Goal: Information Seeking & Learning: Learn about a topic

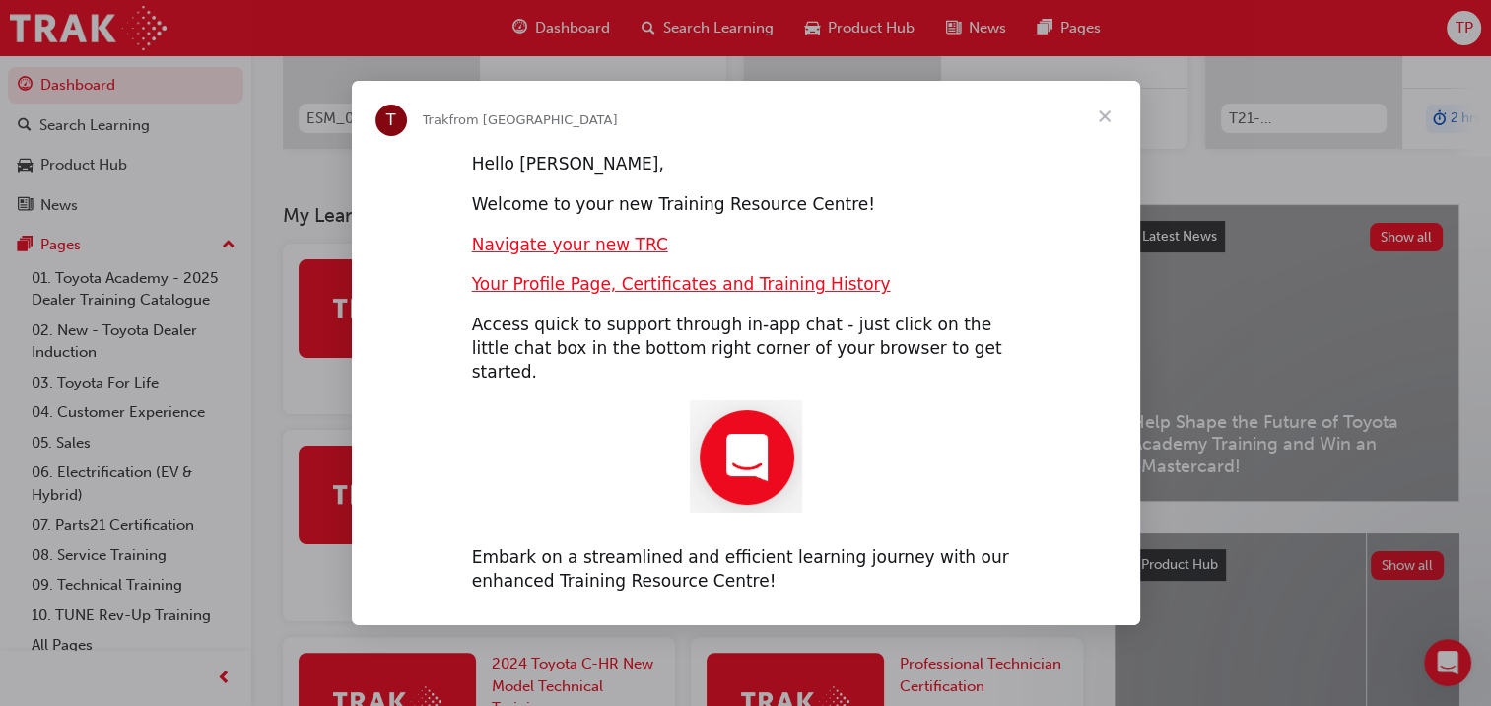
click at [1109, 134] on span "Close" at bounding box center [1104, 116] width 71 height 71
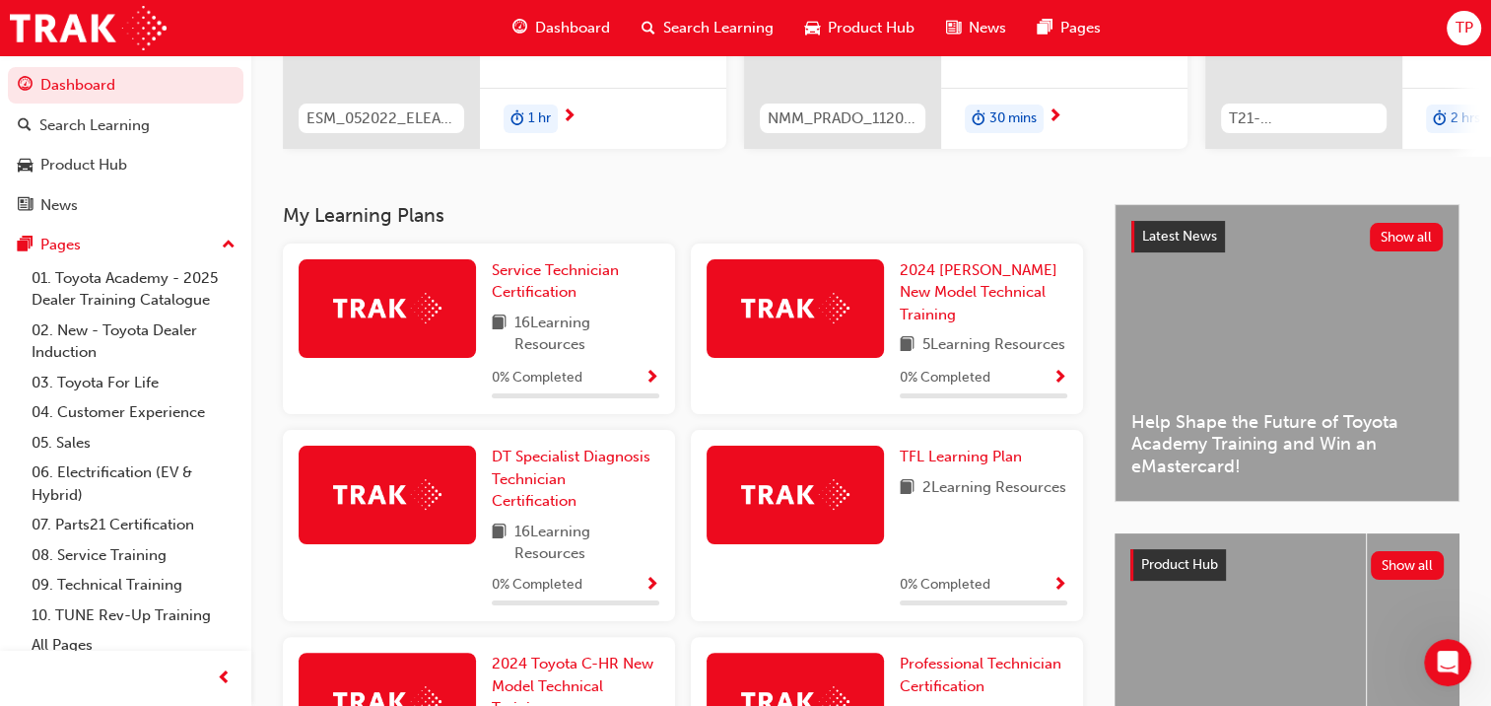
click at [1024, 560] on div "TFL Learning Plan 2 Learning Resources 0 % Completed" at bounding box center [984, 526] width 168 height 160
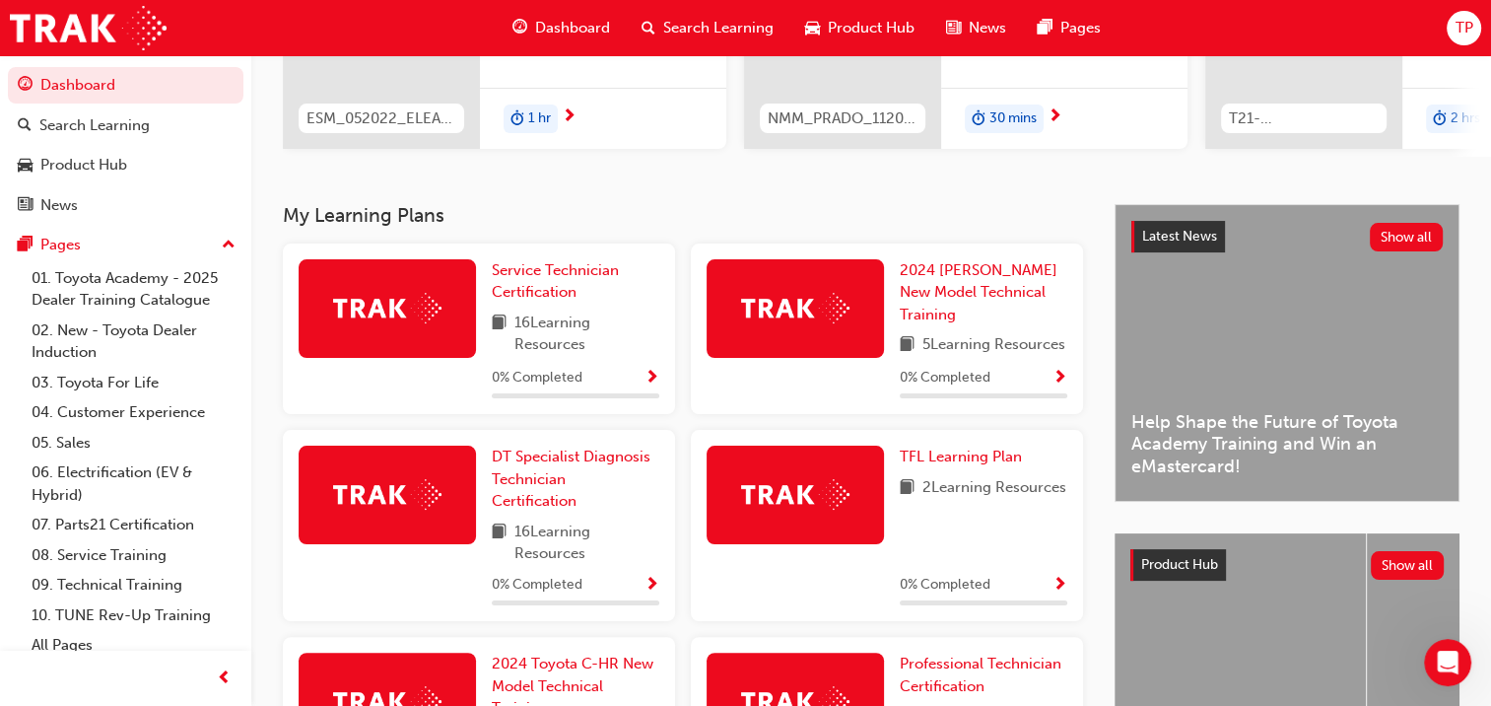
click at [1024, 560] on div "TFL Learning Plan 2 Learning Resources 0 % Completed" at bounding box center [984, 526] width 168 height 160
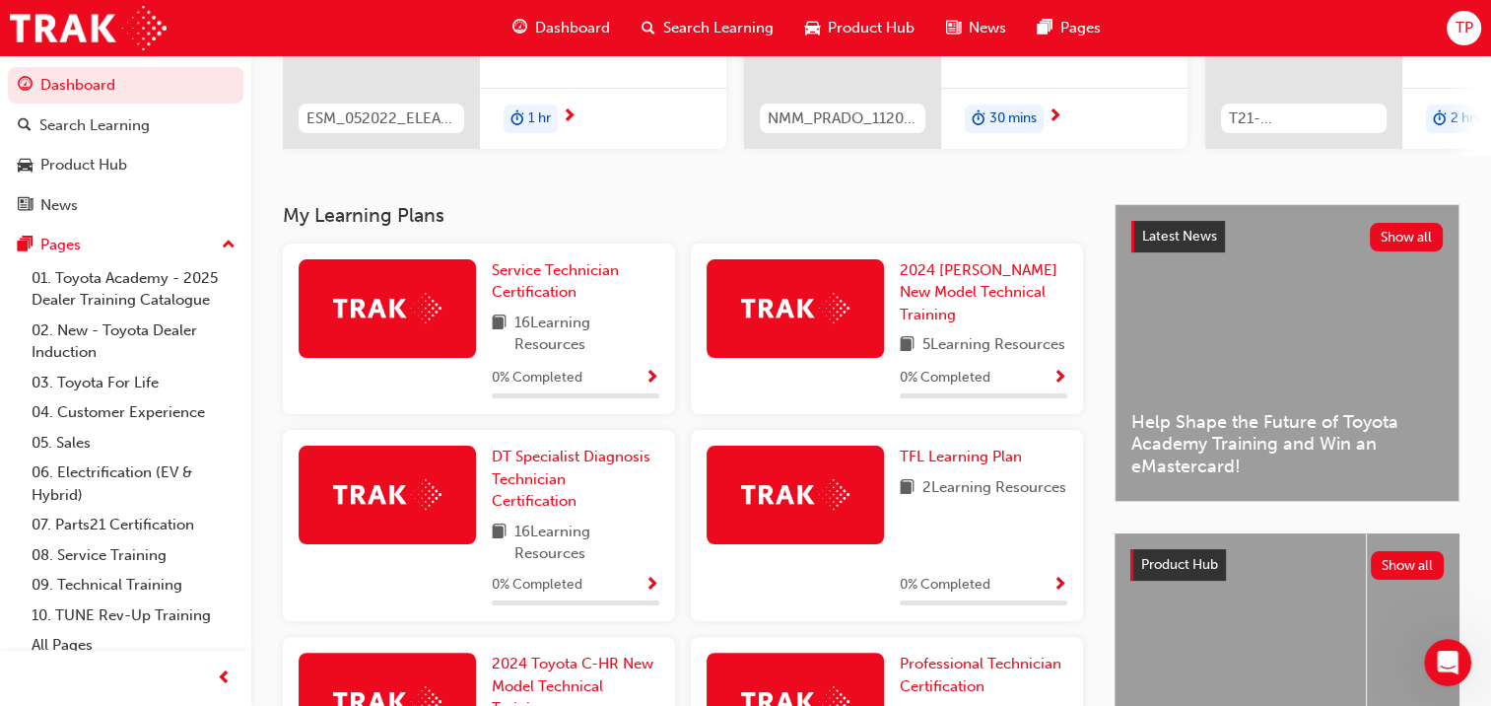
click at [1024, 560] on div "TFL Learning Plan 2 Learning Resources 0 % Completed" at bounding box center [984, 526] width 168 height 160
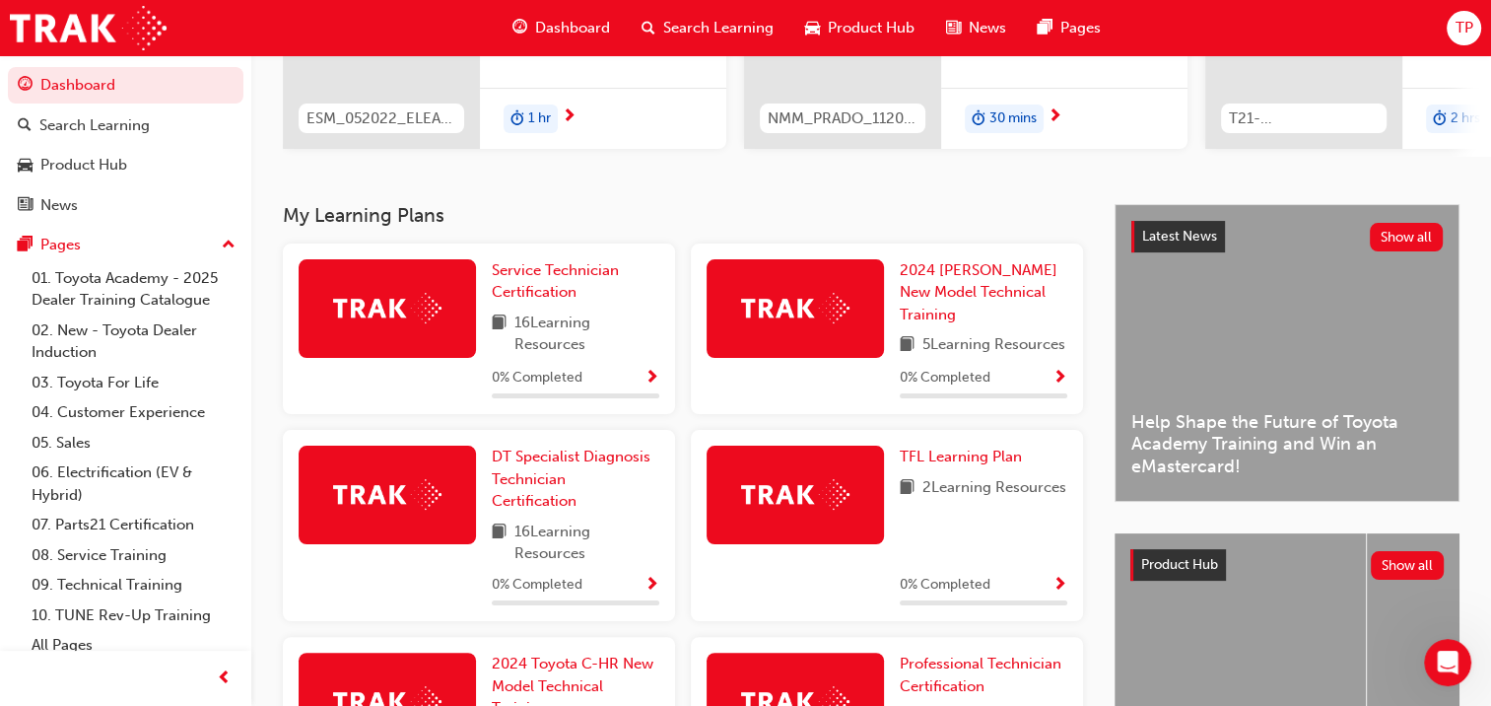
click at [1024, 560] on div "TFL Learning Plan 2 Learning Resources 0 % Completed" at bounding box center [984, 526] width 168 height 160
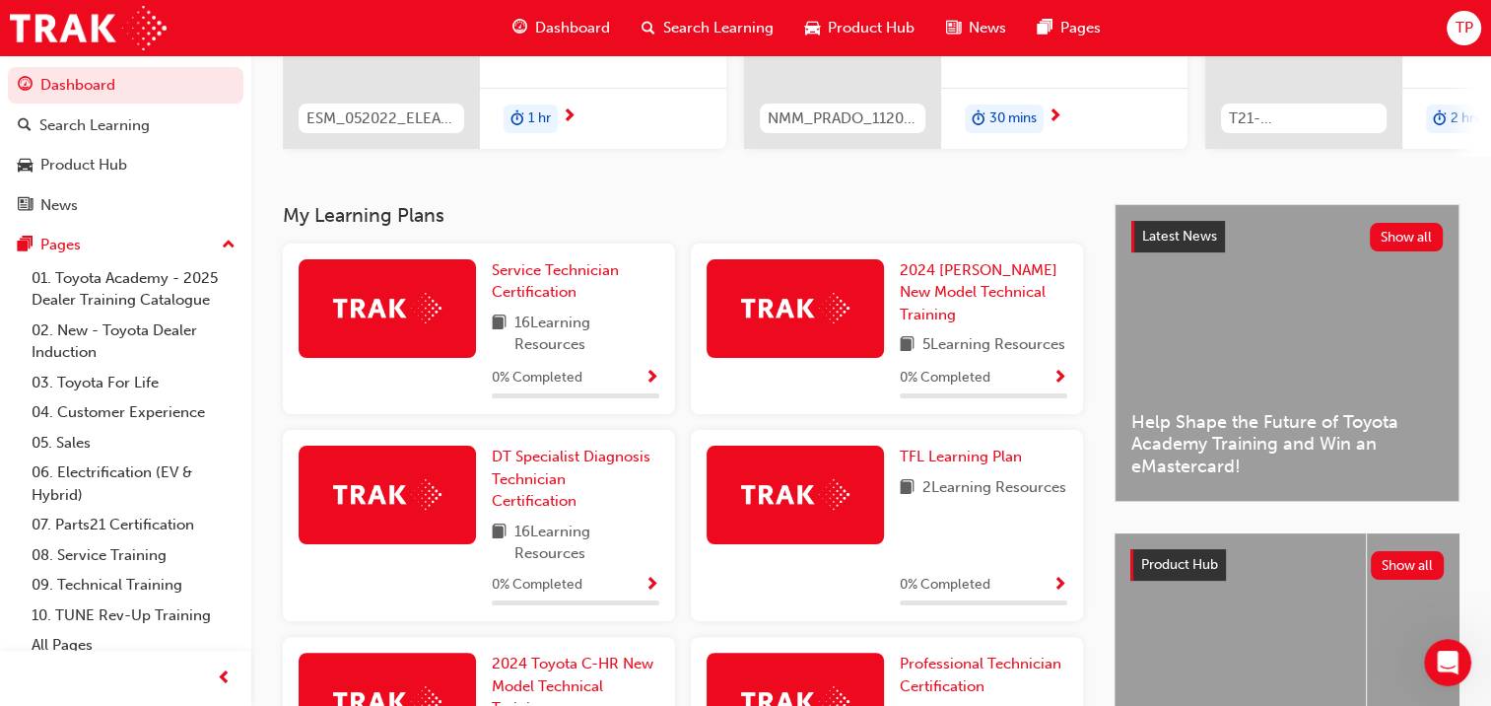
click at [1024, 560] on div "TFL Learning Plan 2 Learning Resources 0 % Completed" at bounding box center [984, 526] width 168 height 160
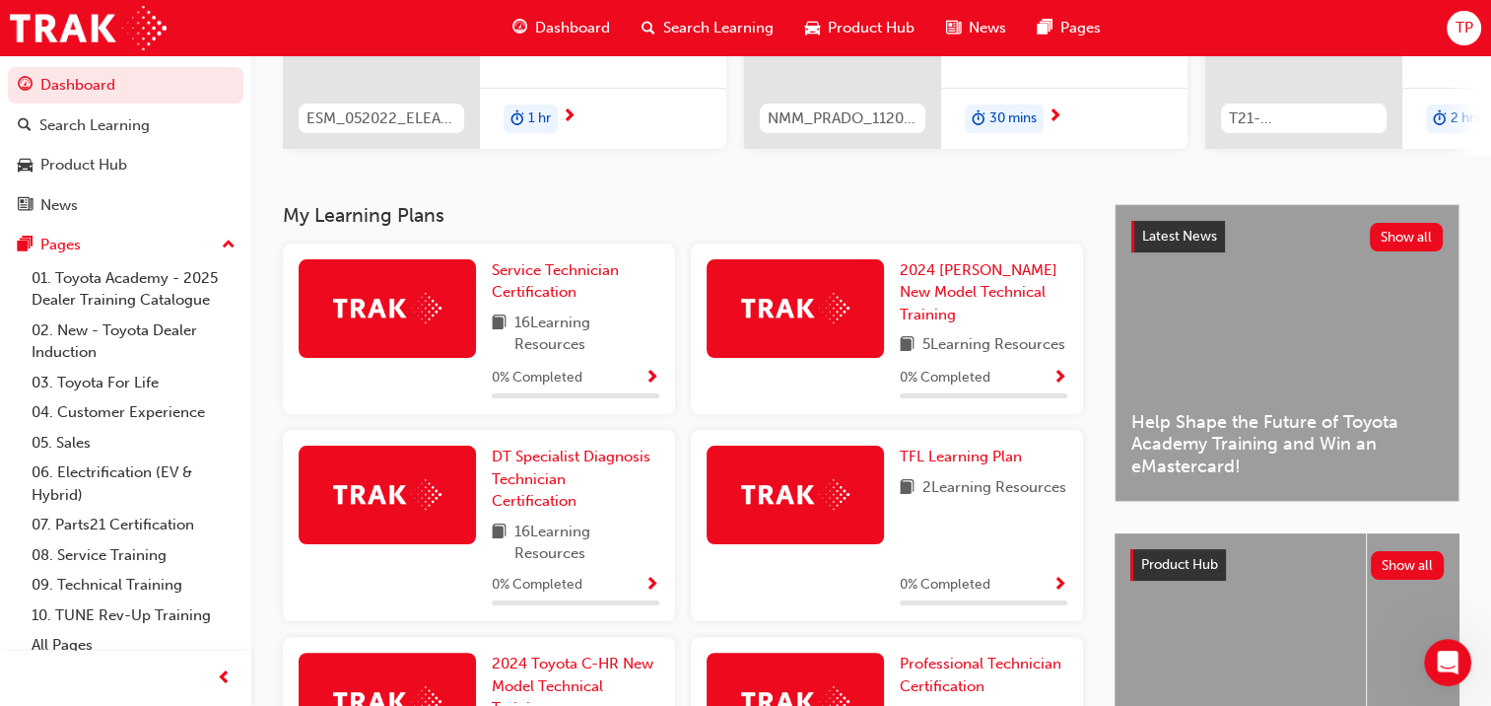
click at [1024, 560] on div "TFL Learning Plan 2 Learning Resources 0 % Completed" at bounding box center [984, 526] width 168 height 160
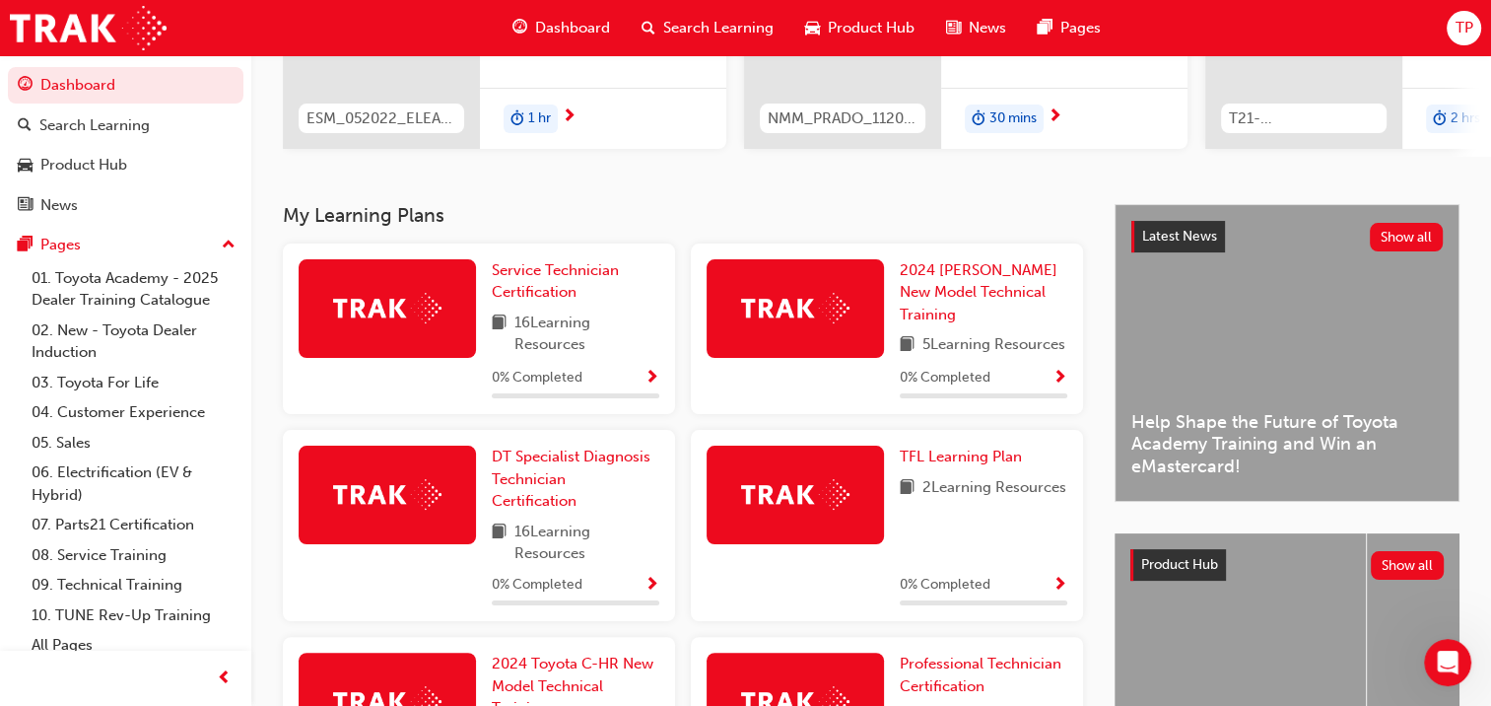
click at [1024, 560] on div "TFL Learning Plan 2 Learning Resources 0 % Completed" at bounding box center [984, 526] width 168 height 160
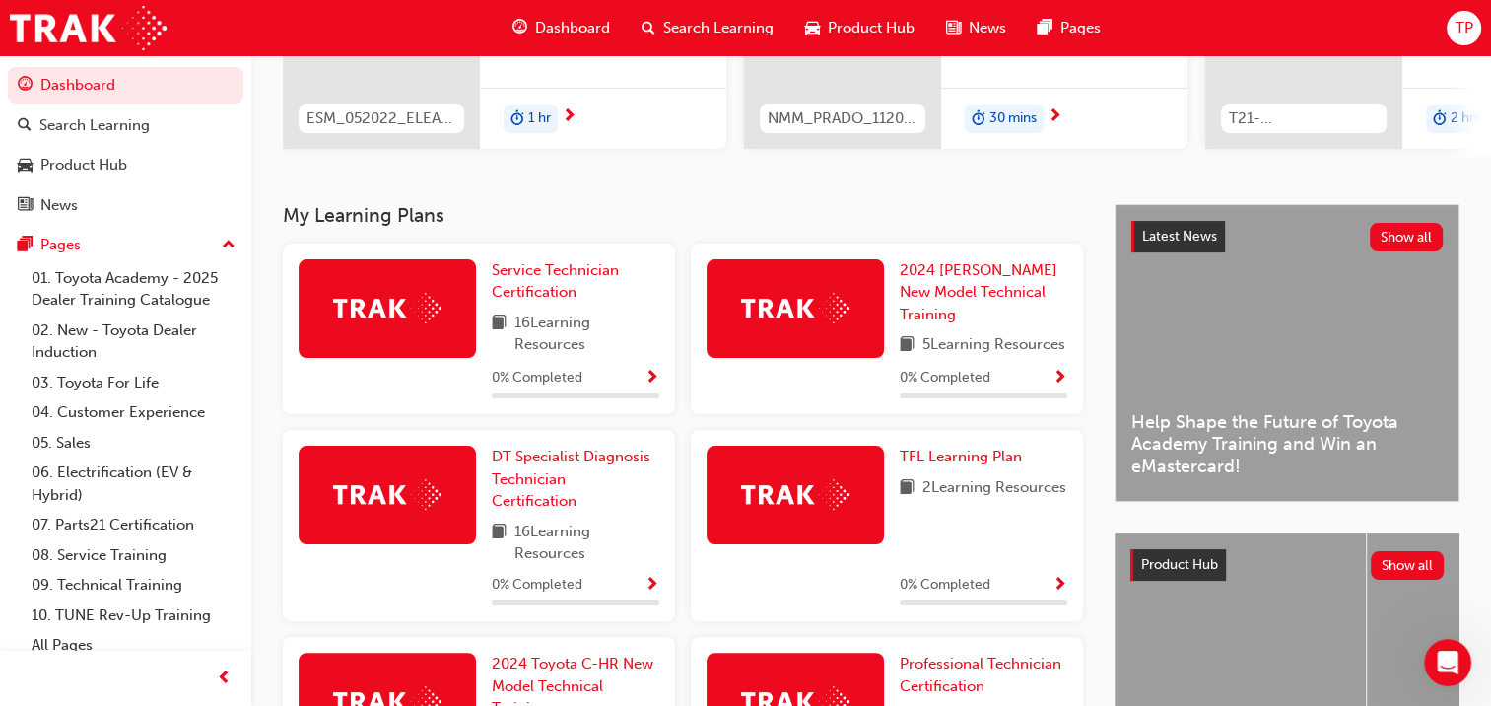
click at [1024, 560] on div "TFL Learning Plan 2 Learning Resources 0 % Completed" at bounding box center [984, 526] width 168 height 160
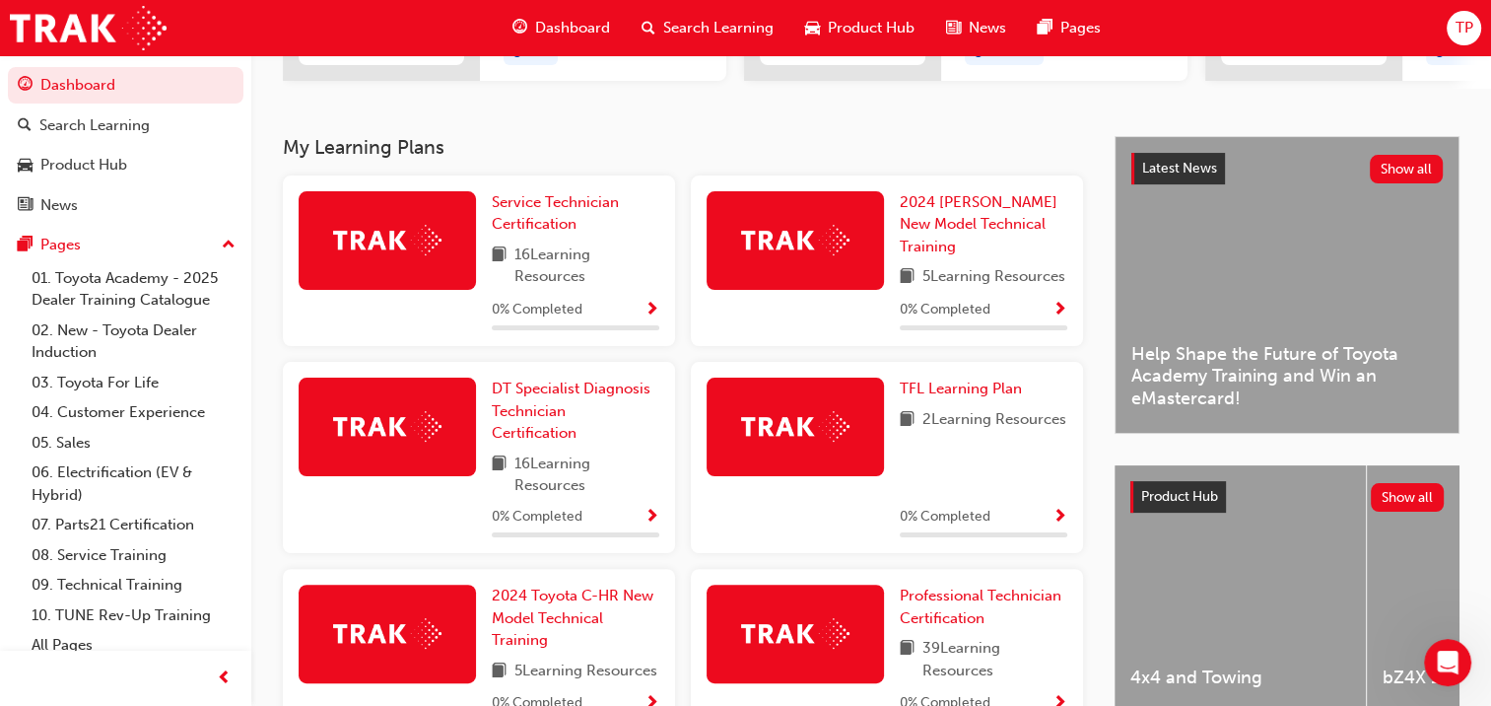
scroll to position [365, 0]
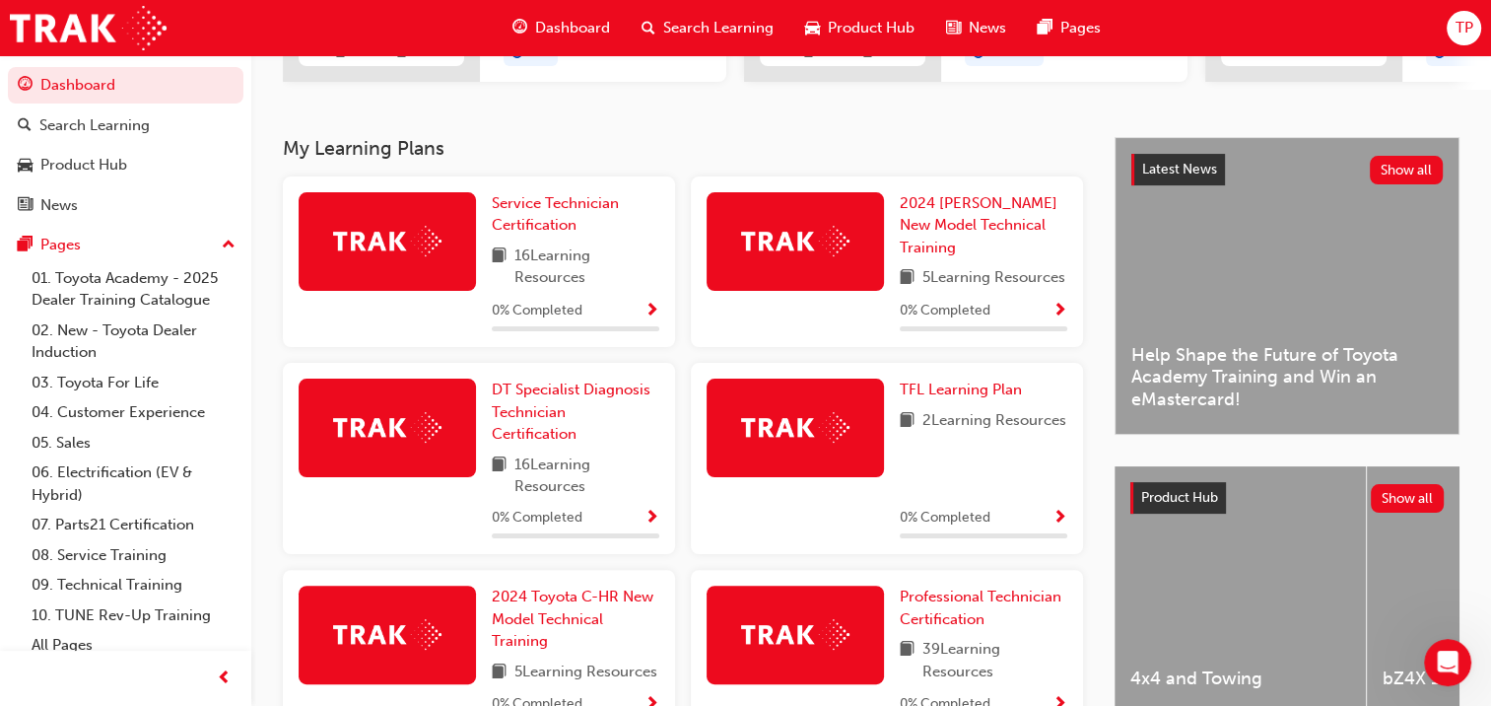
click at [1057, 524] on span "Show Progress" at bounding box center [1060, 519] width 15 height 18
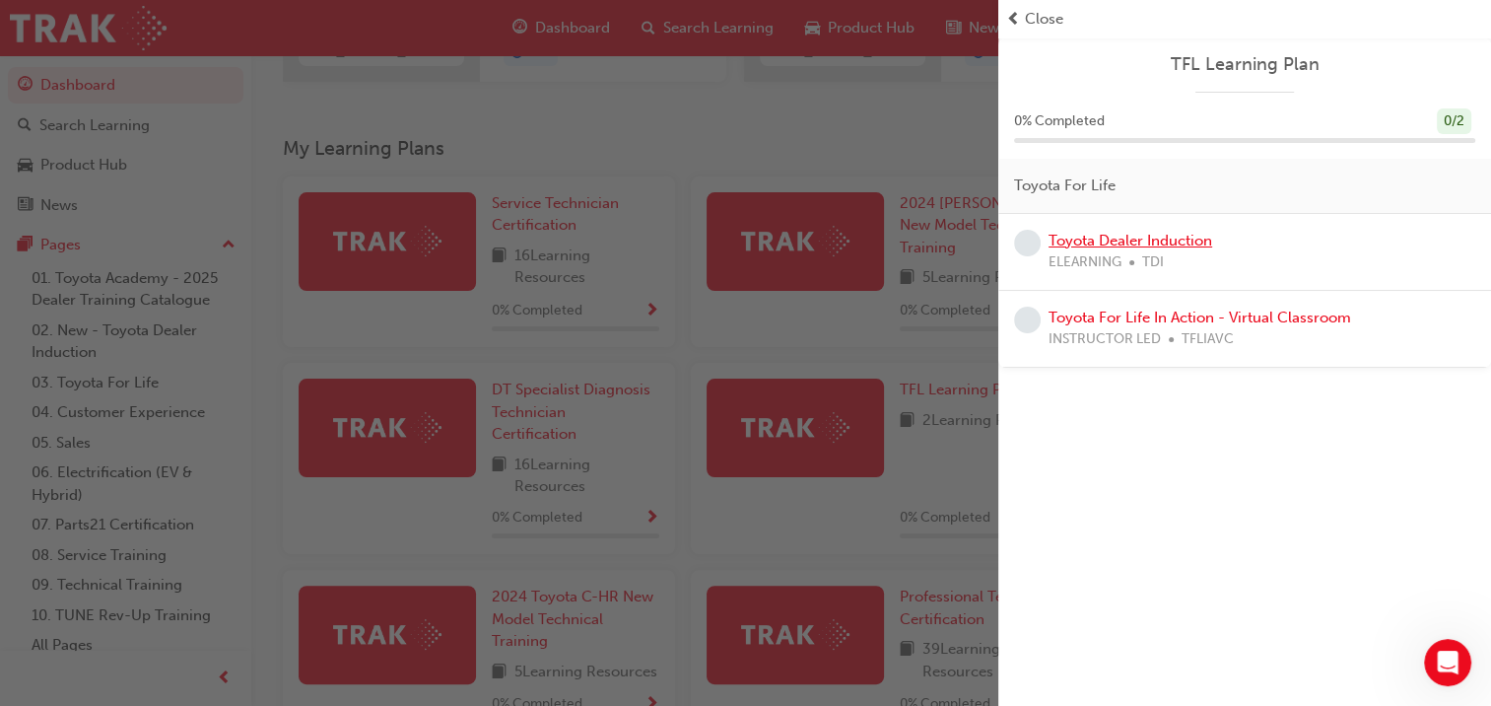
click at [1137, 240] on link "Toyota Dealer Induction" at bounding box center [1131, 241] width 164 height 18
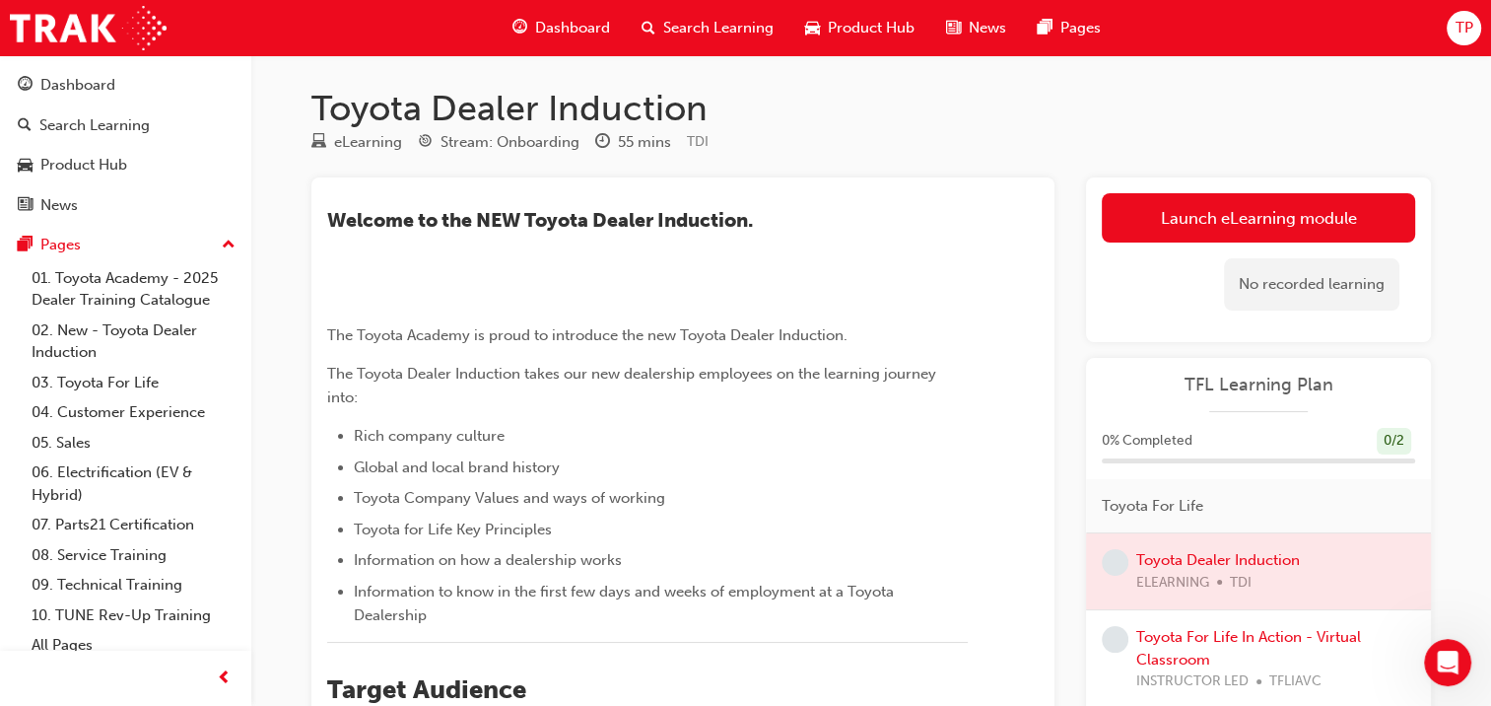
click at [1447, 34] on div "TP" at bounding box center [1464, 28] width 34 height 34
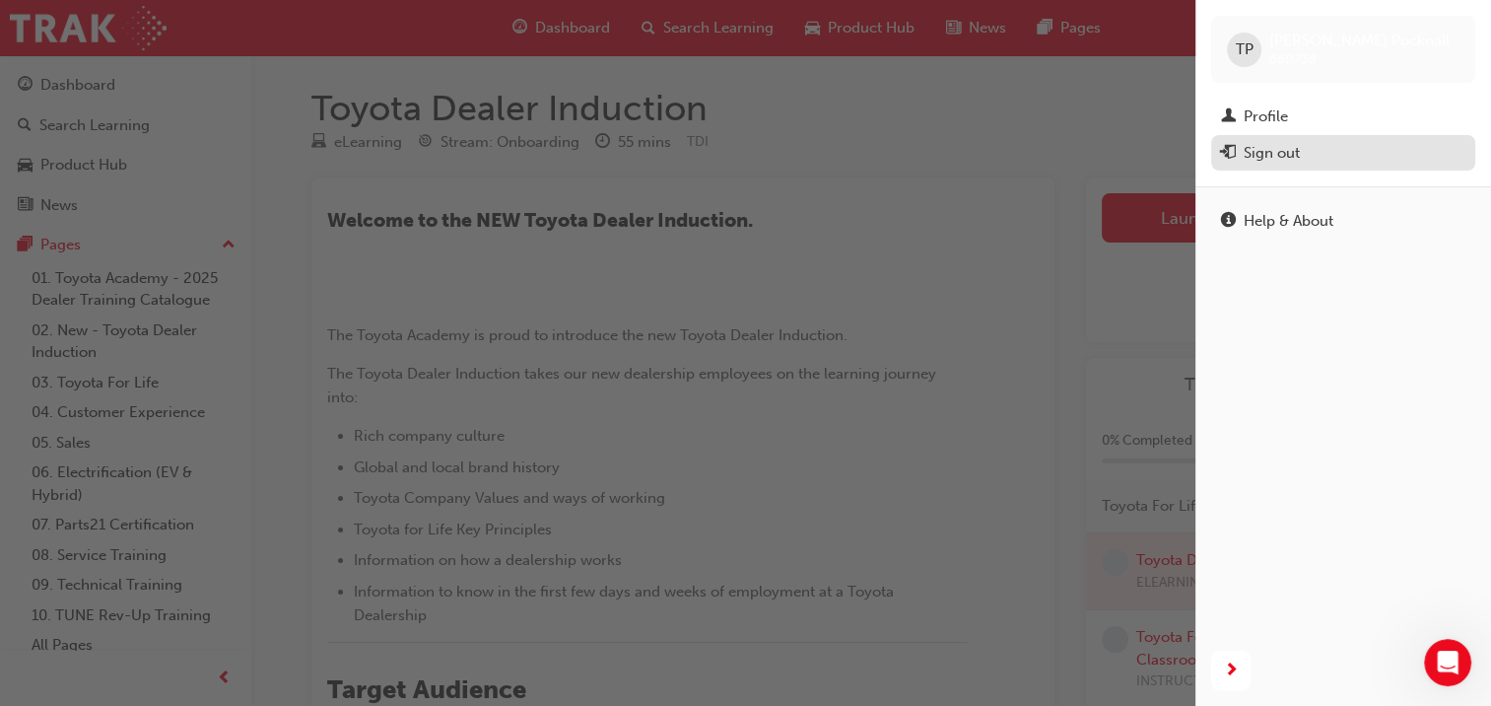
click at [1301, 144] on div "Sign out" at bounding box center [1343, 153] width 244 height 25
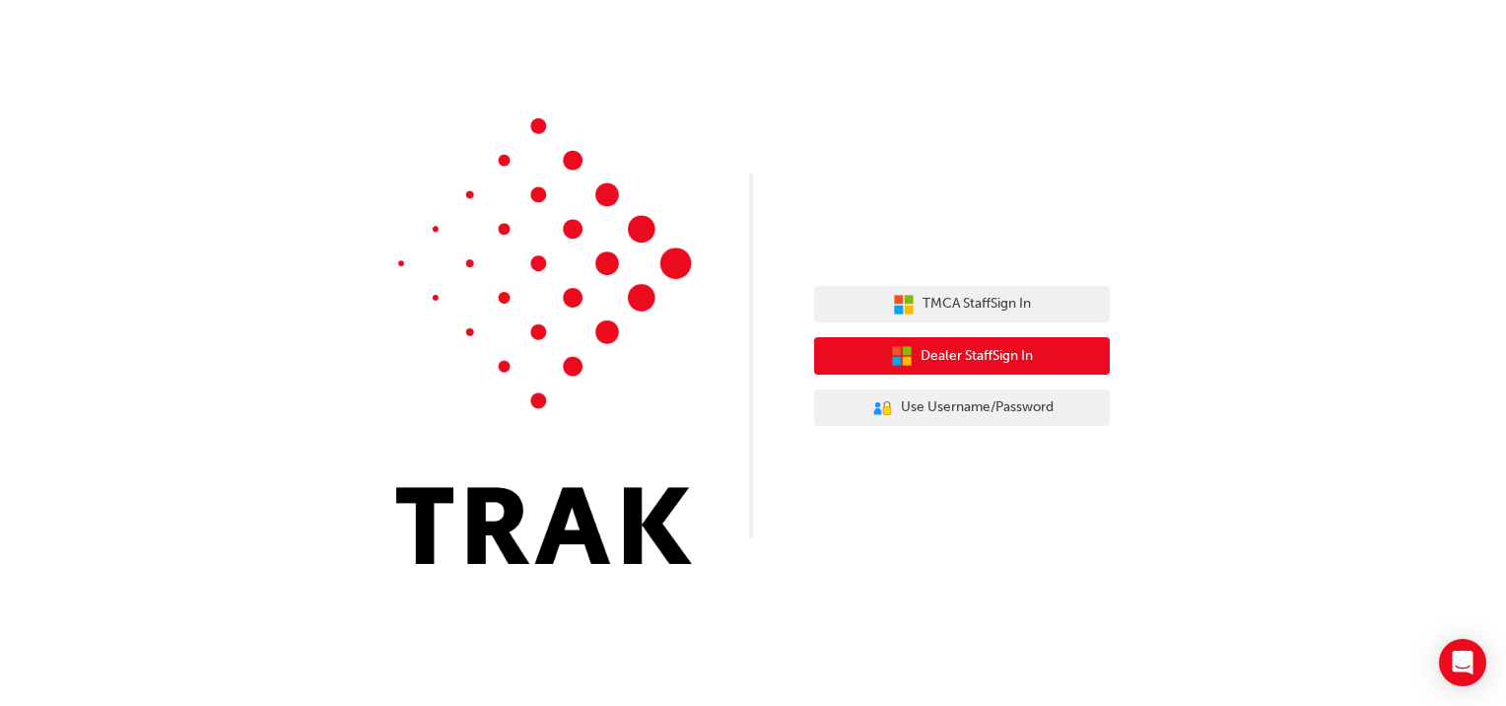
click at [1041, 355] on button "Dealer Staff Sign In" at bounding box center [962, 355] width 296 height 37
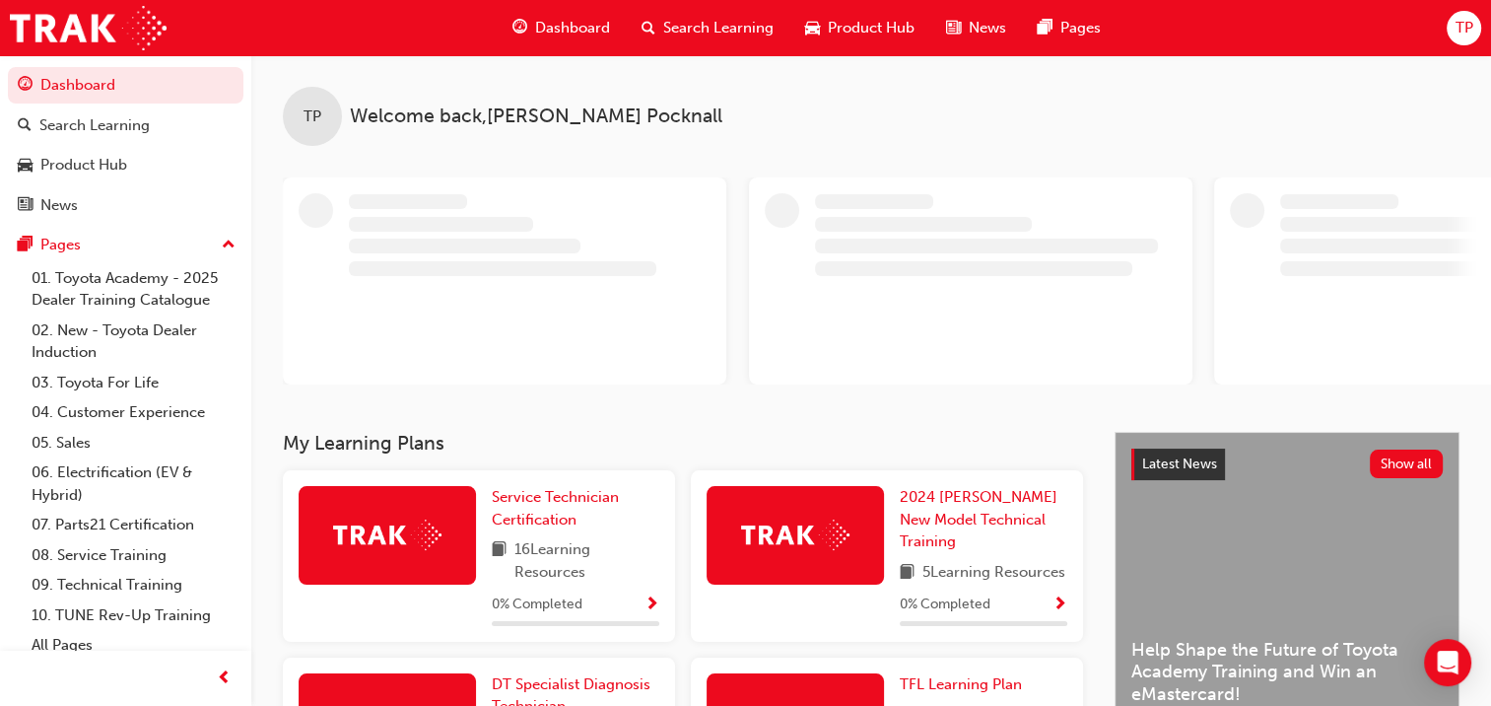
click at [1471, 53] on div "Dashboard Search Learning Product Hub News Pages TP" at bounding box center [745, 28] width 1491 height 56
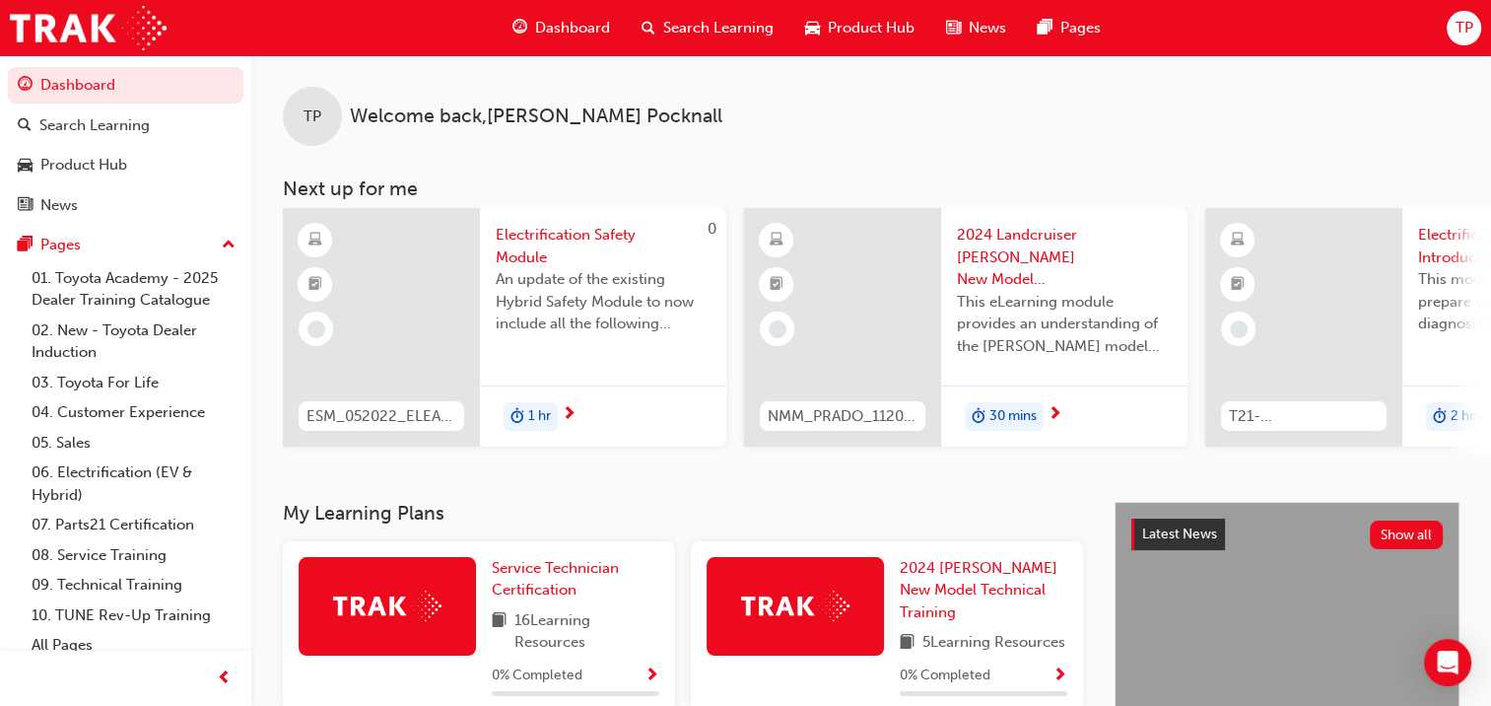
click at [1457, 47] on div "Dashboard Search Learning Product Hub News Pages TP" at bounding box center [745, 28] width 1491 height 56
click at [1461, 42] on div "TP" at bounding box center [1464, 28] width 34 height 34
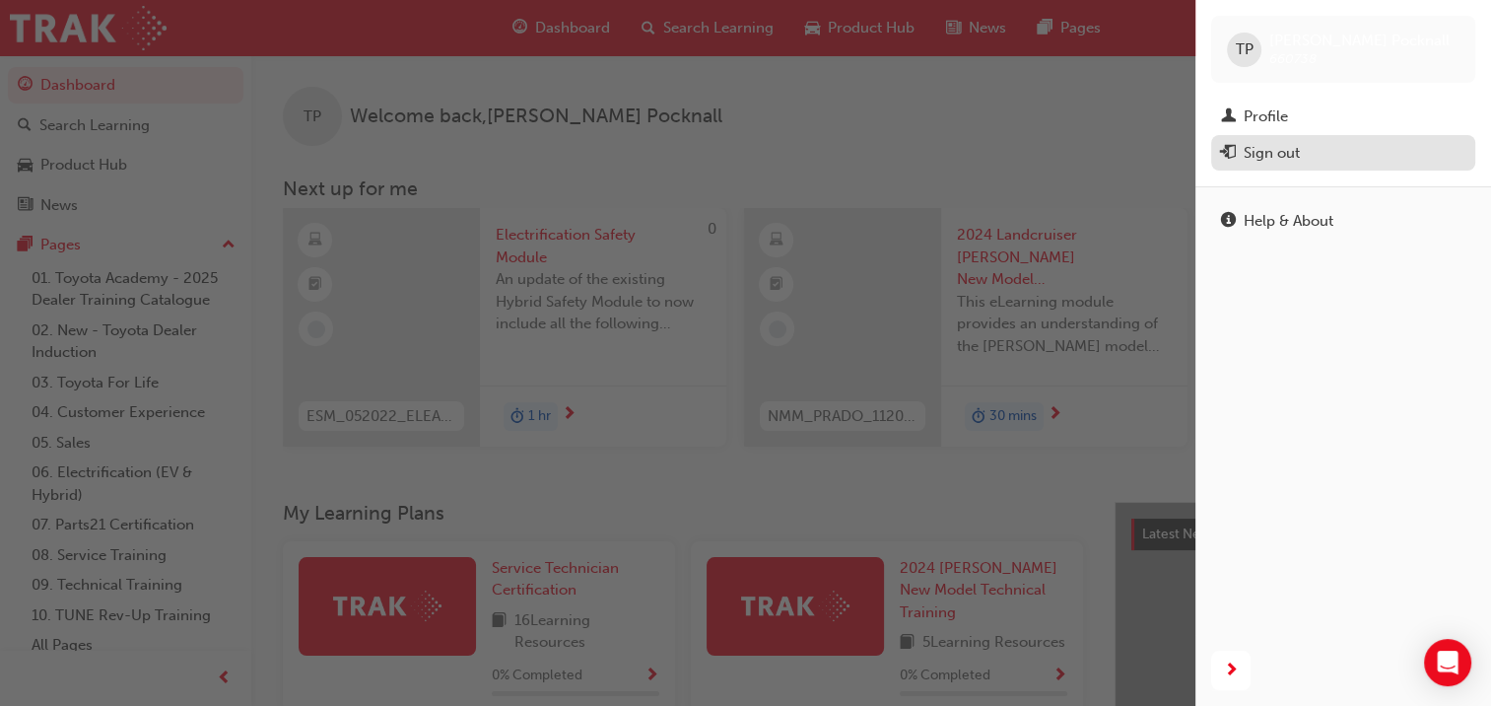
click at [1346, 148] on div "Sign out" at bounding box center [1343, 153] width 244 height 25
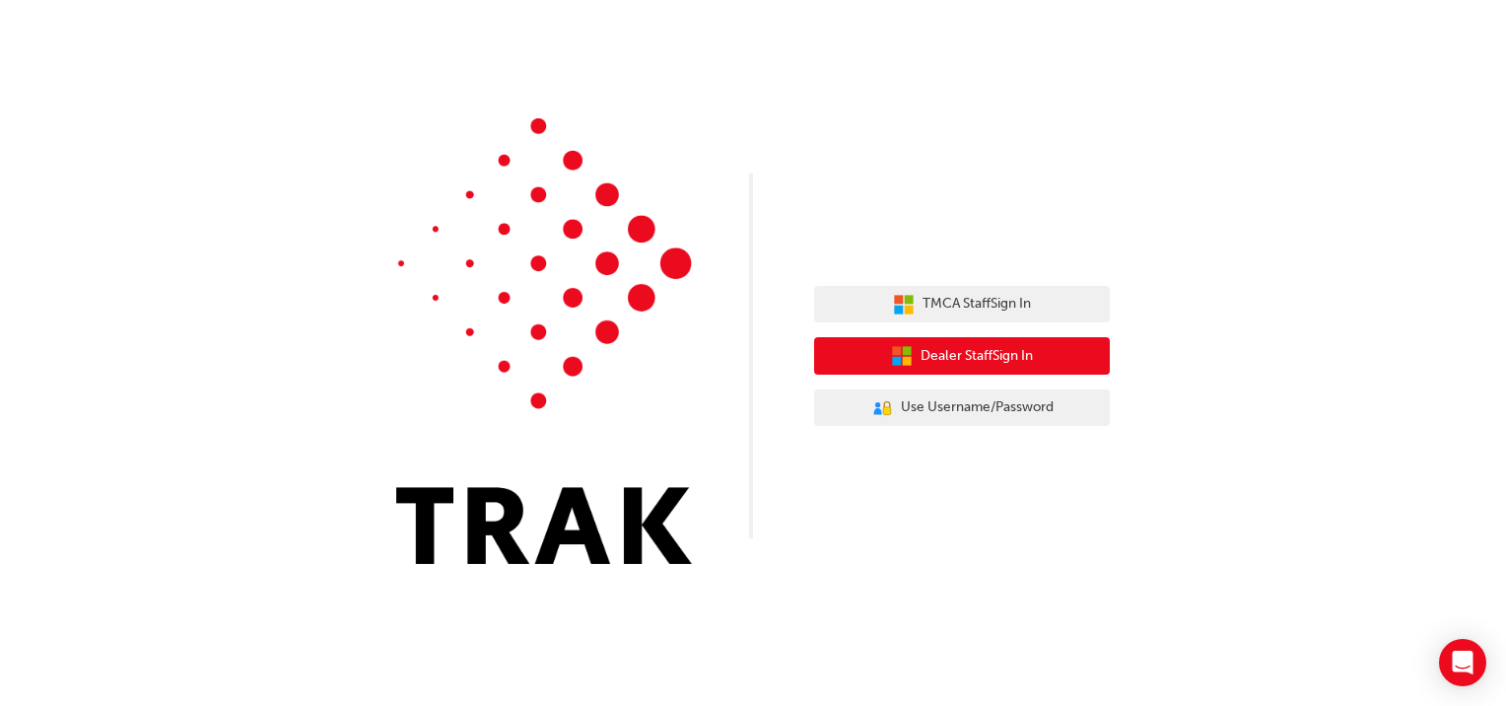
click at [994, 365] on span "Dealer Staff Sign In" at bounding box center [977, 356] width 112 height 23
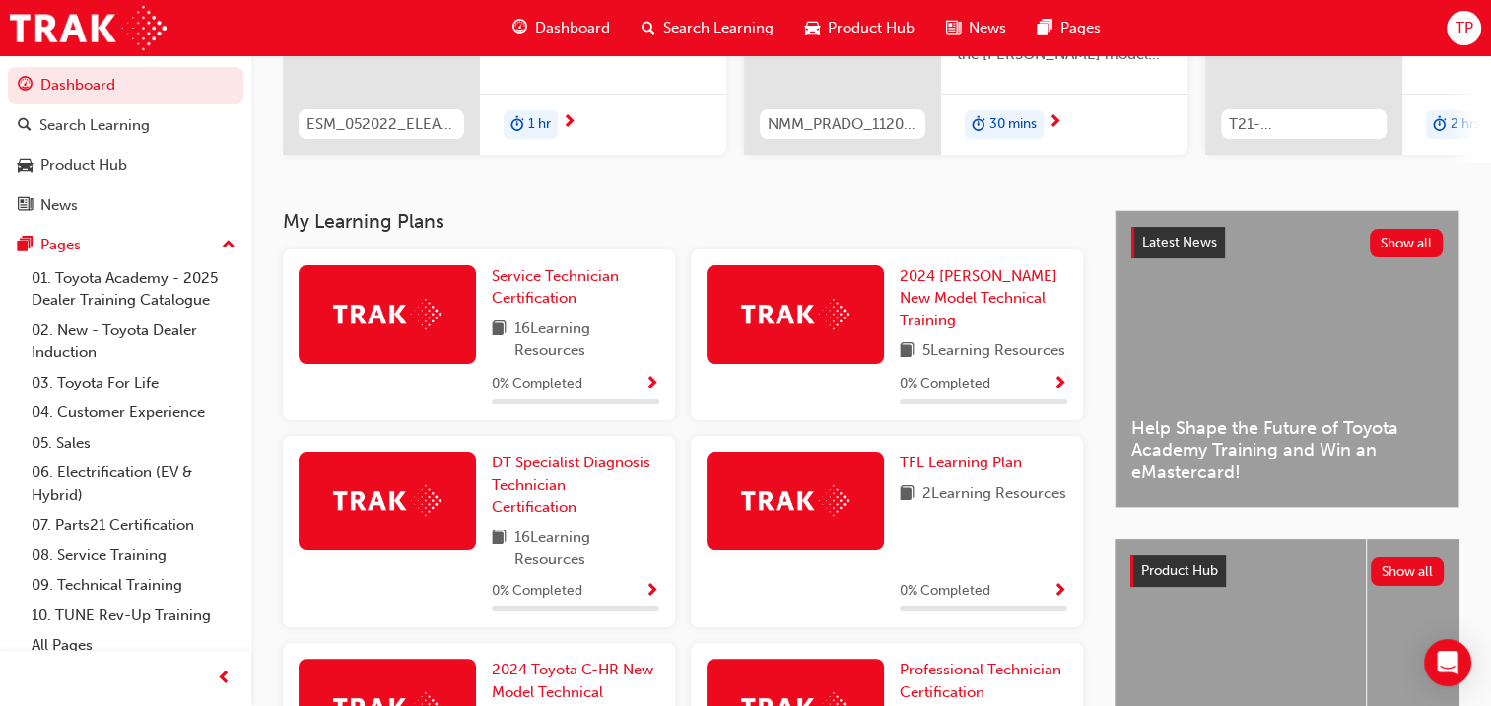
scroll to position [308, 0]
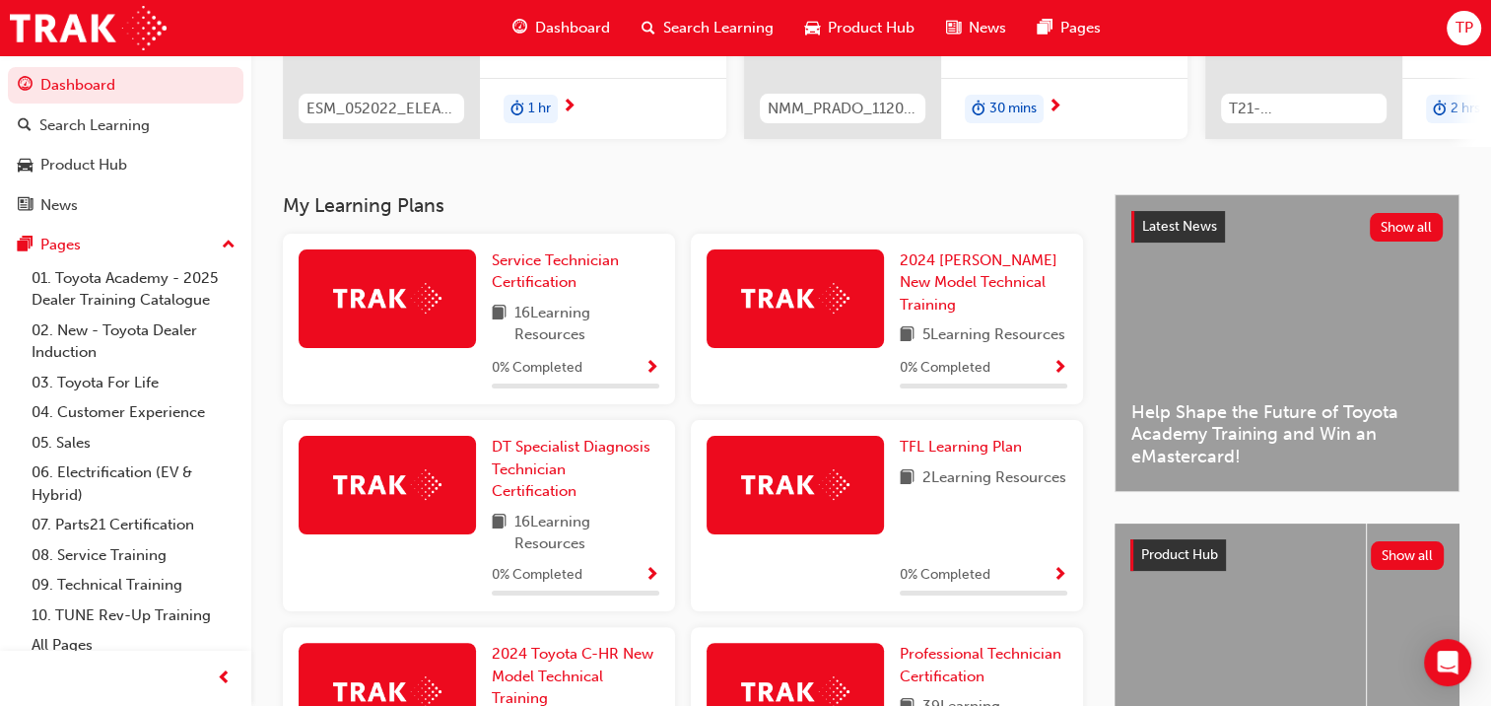
click at [1073, 546] on div "TFL Learning Plan 2 Learning Resources 0 % Completed" at bounding box center [887, 515] width 392 height 191
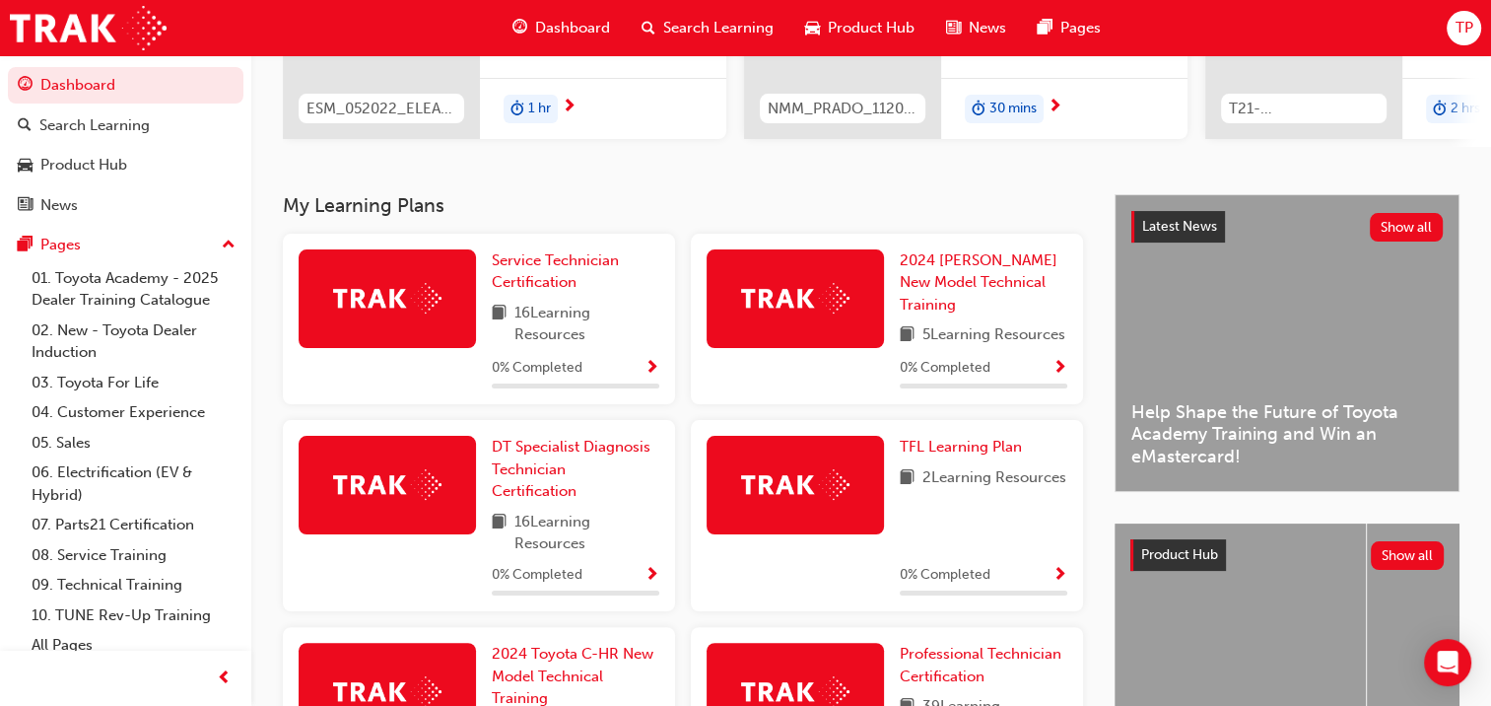
click at [1073, 546] on div "TFL Learning Plan 2 Learning Resources 0 % Completed" at bounding box center [887, 515] width 392 height 191
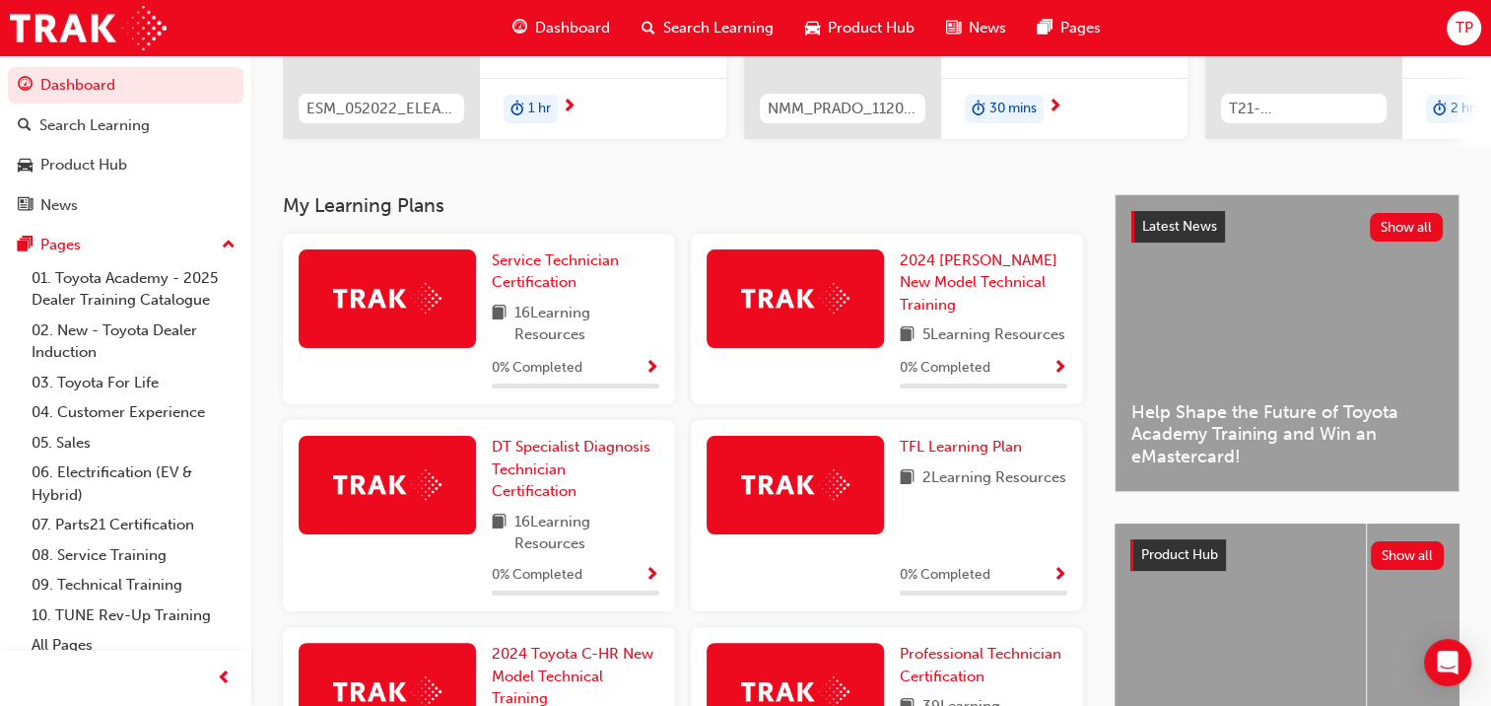
click at [1073, 546] on div "TFL Learning Plan 2 Learning Resources 0 % Completed" at bounding box center [887, 515] width 392 height 191
drag, startPoint x: 1073, startPoint y: 546, endPoint x: 1063, endPoint y: 581, distance: 35.9
click at [1063, 581] on span "Show Progress" at bounding box center [1060, 576] width 15 height 18
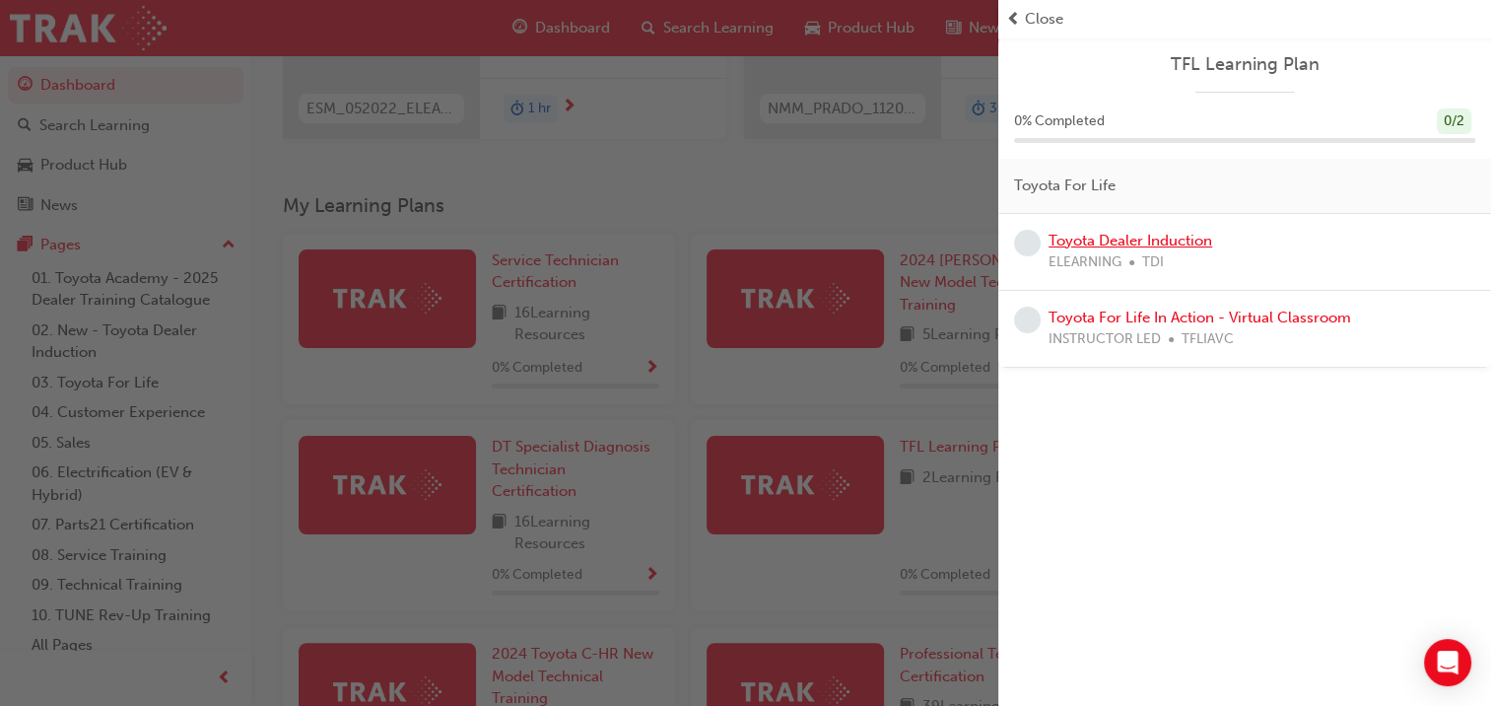
click at [1149, 233] on link "Toyota Dealer Induction" at bounding box center [1131, 241] width 164 height 18
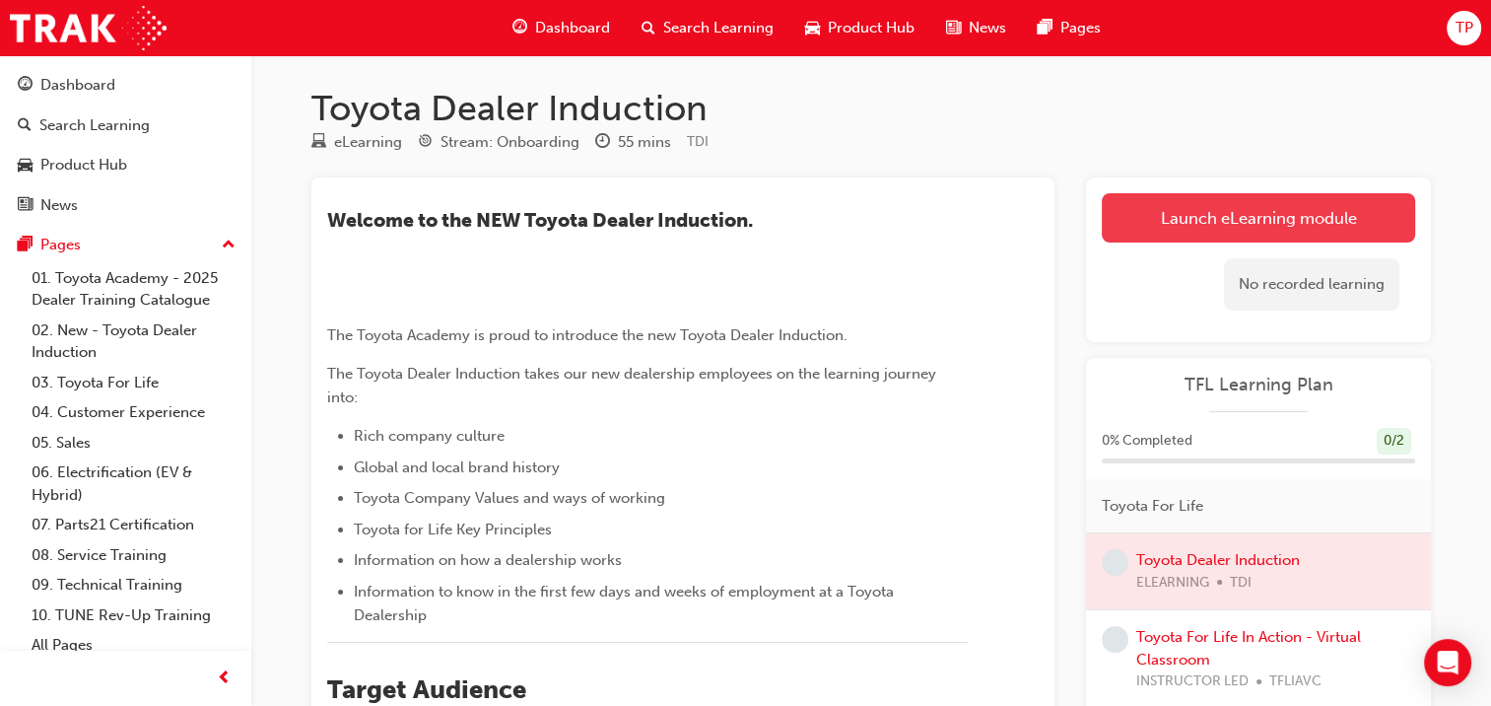
click at [1227, 218] on link "Launch eLearning module" at bounding box center [1258, 217] width 313 height 49
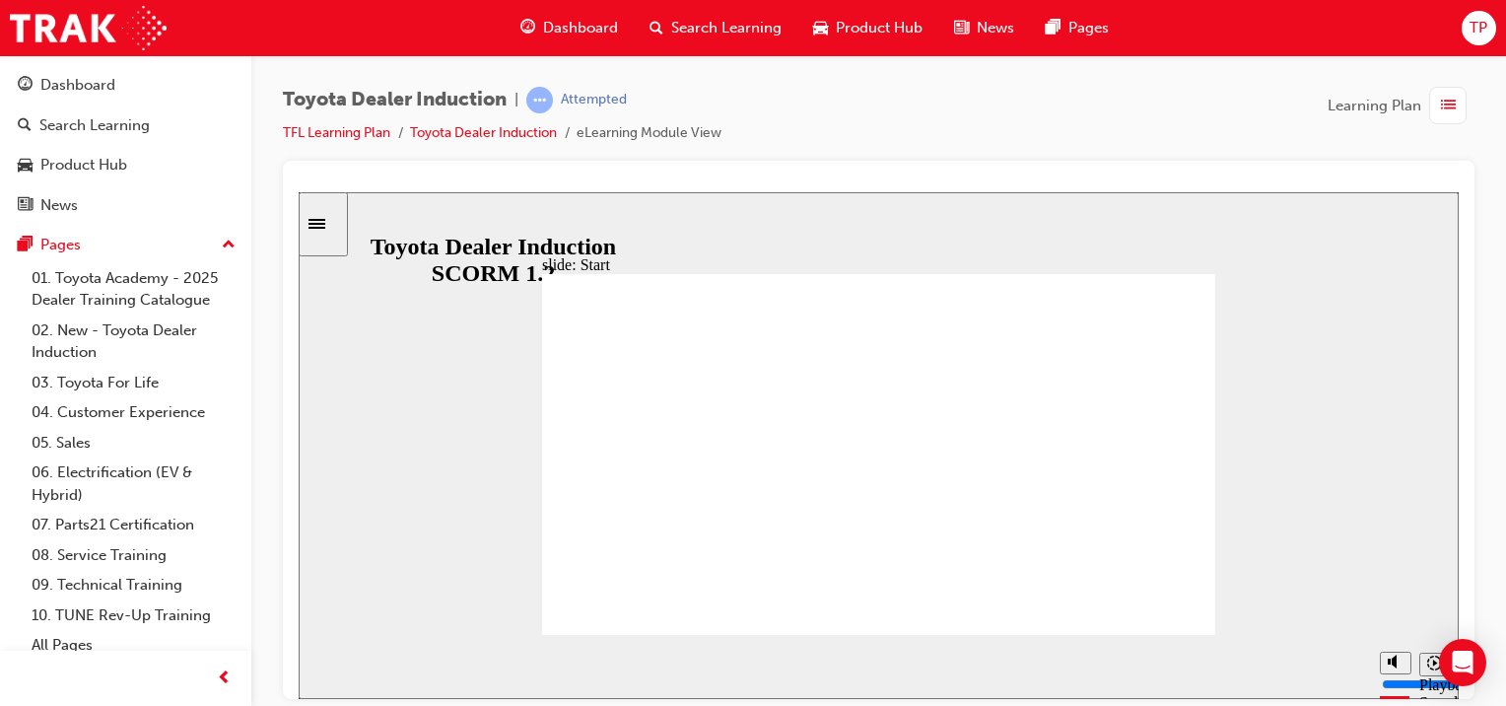
click at [1364, 669] on button "Replay (Ctrl+Alt+R)" at bounding box center [1355, 667] width 30 height 30
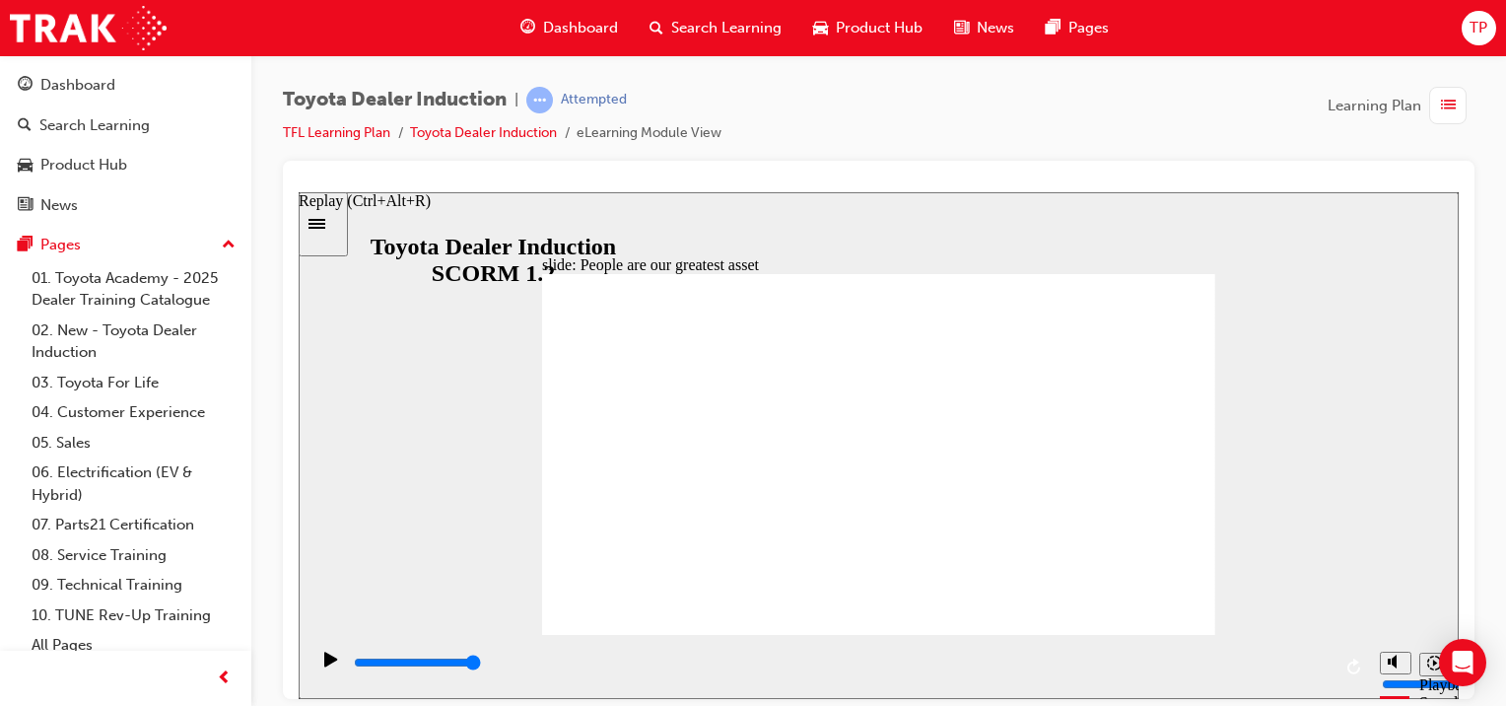
click at [1357, 671] on icon "Replay (Ctrl+Alt+R)" at bounding box center [1353, 665] width 13 height 16
click at [1352, 669] on icon "Replay (Ctrl+Alt+R)" at bounding box center [1355, 665] width 16 height 16
click at [1351, 657] on icon "Replay (Ctrl+Alt+R)" at bounding box center [1355, 665] width 16 height 16
click at [1353, 664] on icon "Replay (Ctrl+Alt+R)" at bounding box center [1353, 665] width 13 height 16
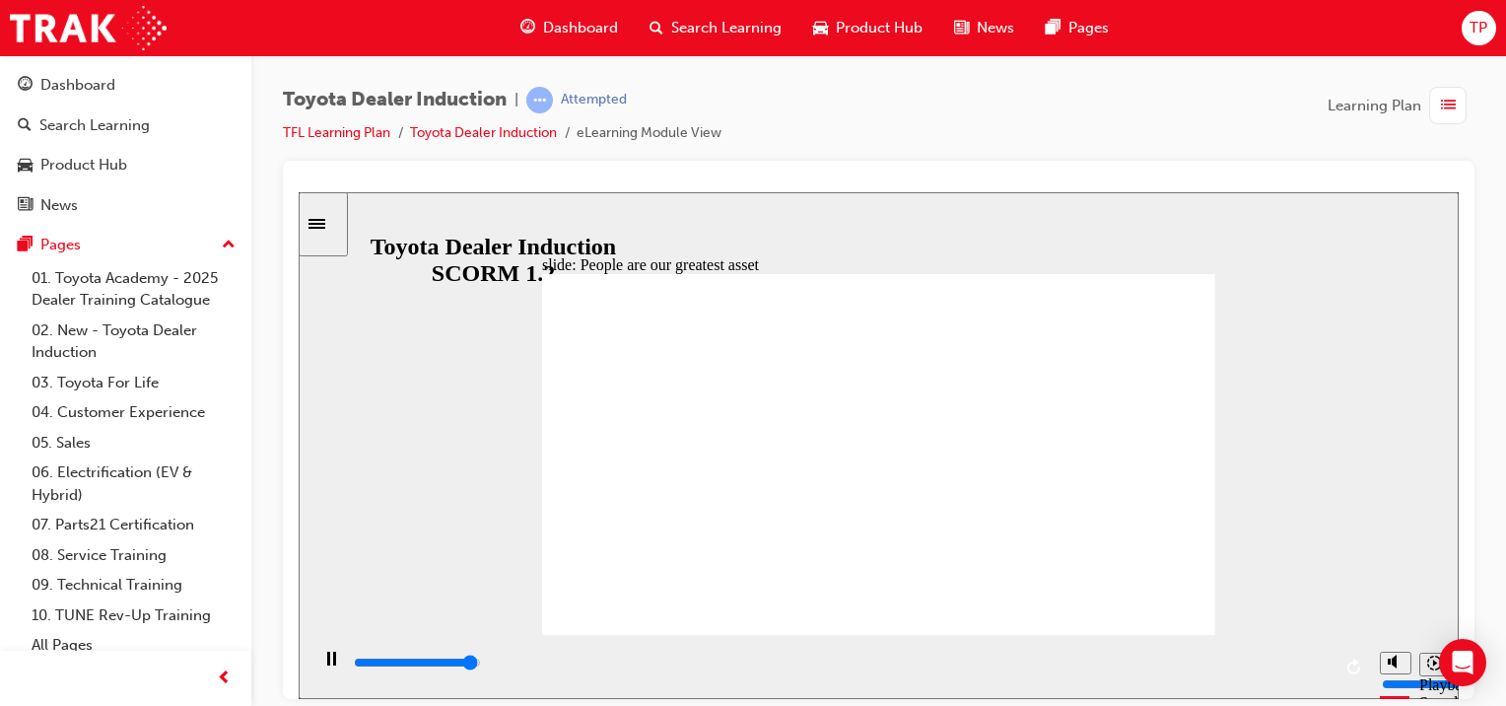
click at [1430, 663] on icon "Playback speed" at bounding box center [1434, 661] width 15 height 15
click at [314, 667] on div "Play (Ctrl+Alt+P)" at bounding box center [331, 668] width 34 height 34
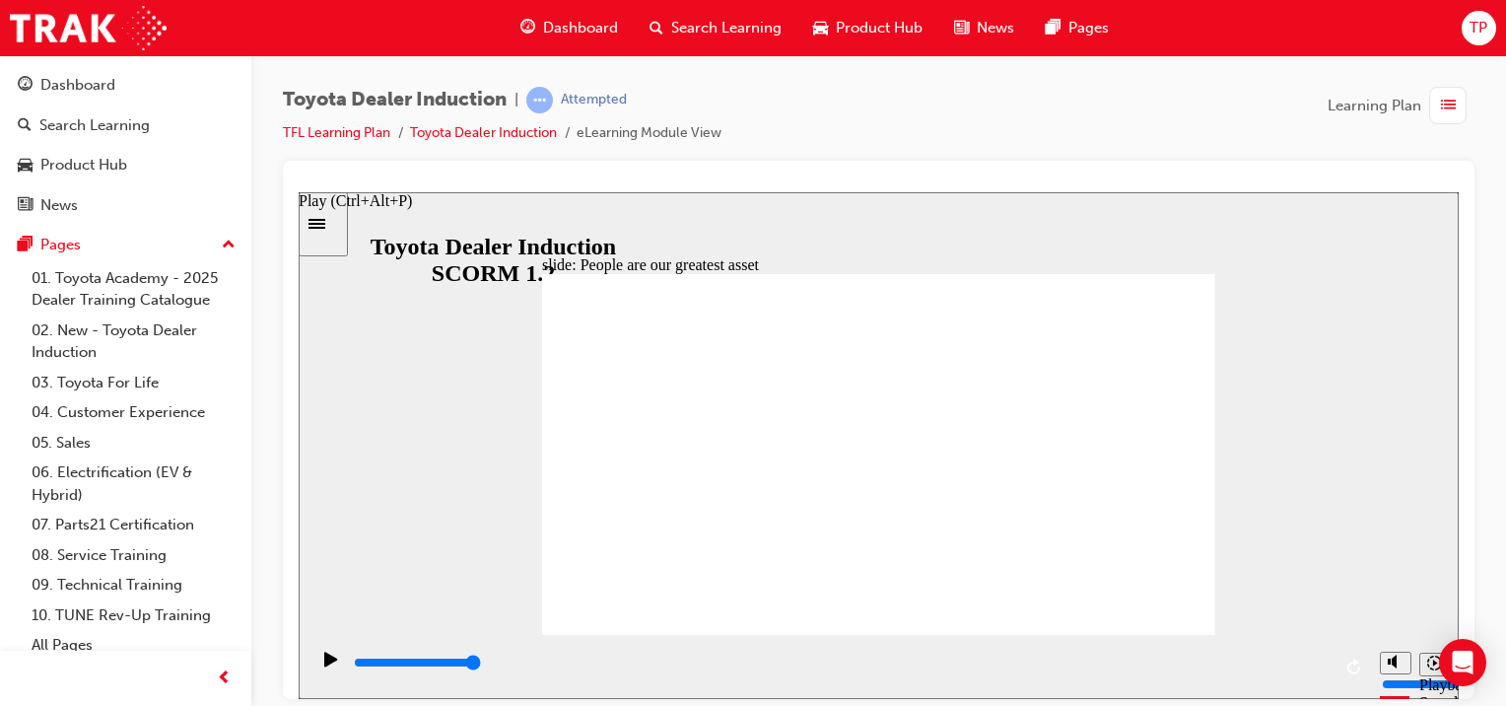
click at [324, 665] on icon "Play (Ctrl+Alt+P)" at bounding box center [330, 658] width 13 height 15
type input "7500"
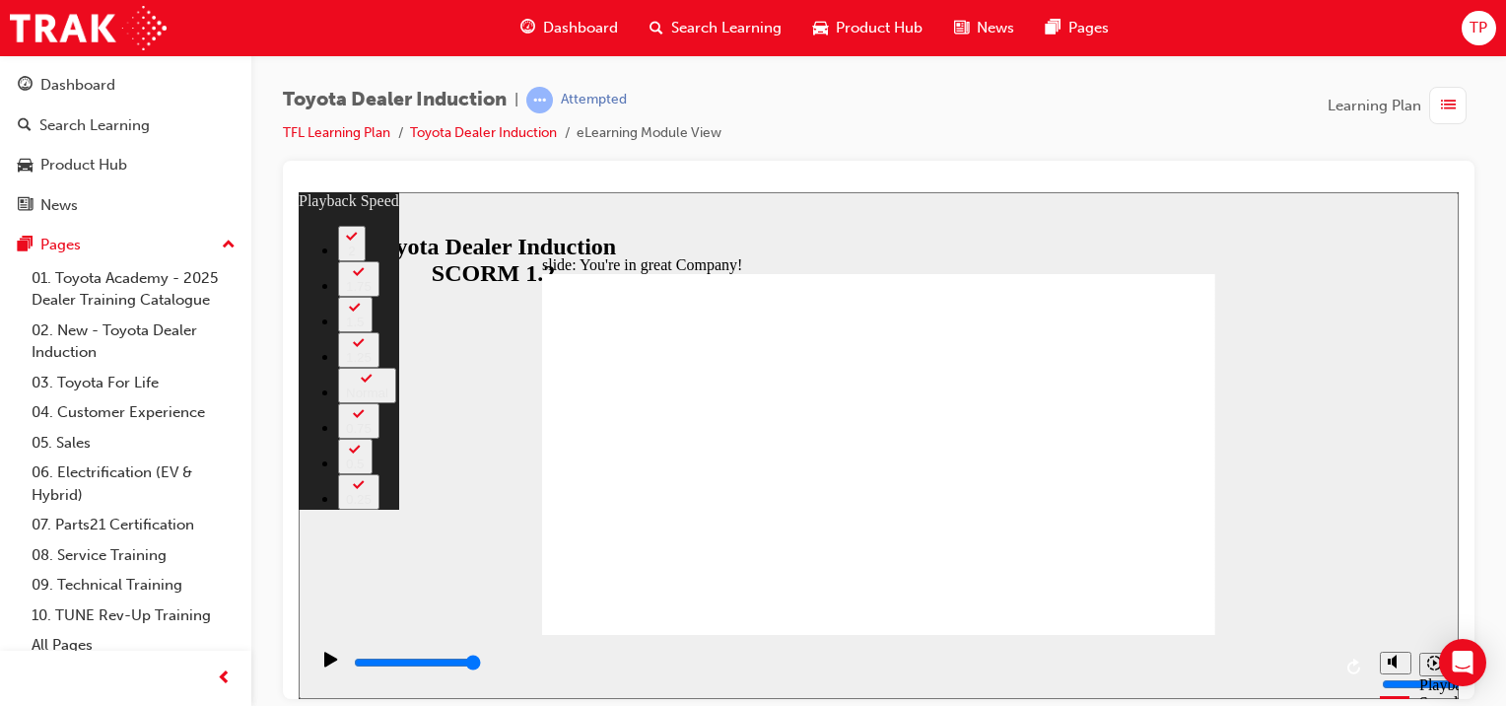
type input "156"
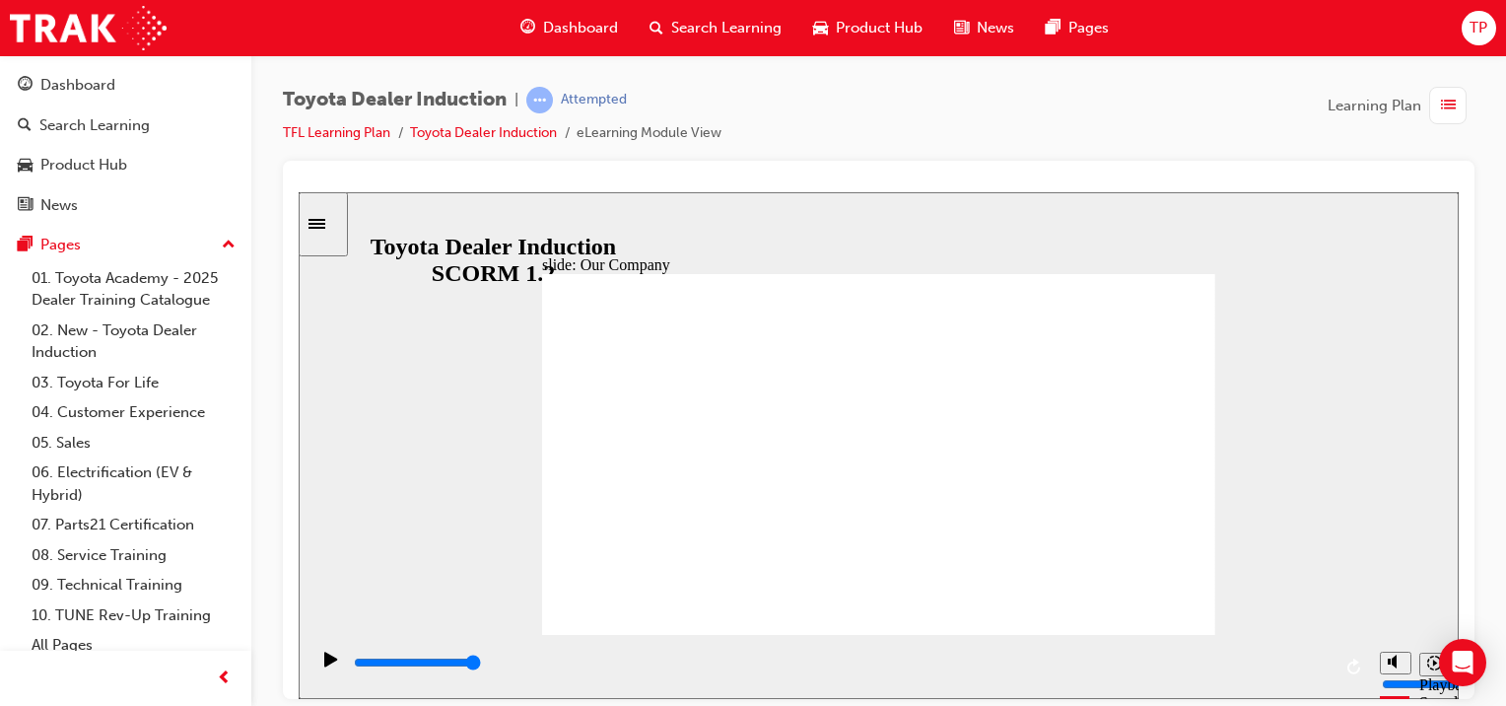
drag, startPoint x: 686, startPoint y: 565, endPoint x: 891, endPoint y: 561, distance: 205.0
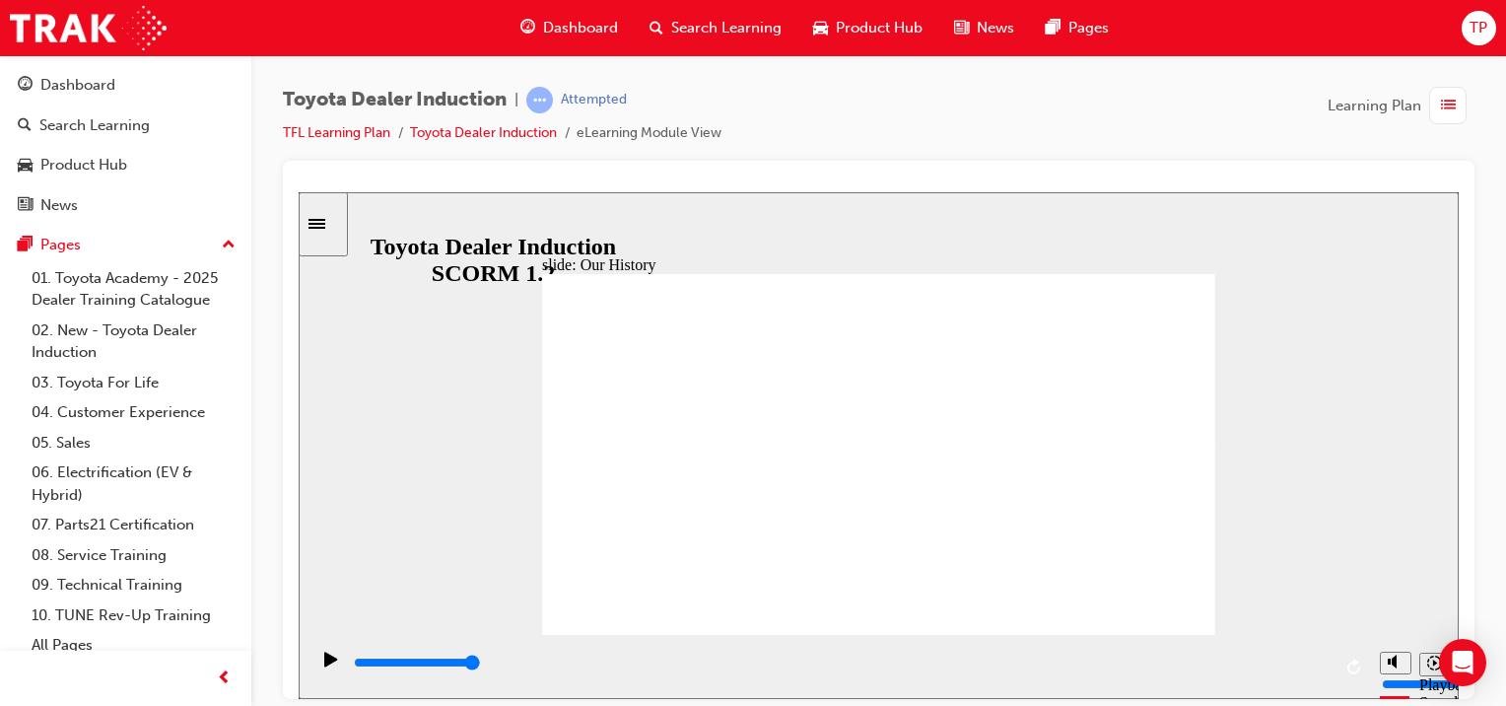
drag, startPoint x: 884, startPoint y: 558, endPoint x: 956, endPoint y: 568, distance: 72.6
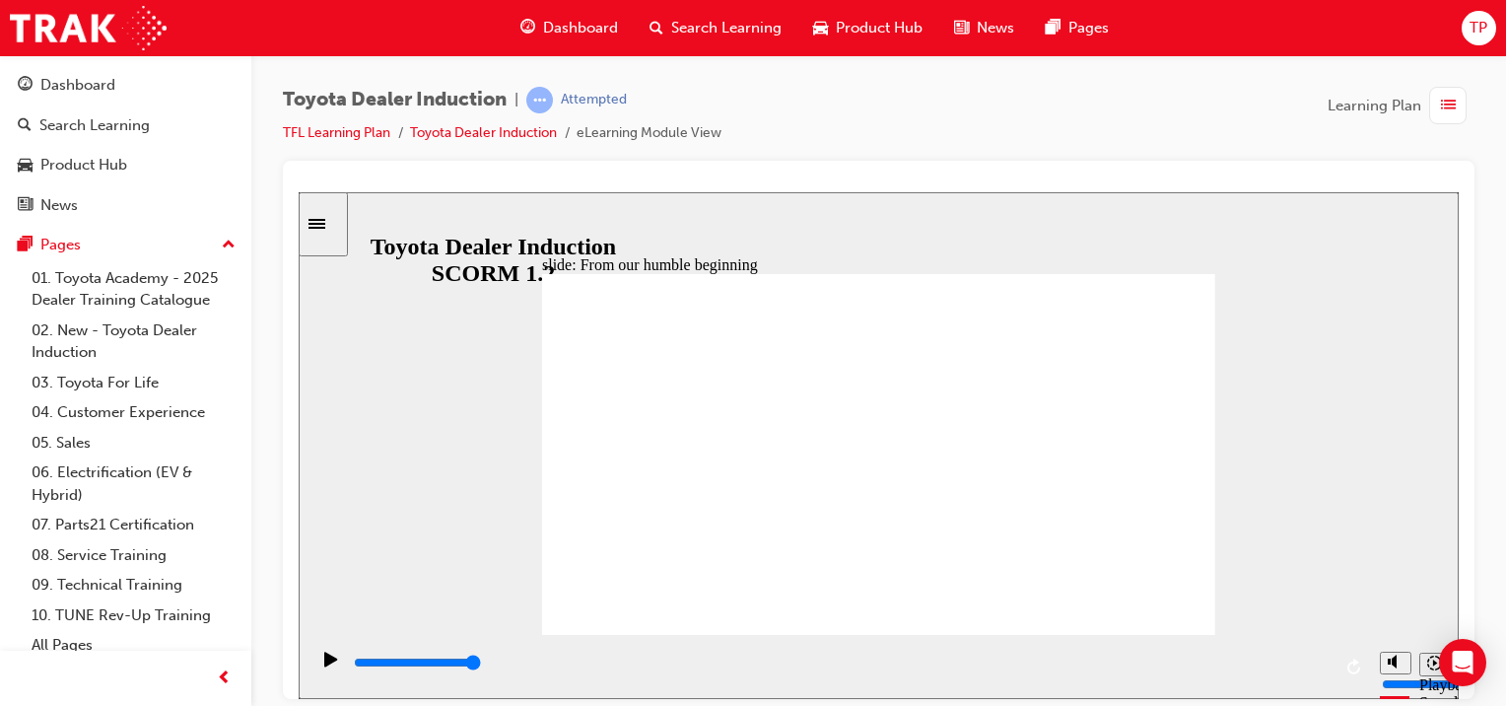
type input "8300"
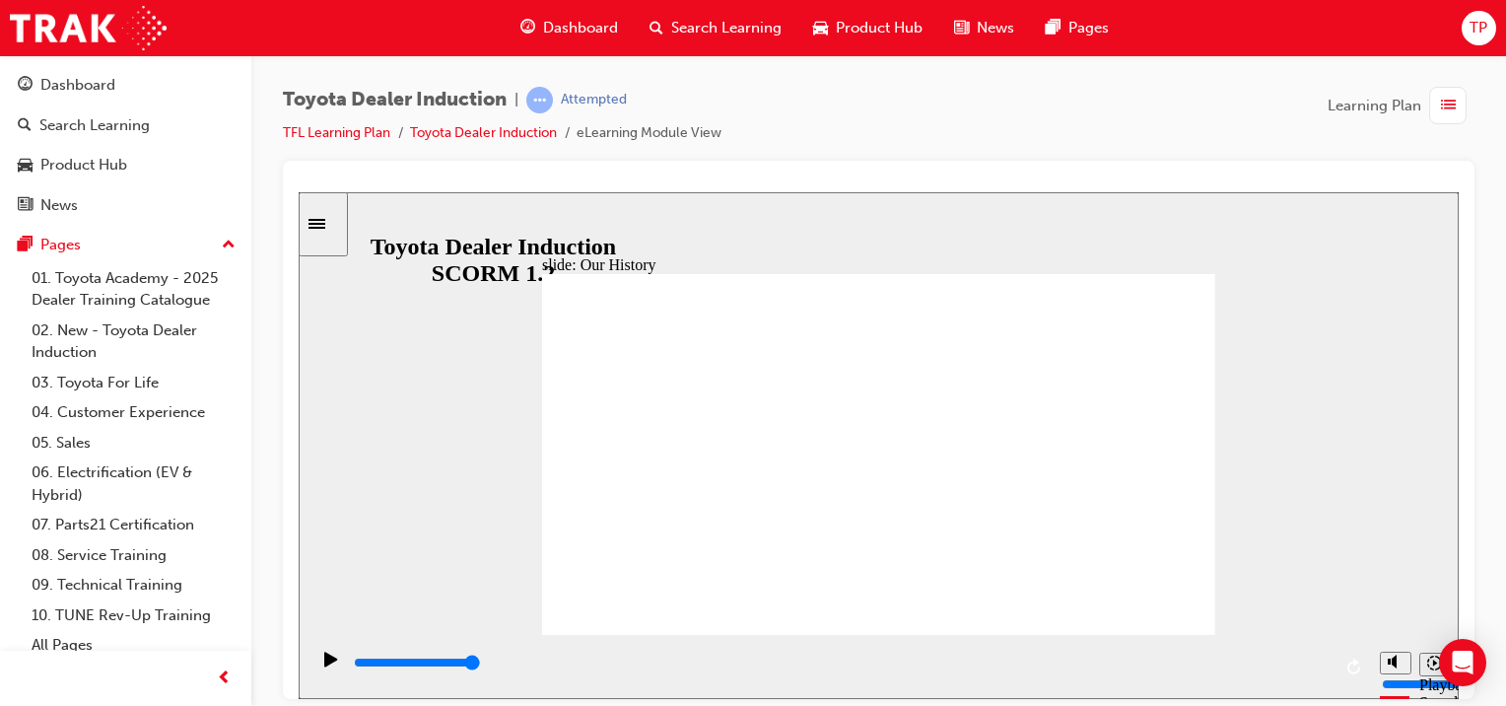
drag, startPoint x: 1054, startPoint y: 561, endPoint x: 720, endPoint y: 601, distance: 335.6
type input "2"
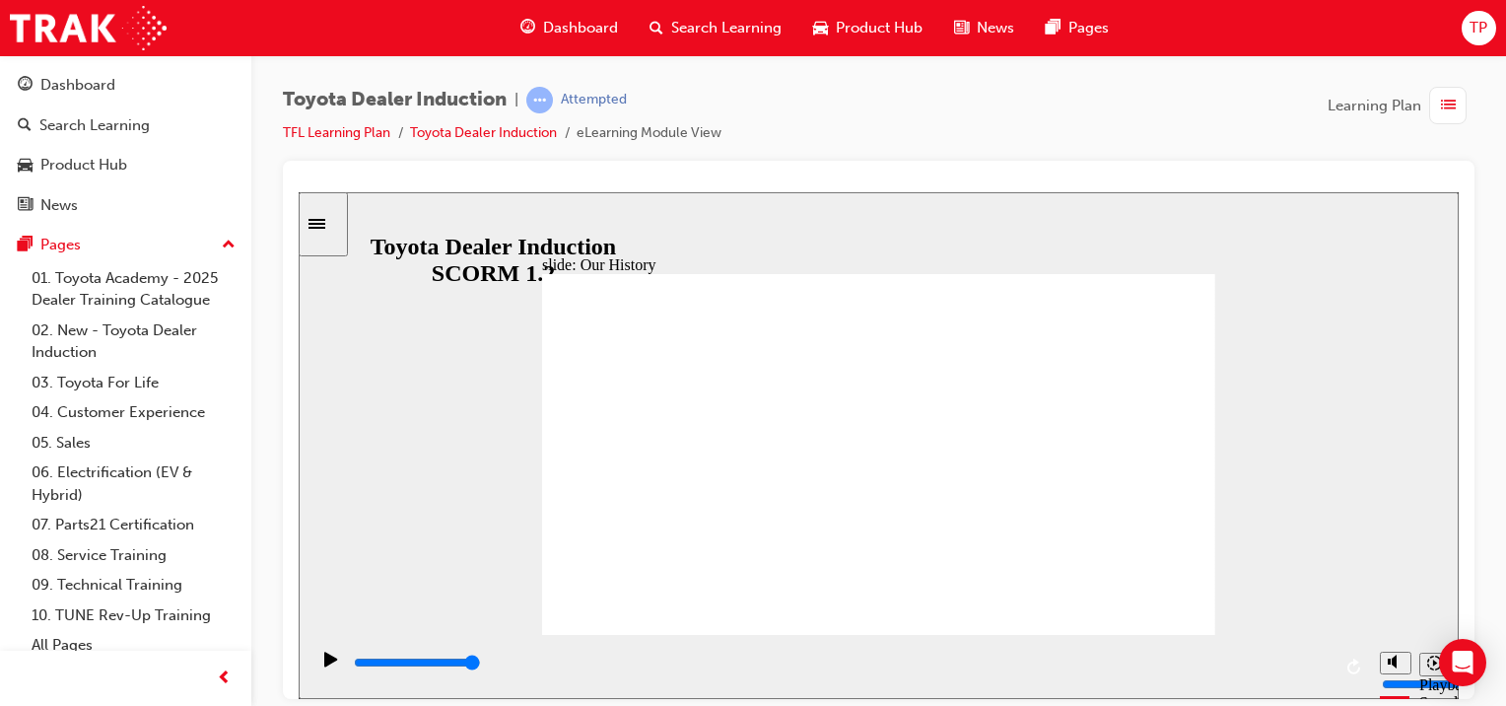
drag, startPoint x: 694, startPoint y: 558, endPoint x: 836, endPoint y: 548, distance: 142.3
click at [1174, 282] on span "Group 1 Freeform 4 Freeform 2 Toyota's First Car, the AA Sedan. Freeform 3 Free…" at bounding box center [878, 462] width 673 height 378
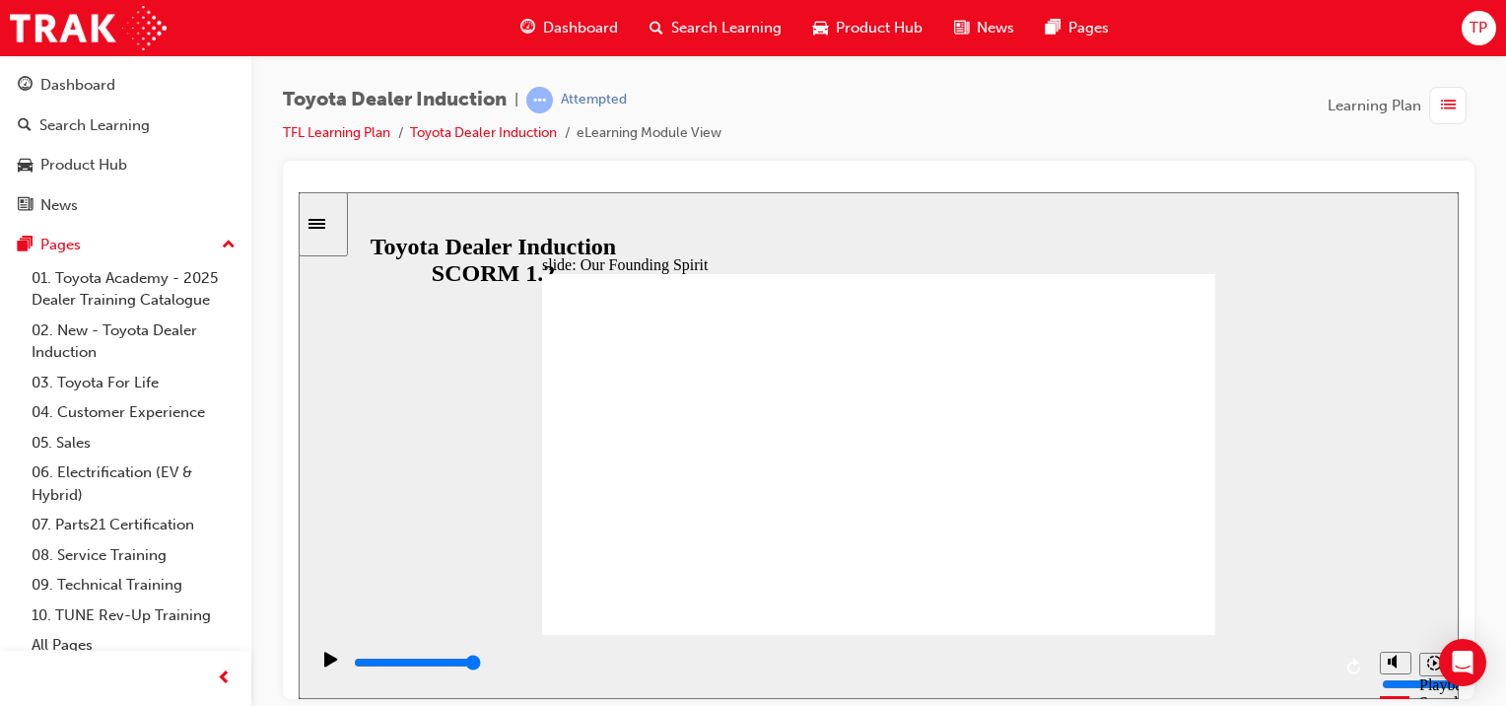
click at [1174, 282] on span "Rectangle 1 Our Founding Spirit BACK BACK NEXT NEXT The " Five Main Principles …" at bounding box center [878, 462] width 673 height 378
type input "3600"
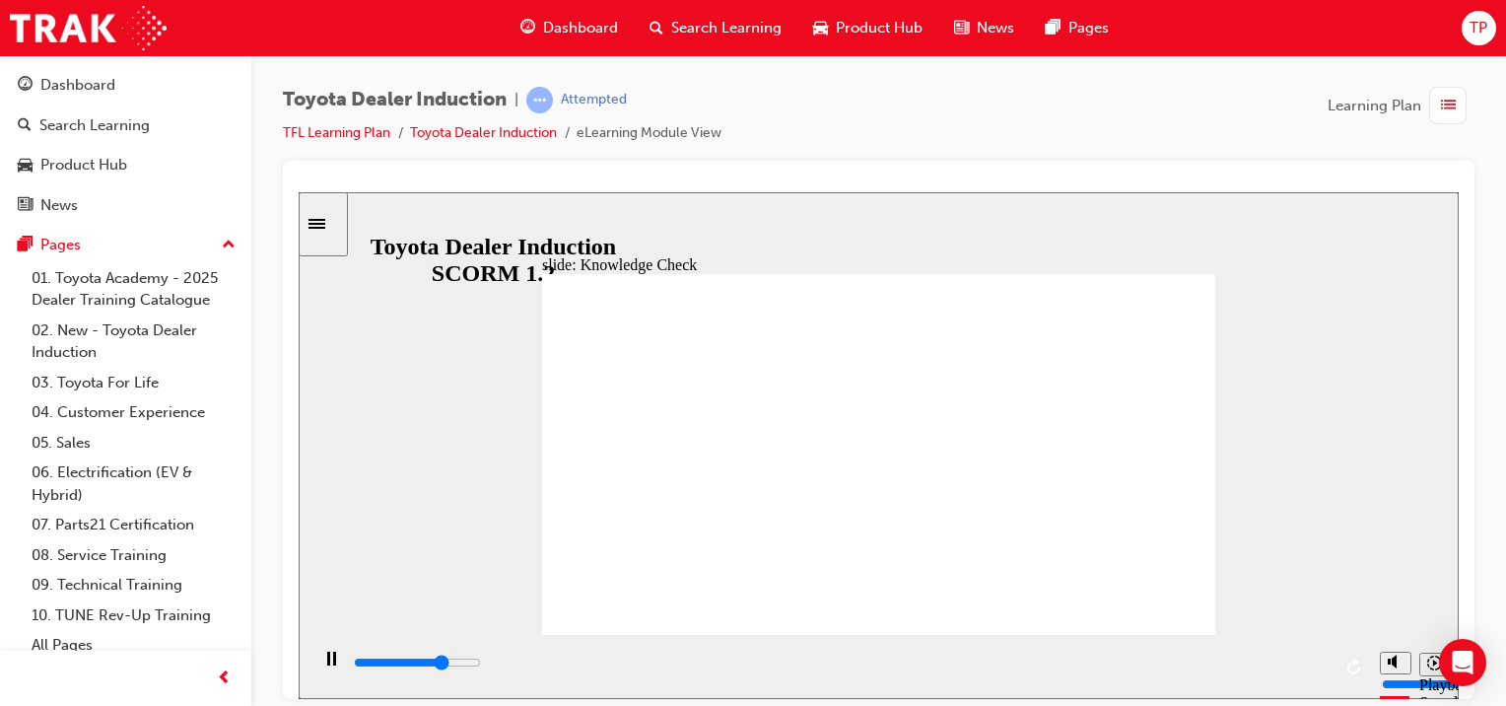
radio input "true"
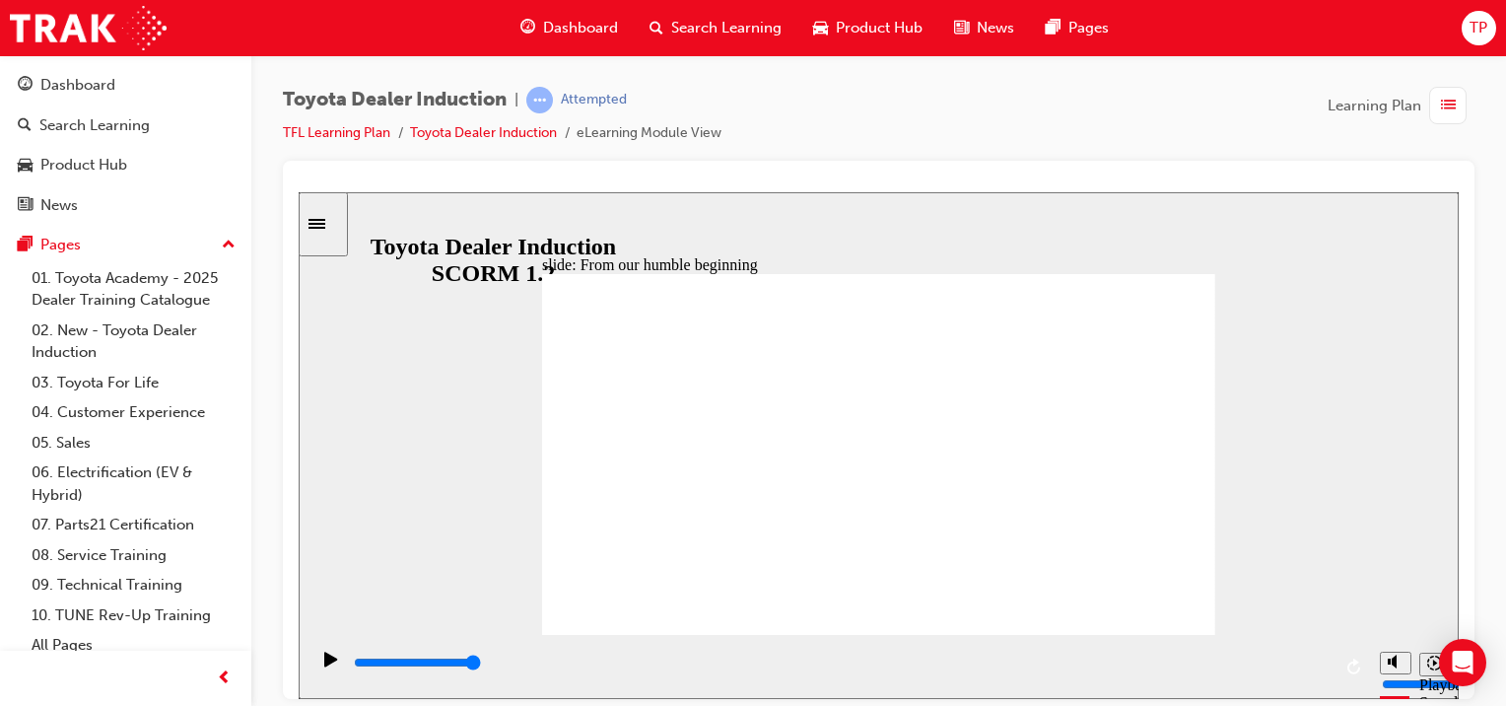
type input "5000"
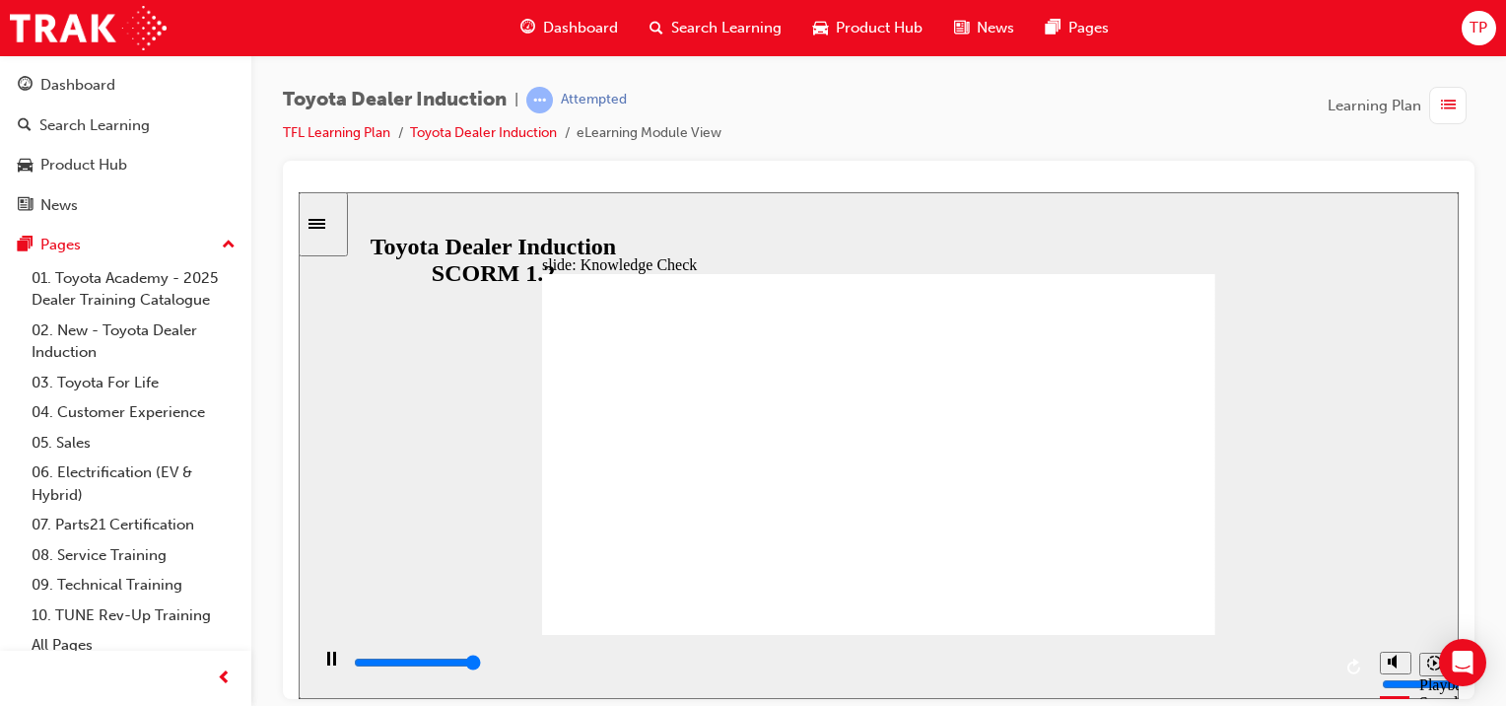
radio input "true"
type input "5000"
radio input "true"
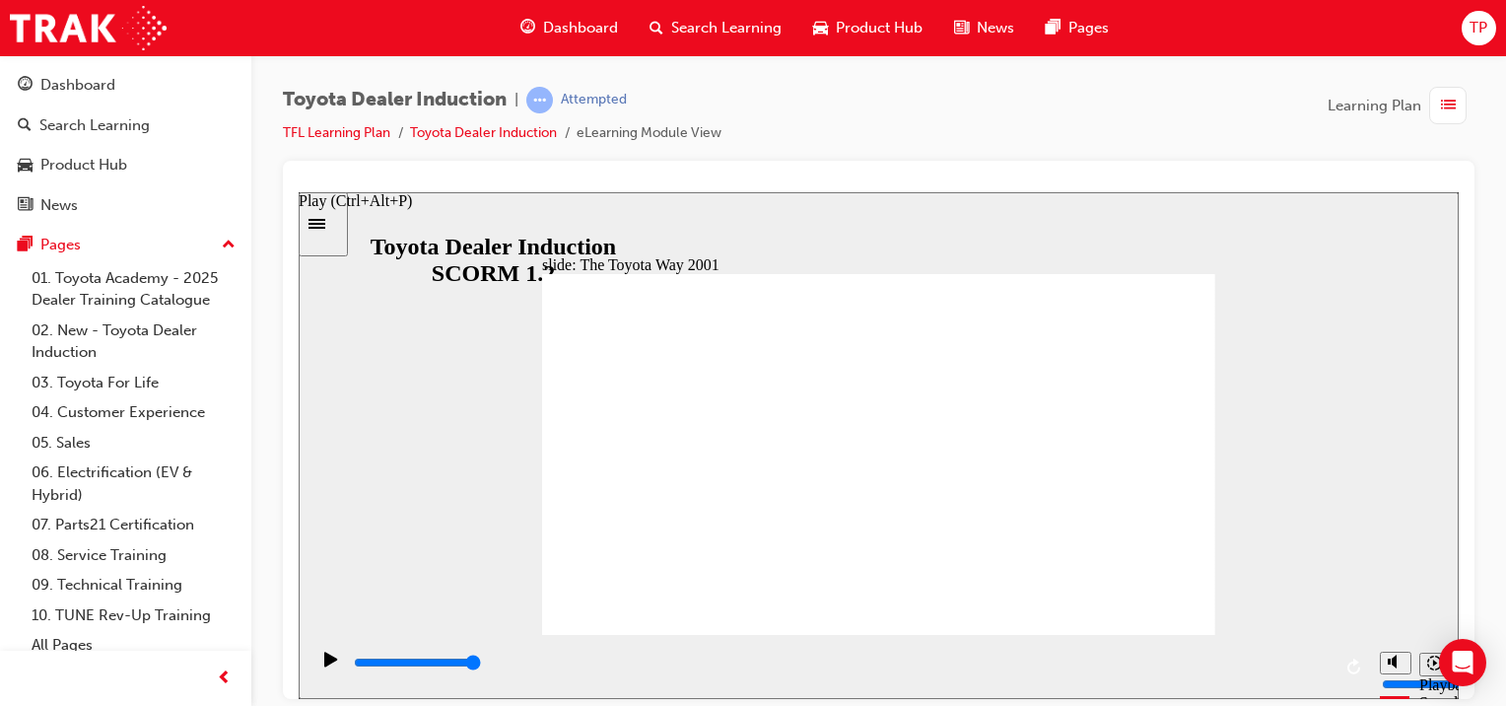
click at [325, 663] on icon "Play (Ctrl+Alt+P)" at bounding box center [330, 658] width 13 height 15
click at [1354, 664] on icon "Replay (Ctrl+Alt+R)" at bounding box center [1353, 665] width 13 height 16
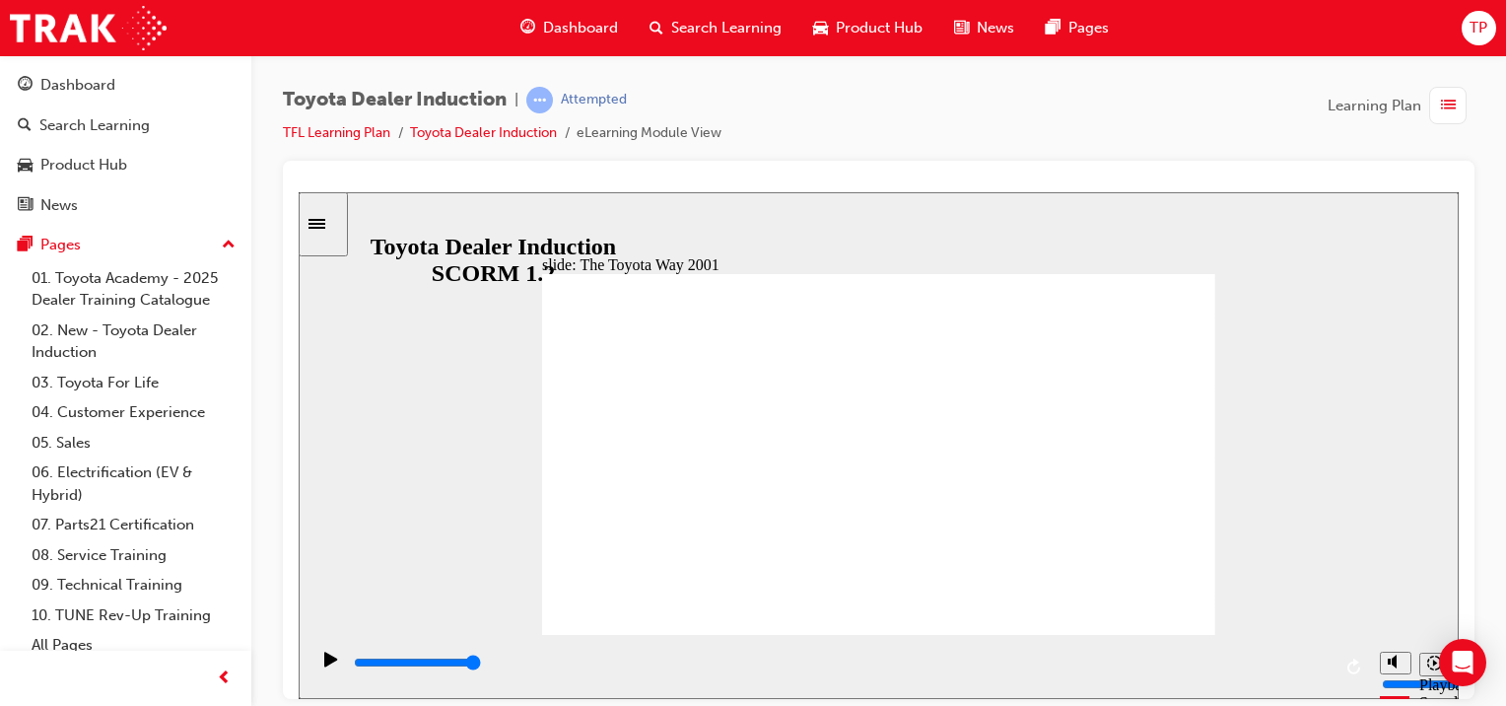
click at [1356, 673] on icon "Replay (Ctrl+Alt+R)" at bounding box center [1355, 665] width 16 height 16
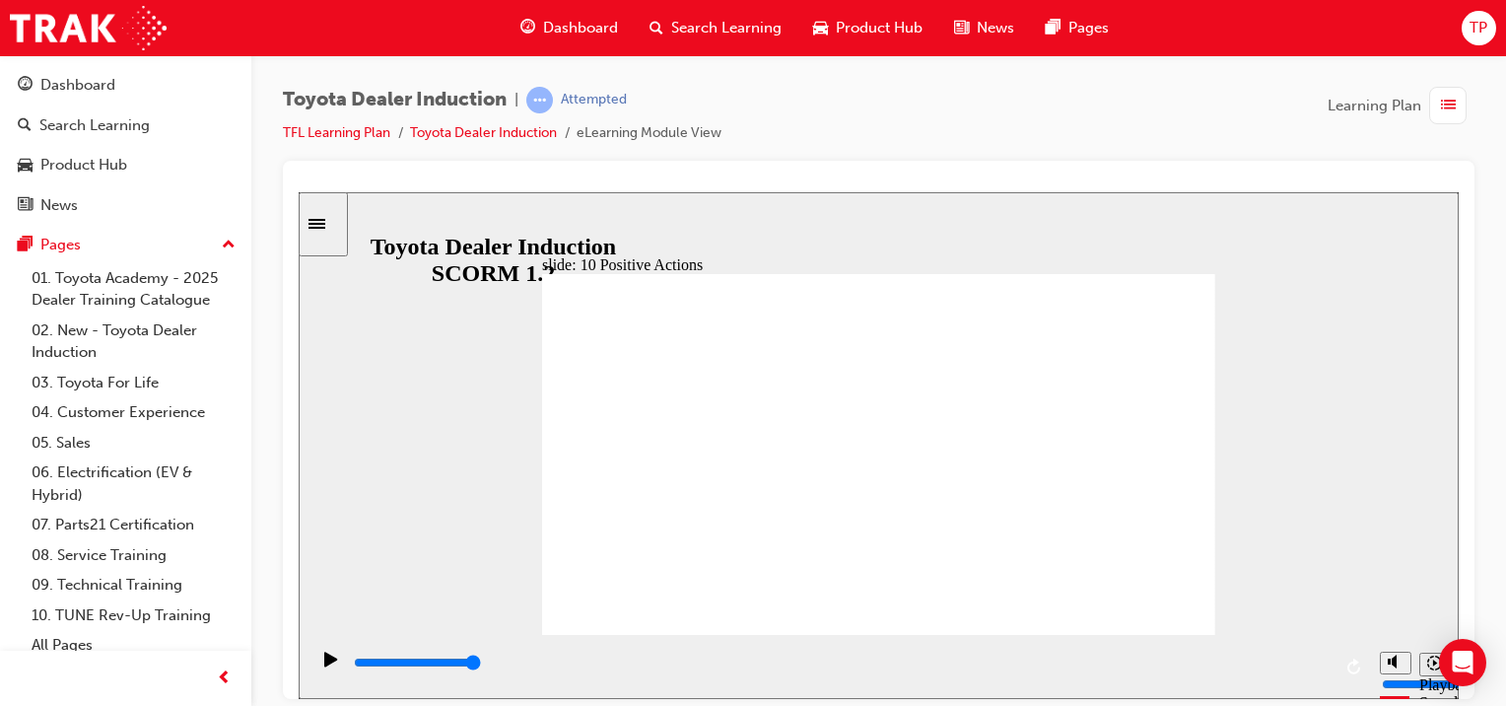
drag, startPoint x: 912, startPoint y: 570, endPoint x: 880, endPoint y: 550, distance: 37.2
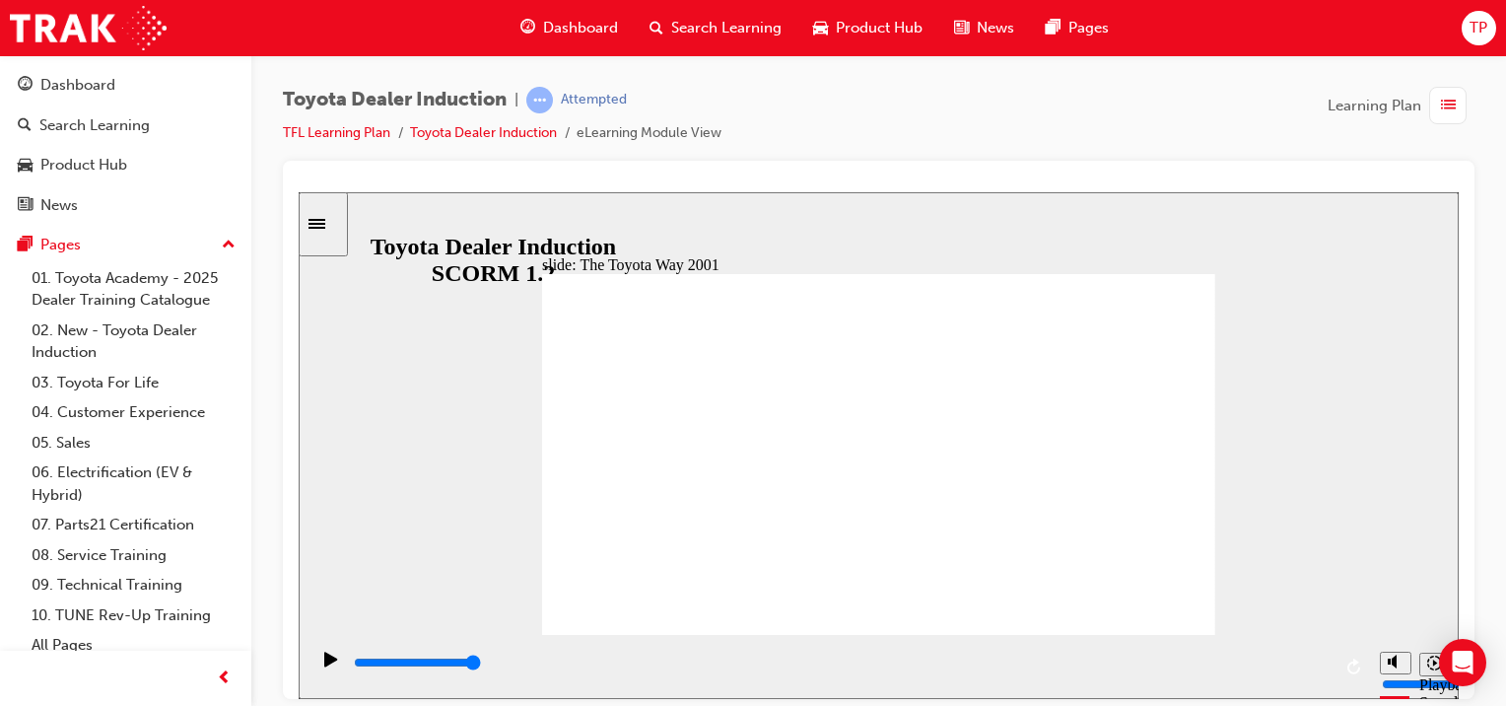
type input "19900"
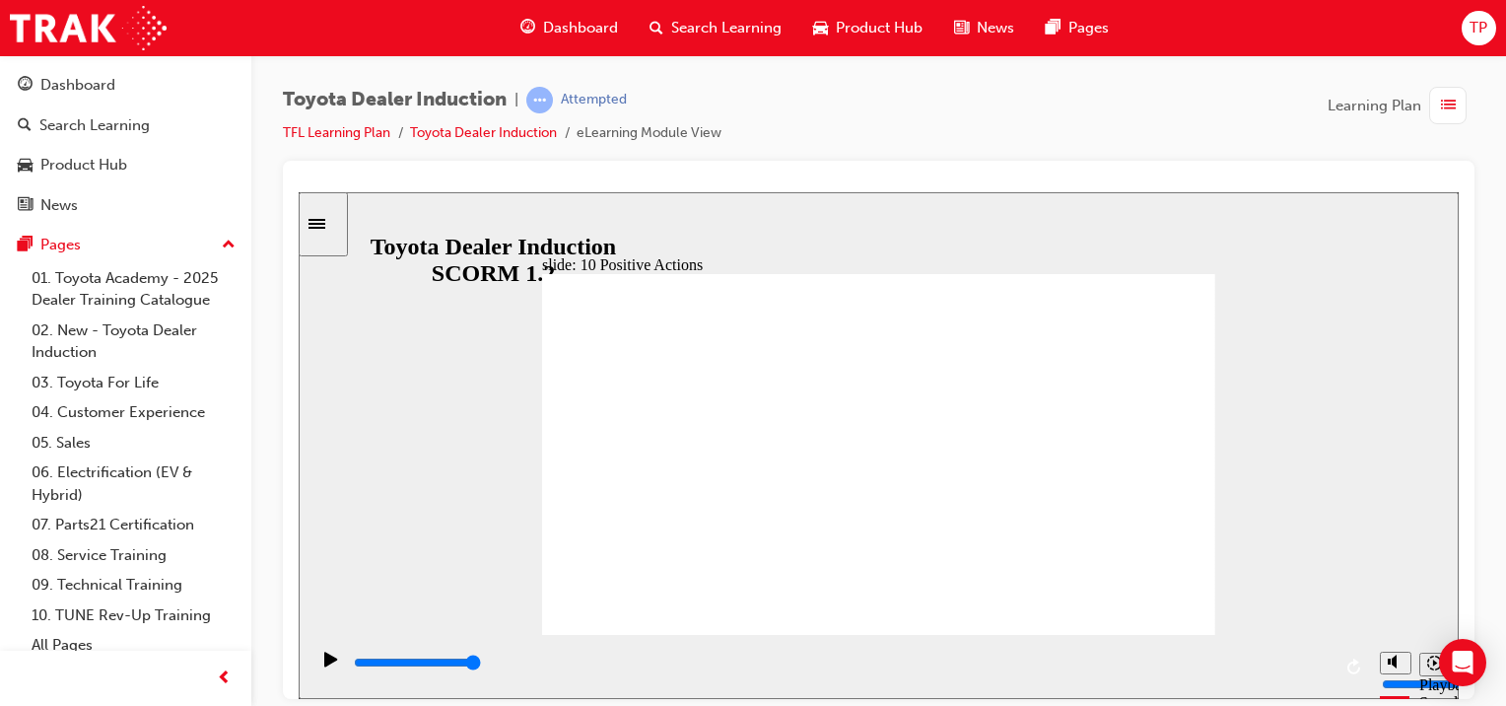
click at [1200, 253] on div "slide: 10 Positive Actions Multiply 1 We always consider where today’s work sho…" at bounding box center [879, 444] width 1160 height 507
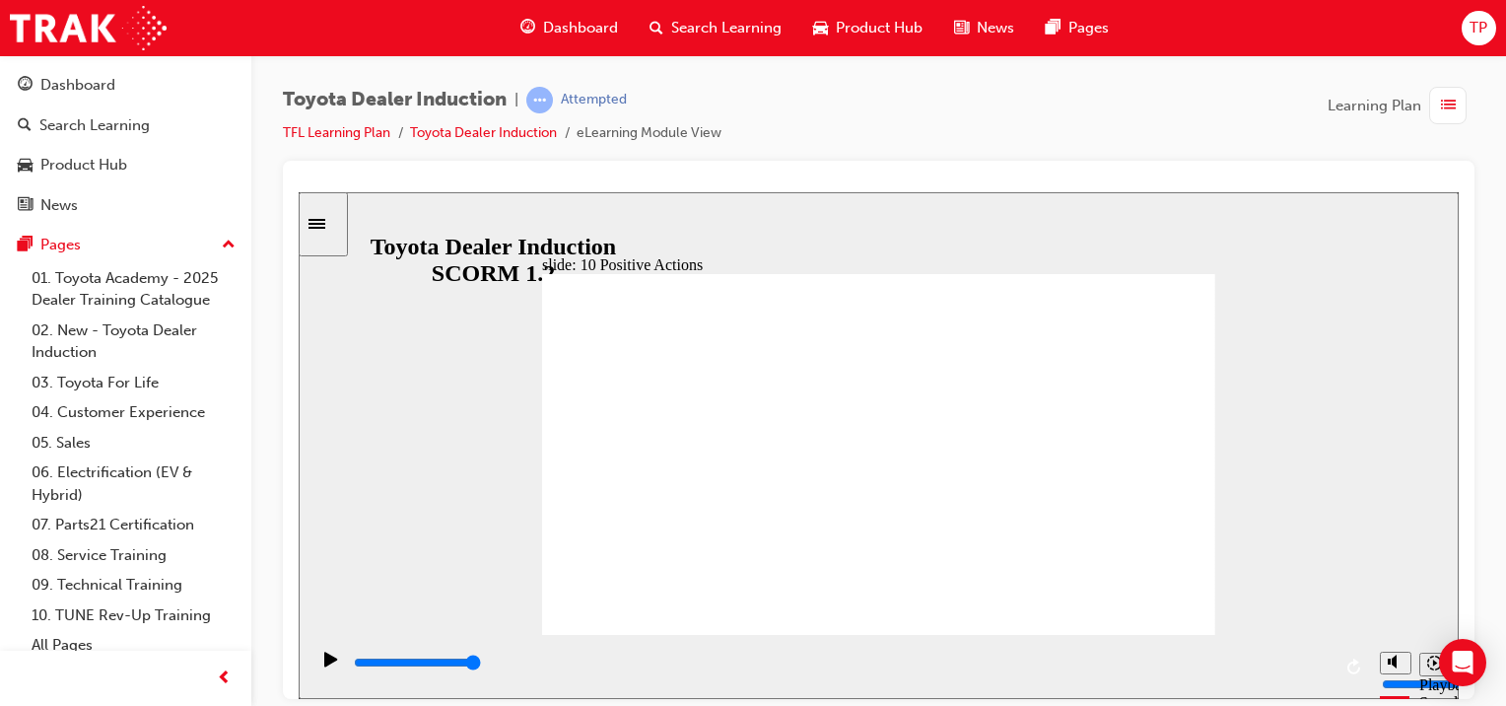
drag, startPoint x: 1211, startPoint y: 262, endPoint x: 1195, endPoint y: 266, distance: 17.2
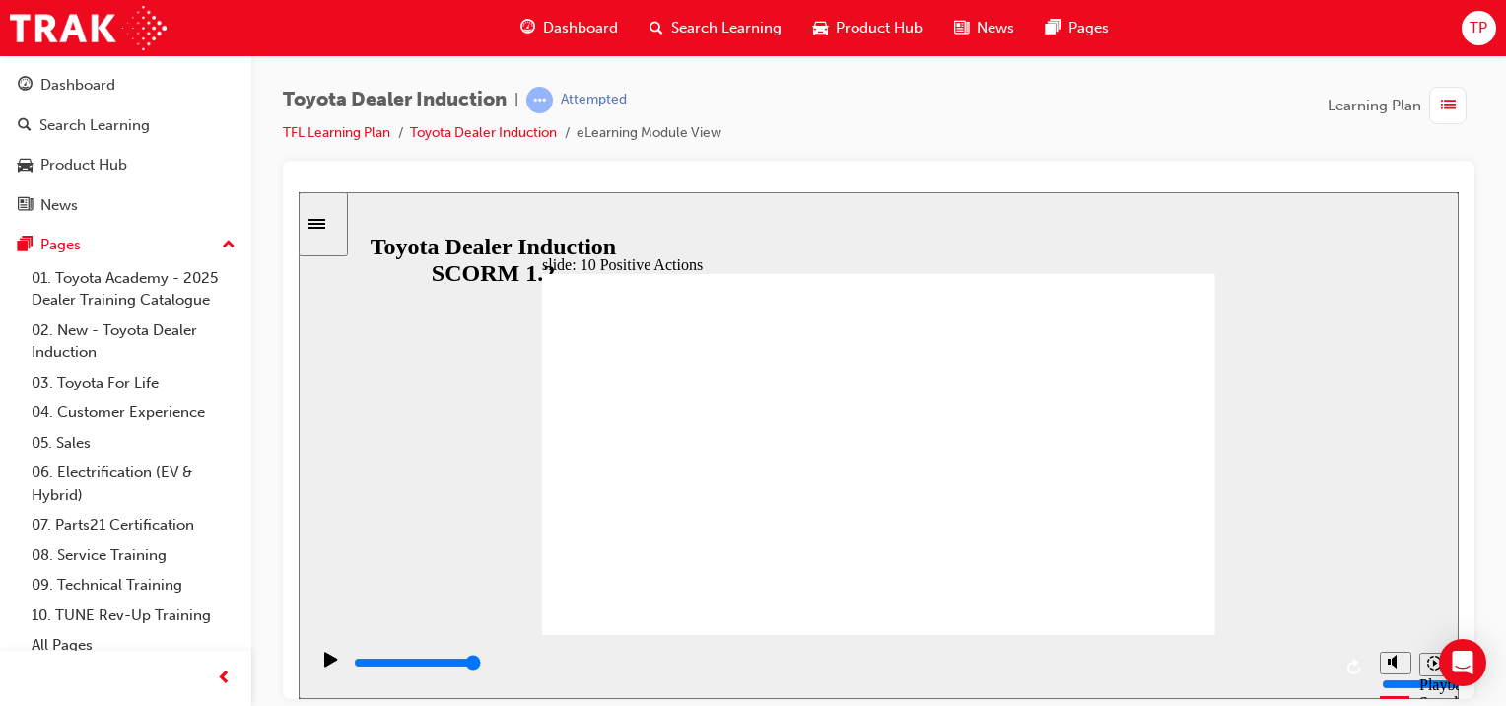
drag, startPoint x: 1210, startPoint y: 266, endPoint x: 1191, endPoint y: 262, distance: 20.1
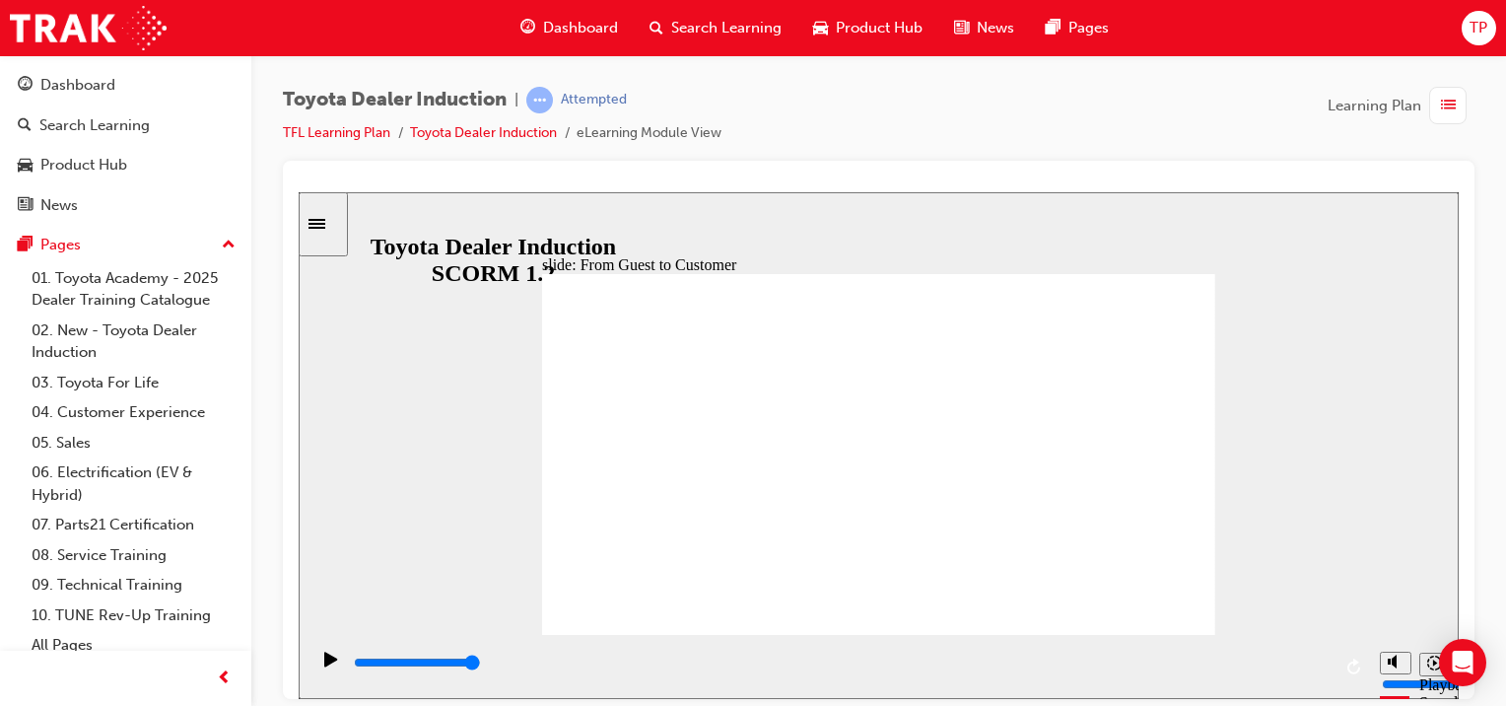
type input "15300"
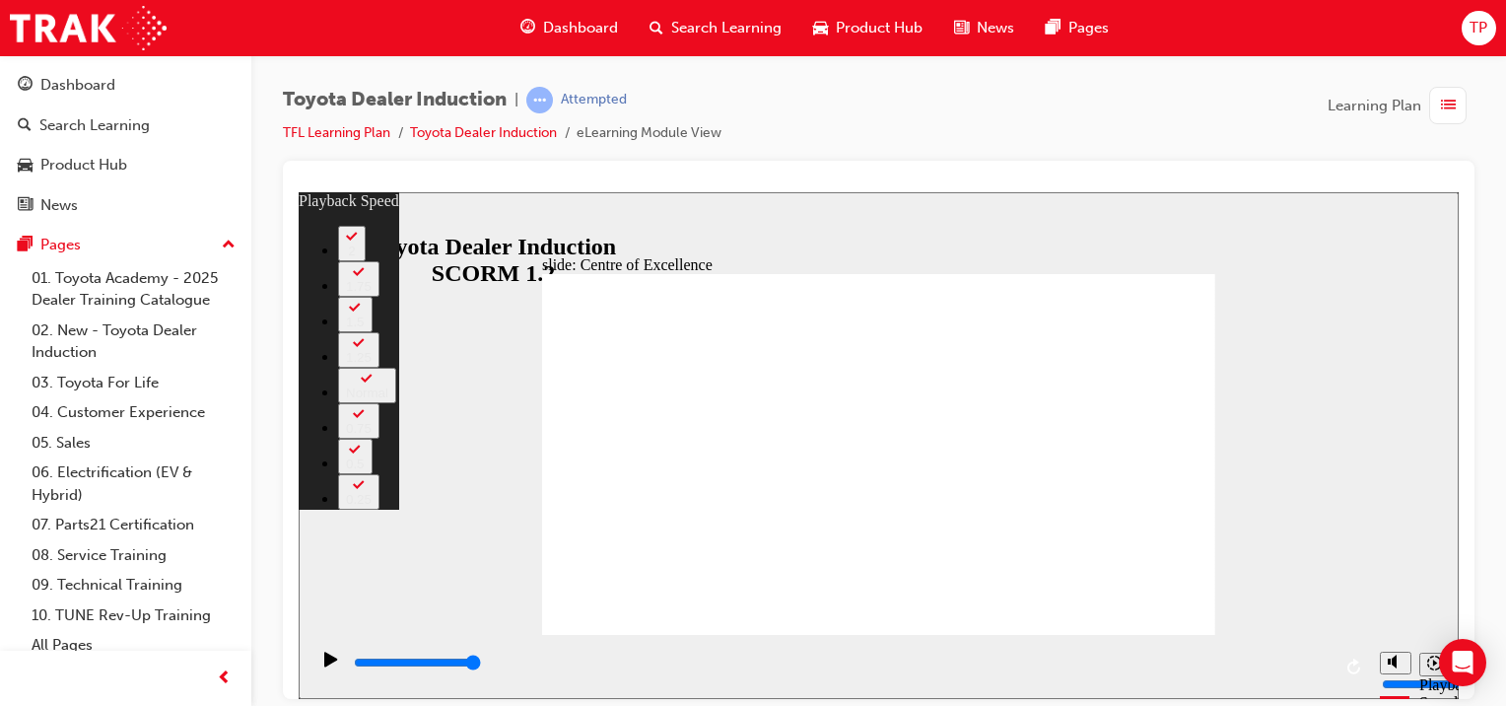
type input "248"
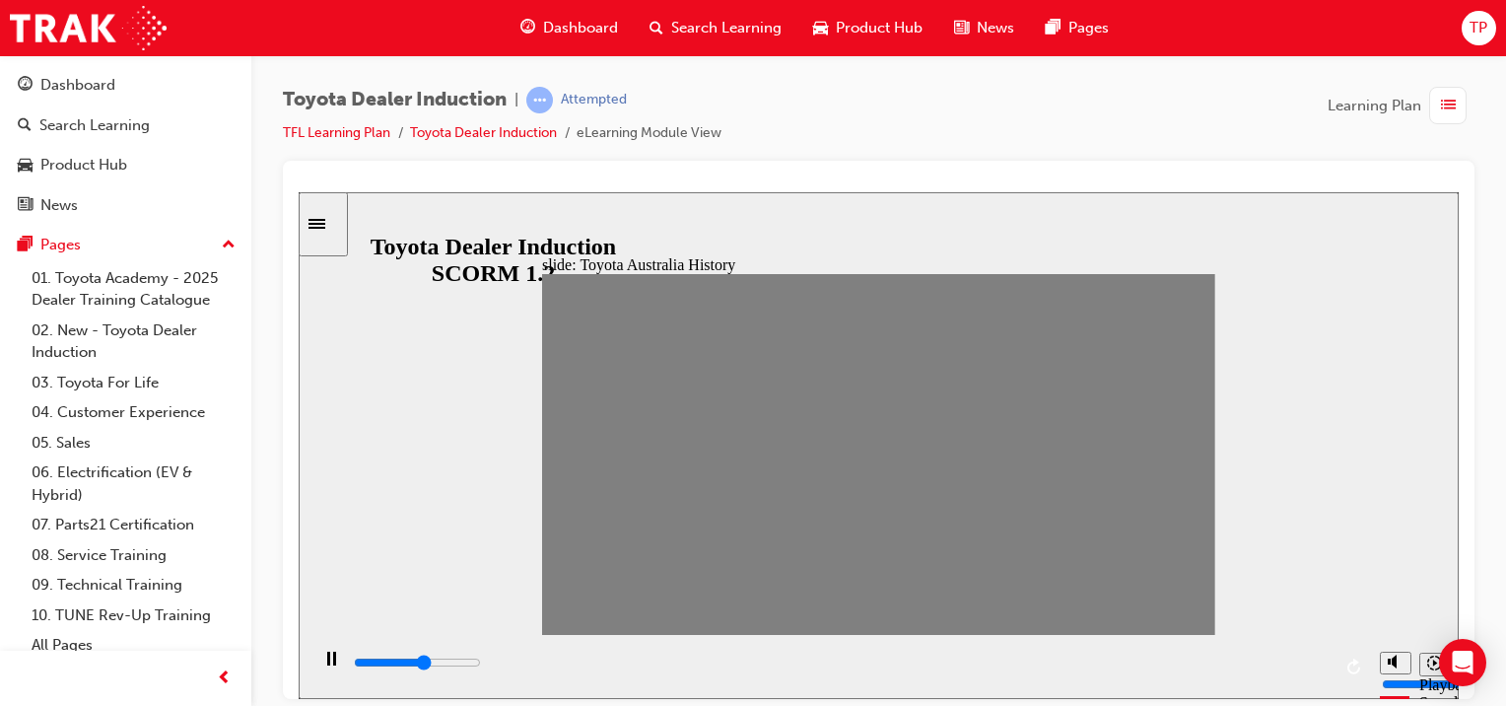
type input "3900"
drag, startPoint x: 564, startPoint y: 459, endPoint x: 594, endPoint y: 455, distance: 30.8
drag, startPoint x: 592, startPoint y: 459, endPoint x: 631, endPoint y: 460, distance: 38.5
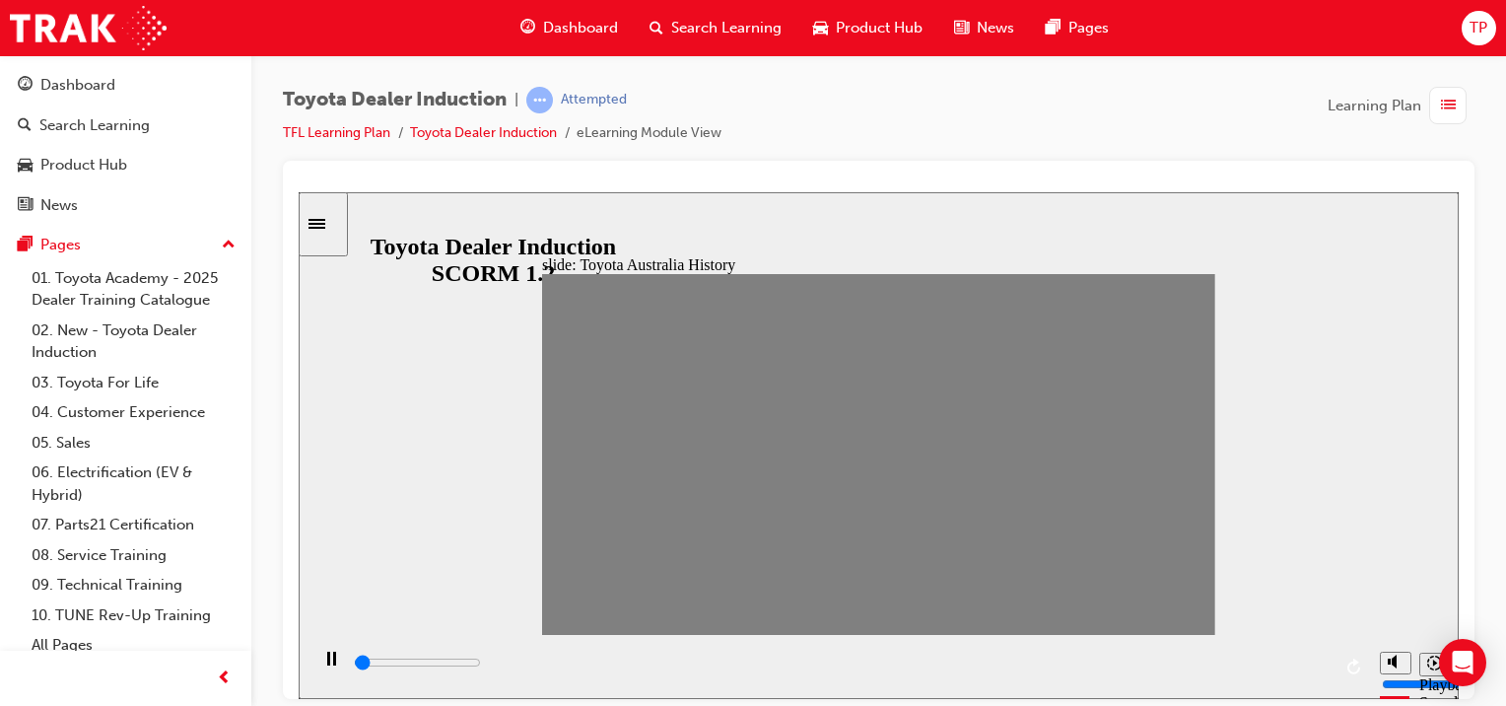
drag, startPoint x: 634, startPoint y: 463, endPoint x: 662, endPoint y: 460, distance: 28.7
drag, startPoint x: 687, startPoint y: 447, endPoint x: 727, endPoint y: 448, distance: 40.4
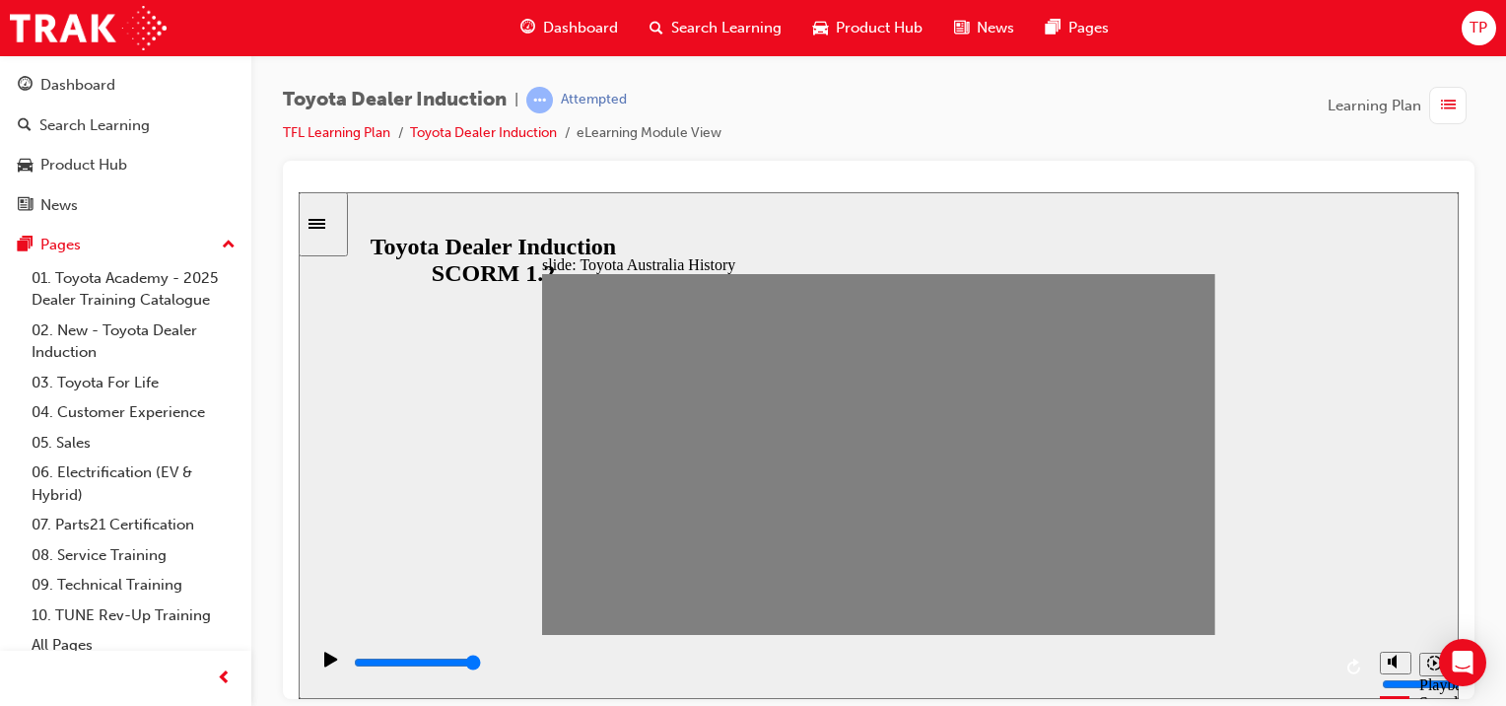
drag, startPoint x: 690, startPoint y: 469, endPoint x: 725, endPoint y: 460, distance: 36.6
drag, startPoint x: 718, startPoint y: 462, endPoint x: 769, endPoint y: 459, distance: 51.3
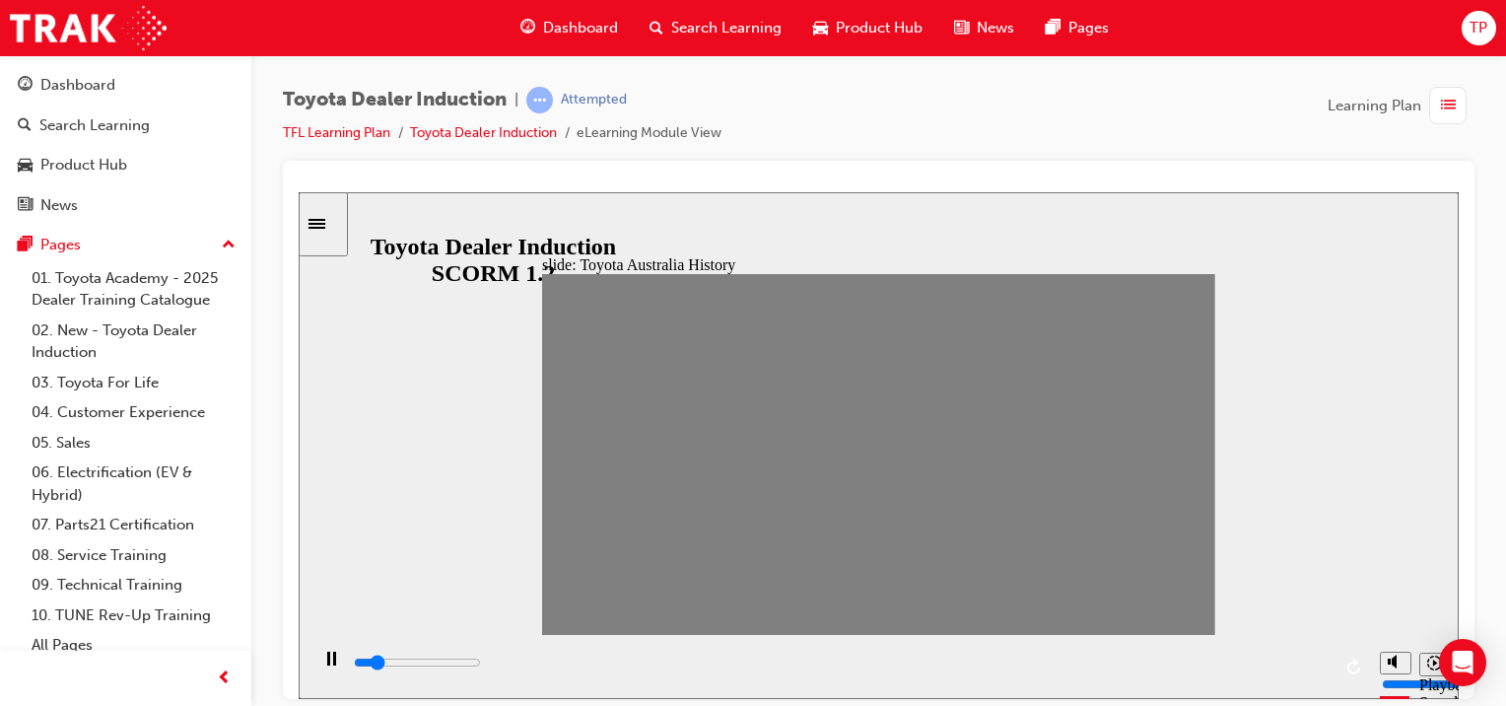
drag, startPoint x: 766, startPoint y: 450, endPoint x: 736, endPoint y: 451, distance: 29.6
drag, startPoint x: 789, startPoint y: 447, endPoint x: 729, endPoint y: 447, distance: 60.1
type input "100"
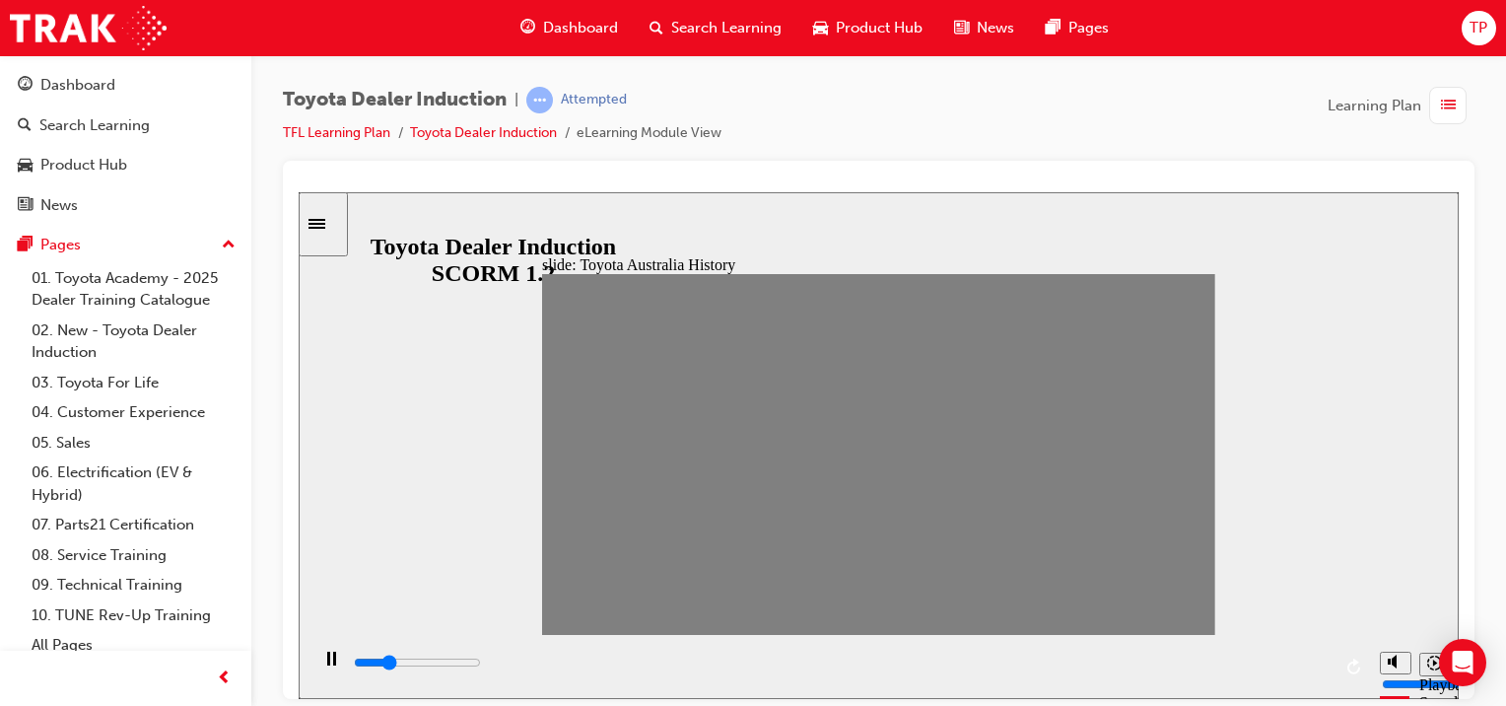
type input "6"
type input "100"
type input "5"
drag, startPoint x: 774, startPoint y: 457, endPoint x: 726, endPoint y: 459, distance: 47.4
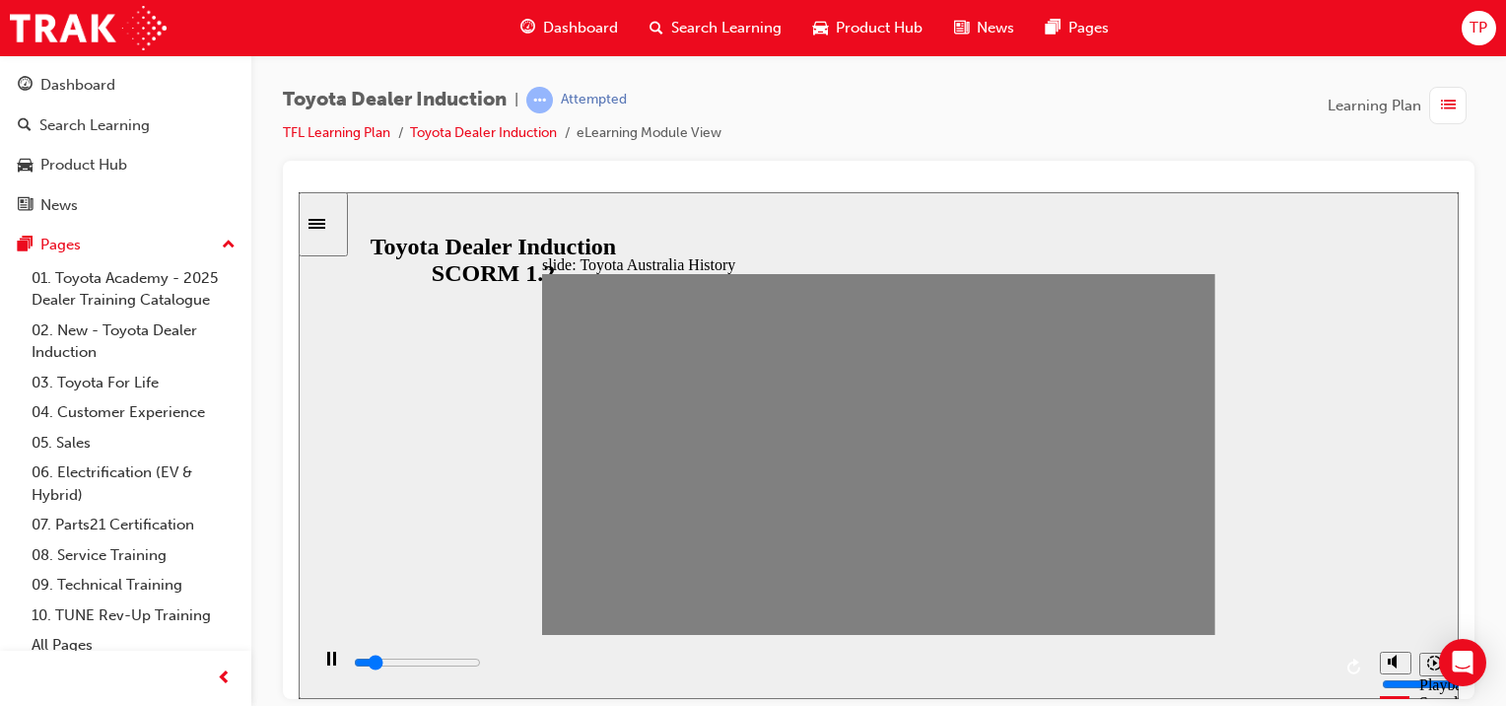
type input "100"
type input "6"
drag, startPoint x: 726, startPoint y: 459, endPoint x: 755, endPoint y: 453, distance: 29.2
type input "0"
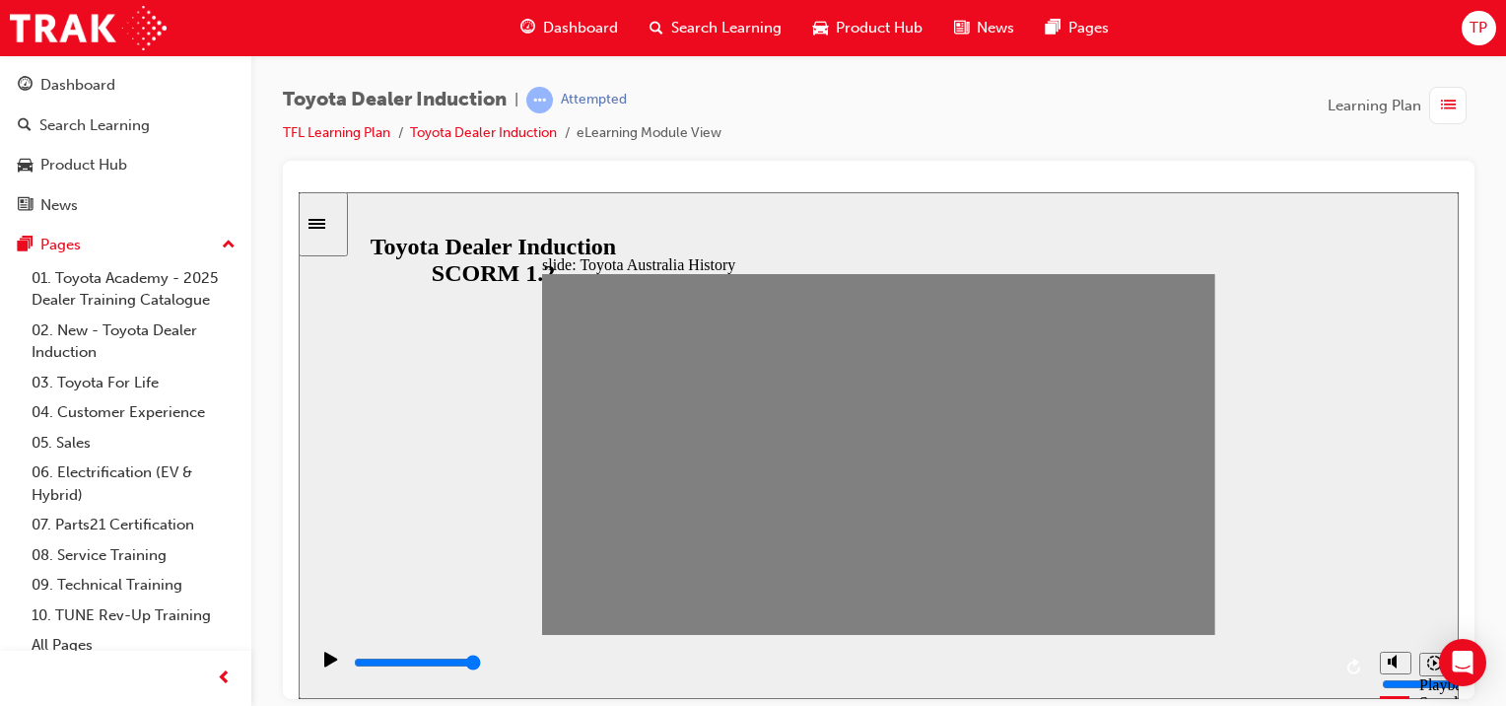
type input "7"
drag, startPoint x: 749, startPoint y: 461, endPoint x: 778, endPoint y: 462, distance: 28.6
drag, startPoint x: 781, startPoint y: 464, endPoint x: 811, endPoint y: 456, distance: 31.6
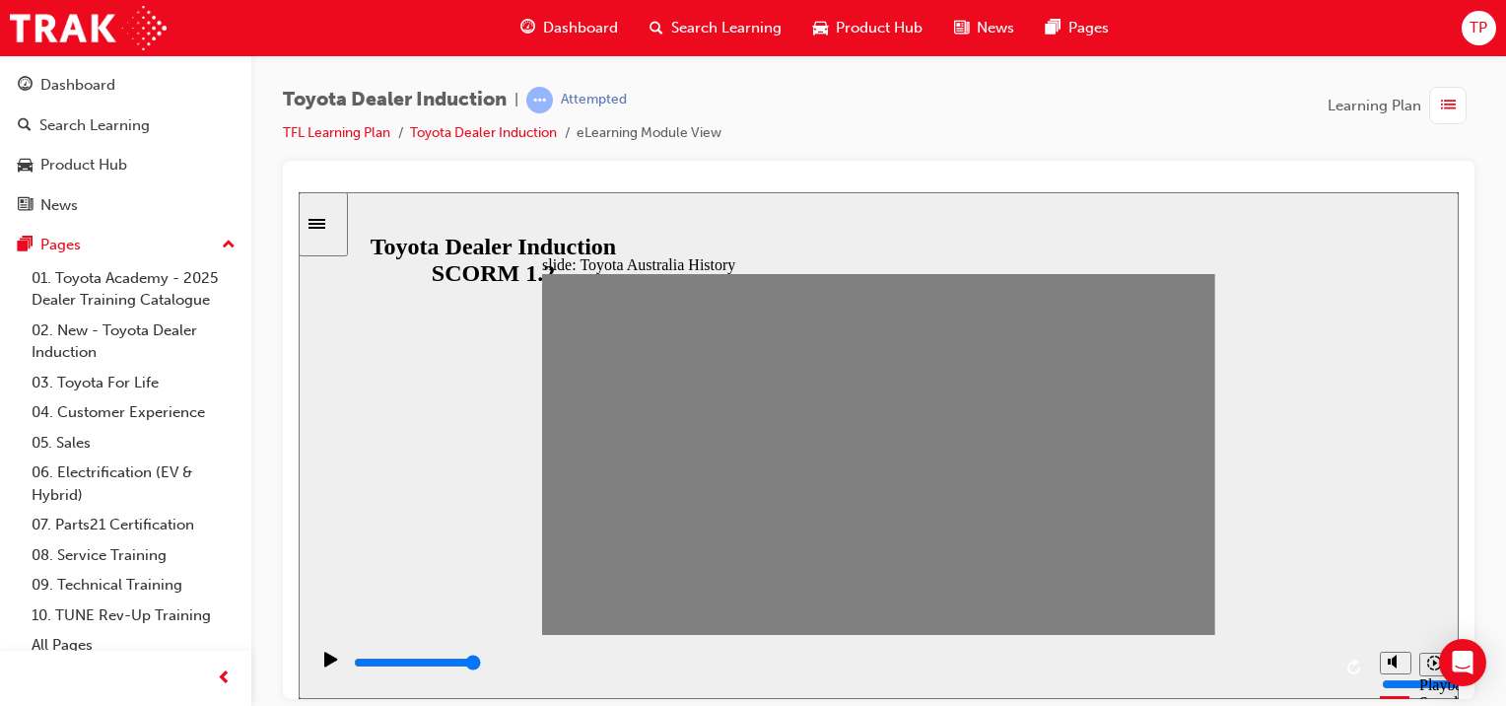
drag, startPoint x: 814, startPoint y: 460, endPoint x: 855, endPoint y: 459, distance: 40.4
drag, startPoint x: 847, startPoint y: 470, endPoint x: 848, endPoint y: 614, distance: 143.9
drag, startPoint x: 849, startPoint y: 467, endPoint x: 903, endPoint y: 442, distance: 60.0
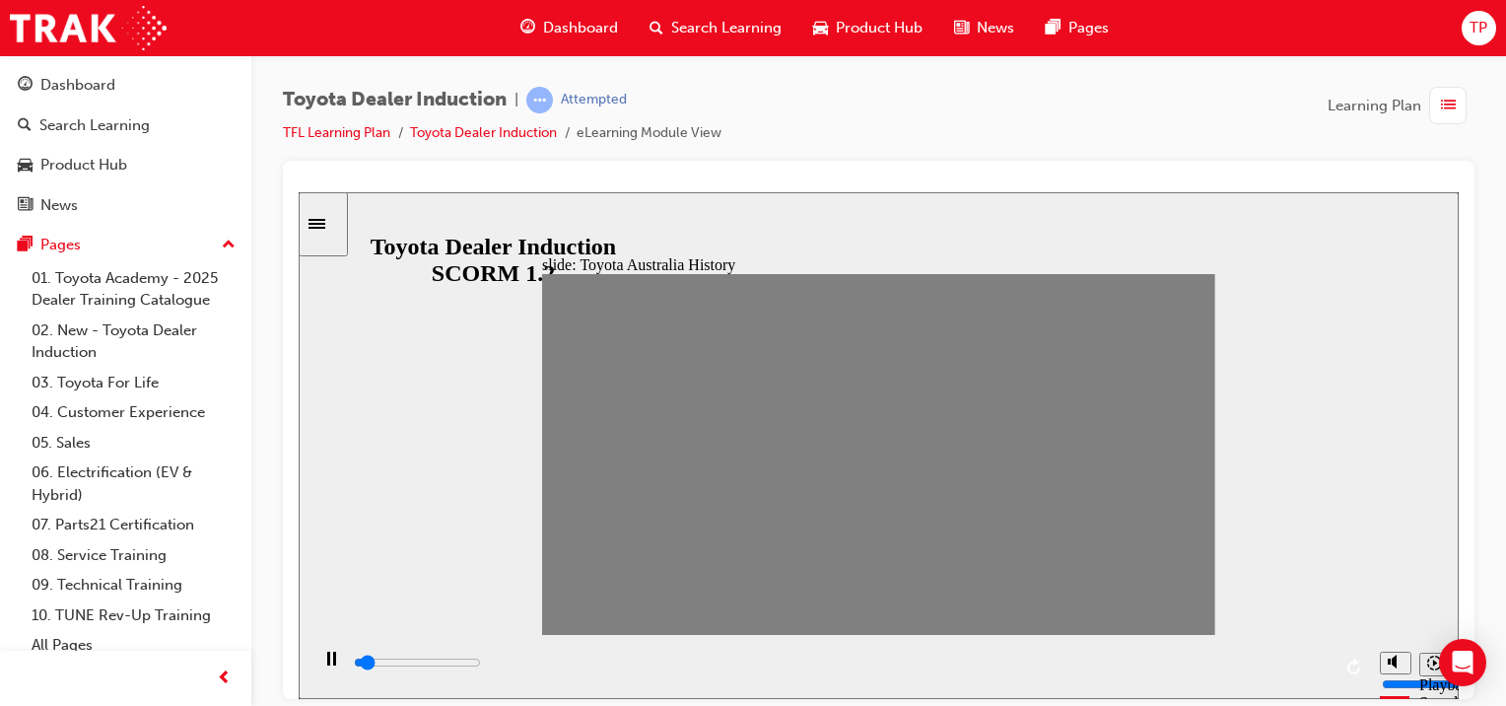
drag, startPoint x: 903, startPoint y: 442, endPoint x: 876, endPoint y: 443, distance: 26.6
type input "7000"
type input "10"
drag, startPoint x: 904, startPoint y: 449, endPoint x: 885, endPoint y: 447, distance: 18.8
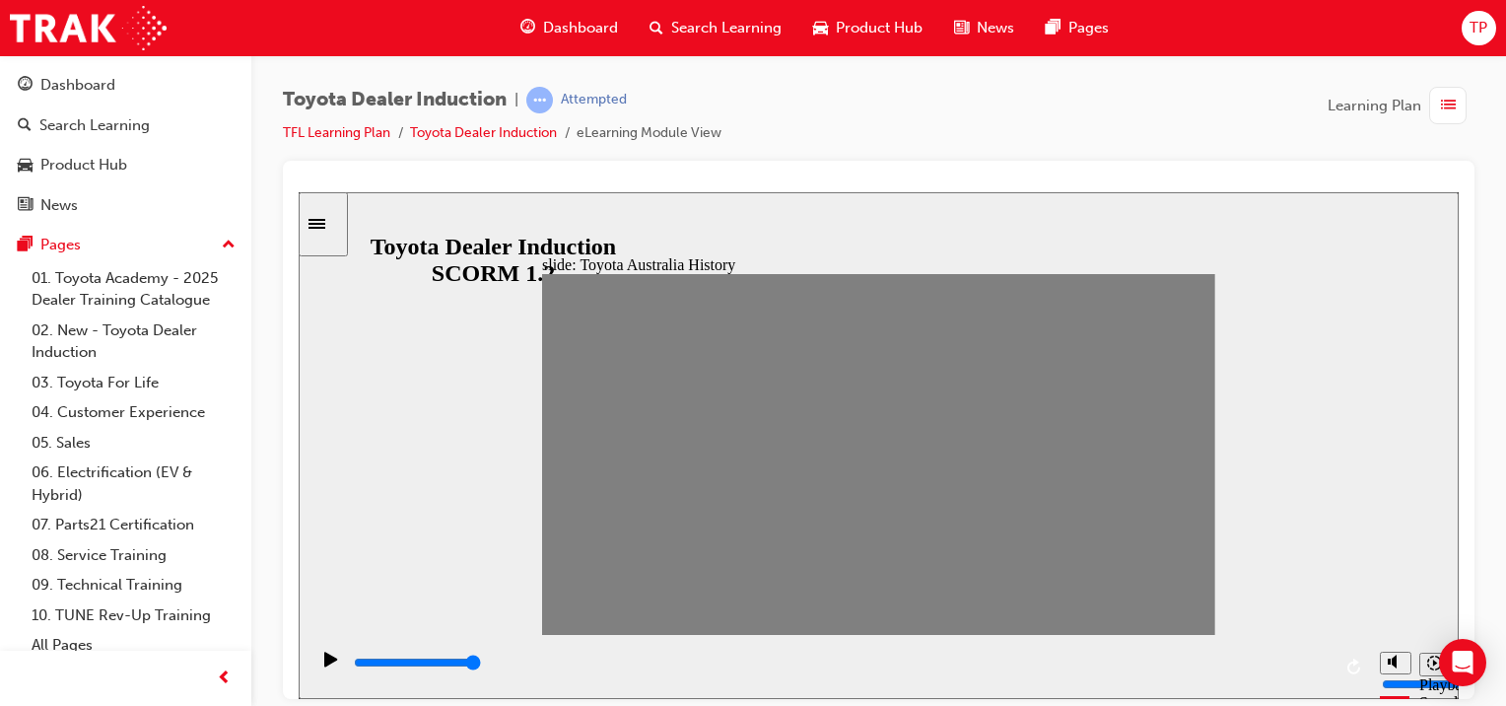
type input "0"
type input "11"
drag, startPoint x: 874, startPoint y: 459, endPoint x: 917, endPoint y: 444, distance: 45.2
drag, startPoint x: 890, startPoint y: 463, endPoint x: 936, endPoint y: 455, distance: 47.0
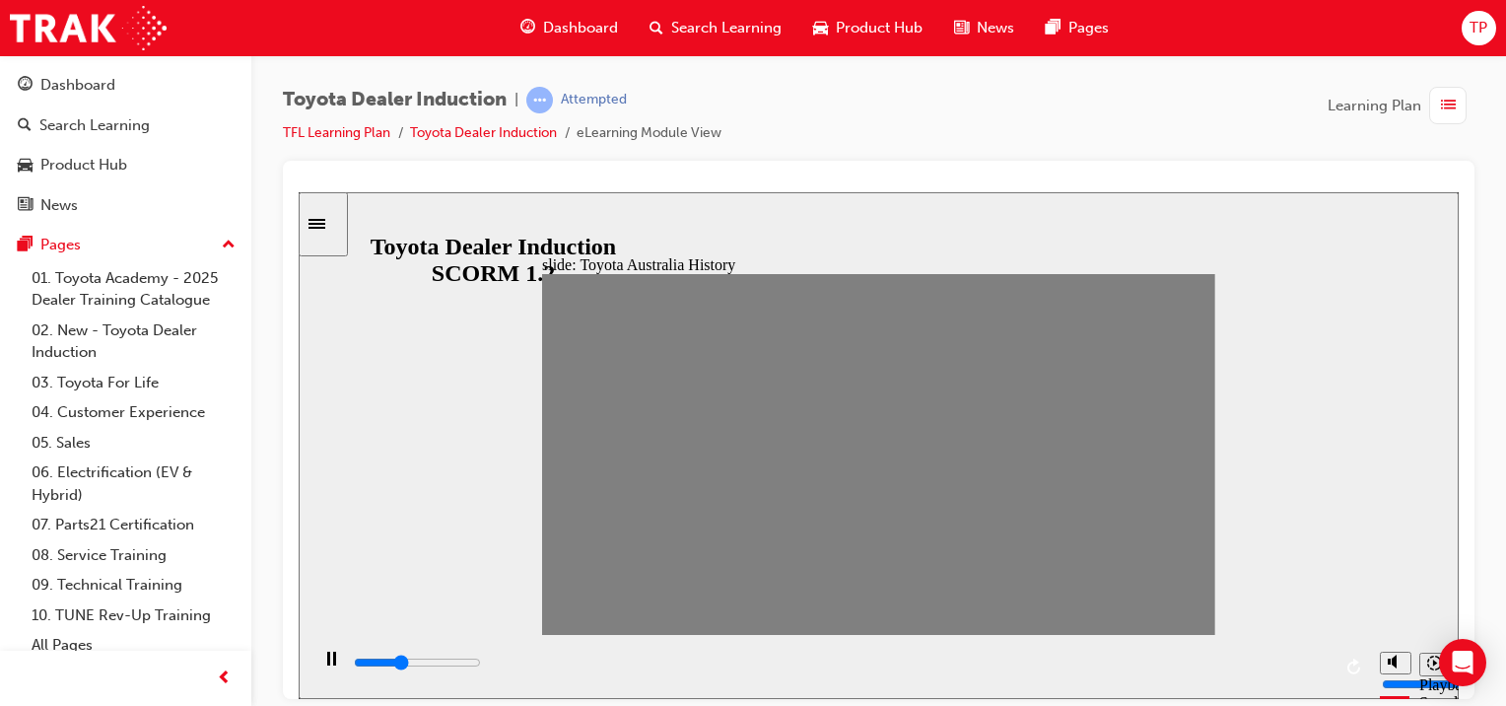
drag, startPoint x: 907, startPoint y: 454, endPoint x: 946, endPoint y: 453, distance: 39.4
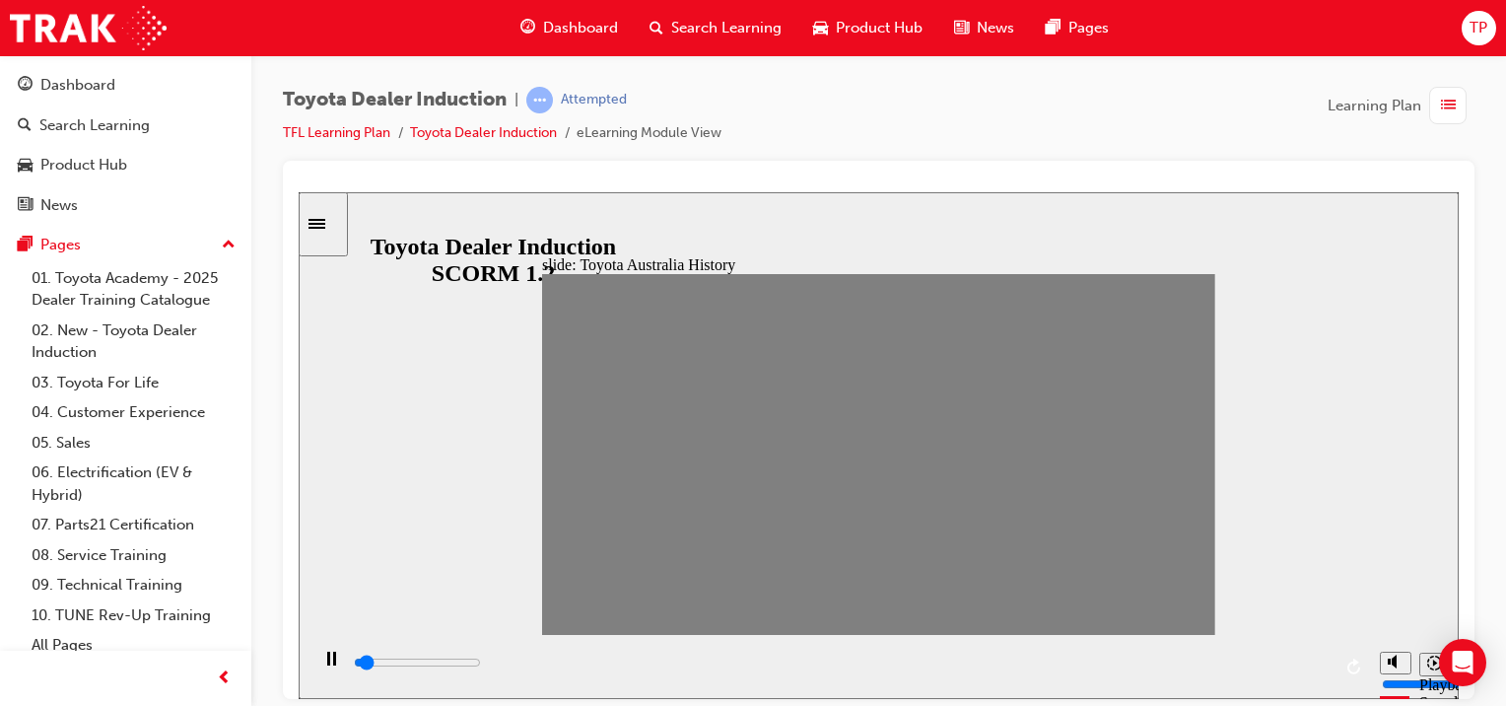
drag, startPoint x: 944, startPoint y: 454, endPoint x: 964, endPoint y: 457, distance: 19.9
type input "0"
type input "14"
drag, startPoint x: 974, startPoint y: 460, endPoint x: 1008, endPoint y: 466, distance: 35.0
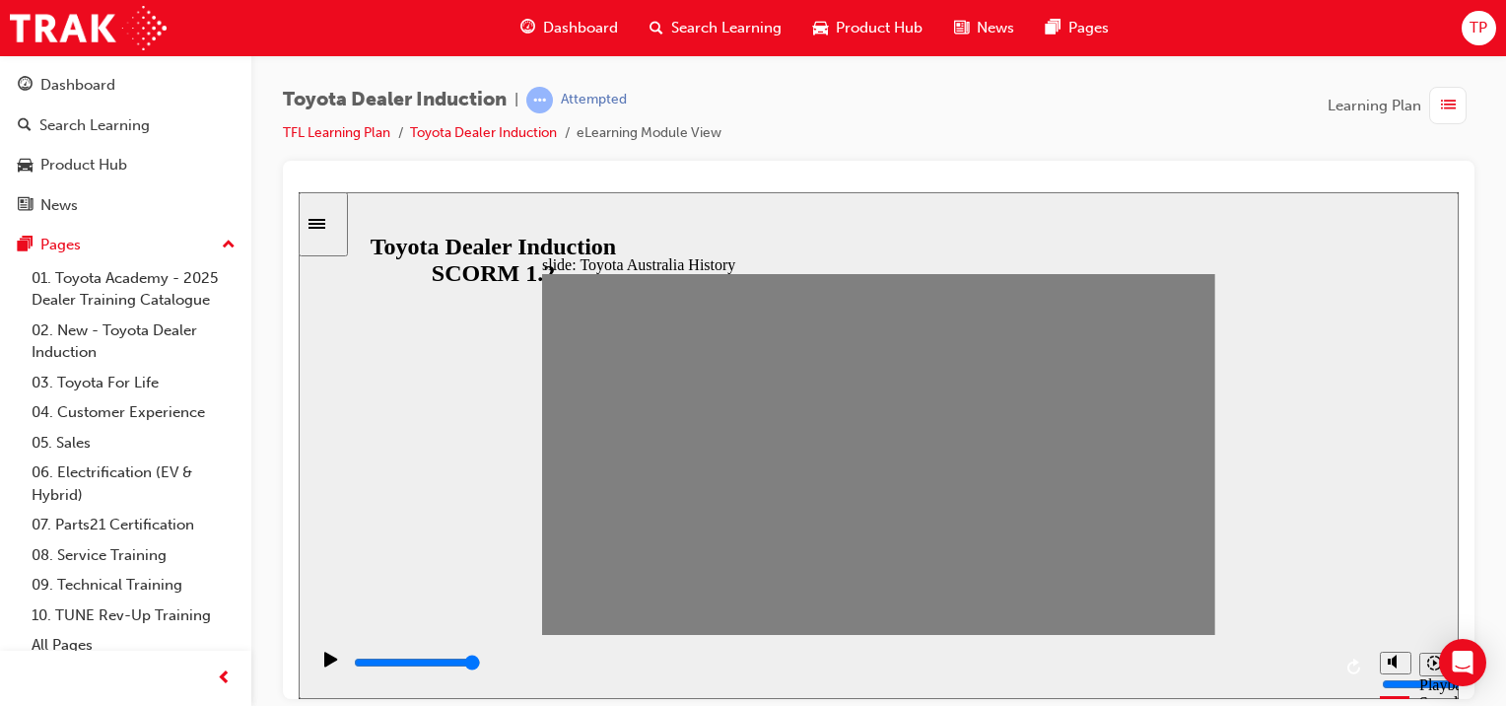
type input "0"
type input "15"
drag, startPoint x: 1008, startPoint y: 466, endPoint x: 1017, endPoint y: 456, distance: 13.3
drag, startPoint x: 1029, startPoint y: 463, endPoint x: 1057, endPoint y: 462, distance: 27.6
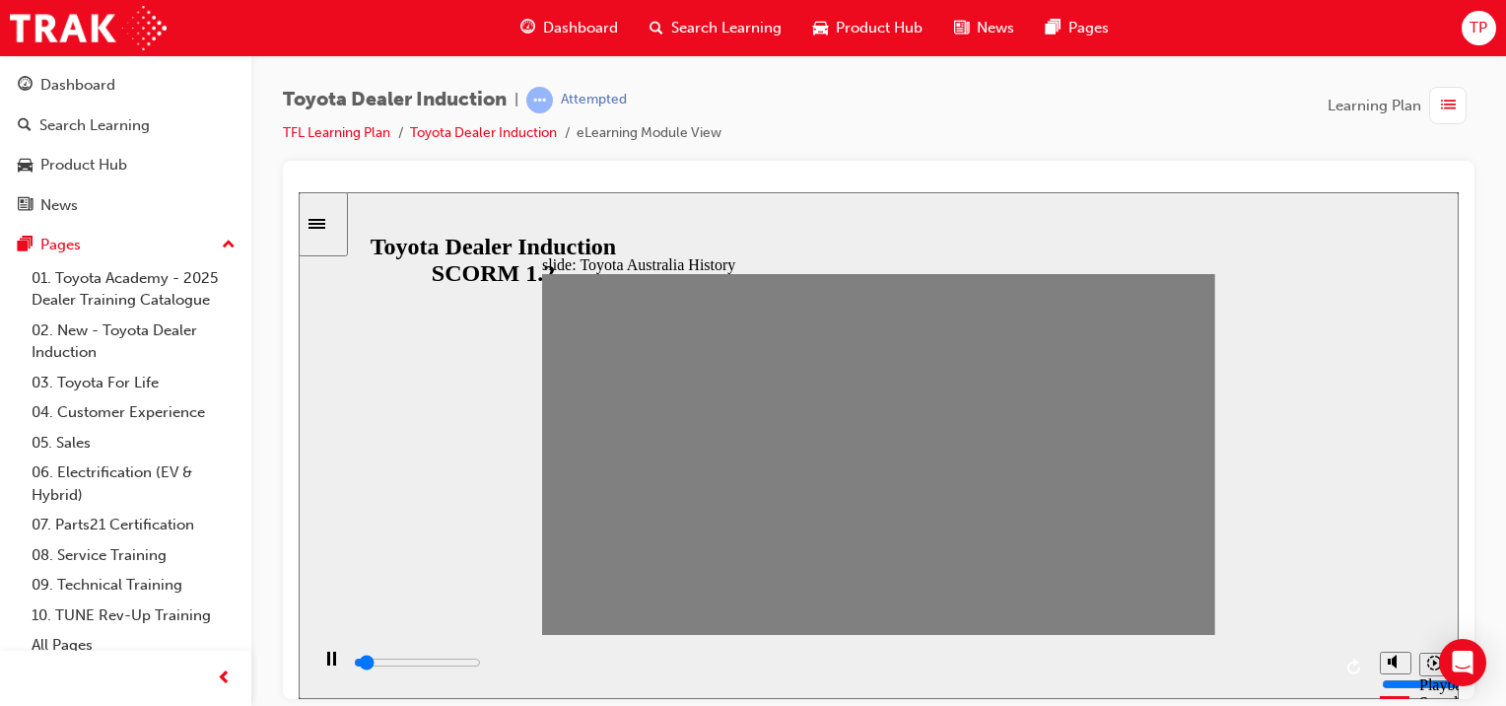
drag, startPoint x: 1059, startPoint y: 464, endPoint x: 1081, endPoint y: 452, distance: 25.6
drag, startPoint x: 1081, startPoint y: 452, endPoint x: 1113, endPoint y: 454, distance: 31.6
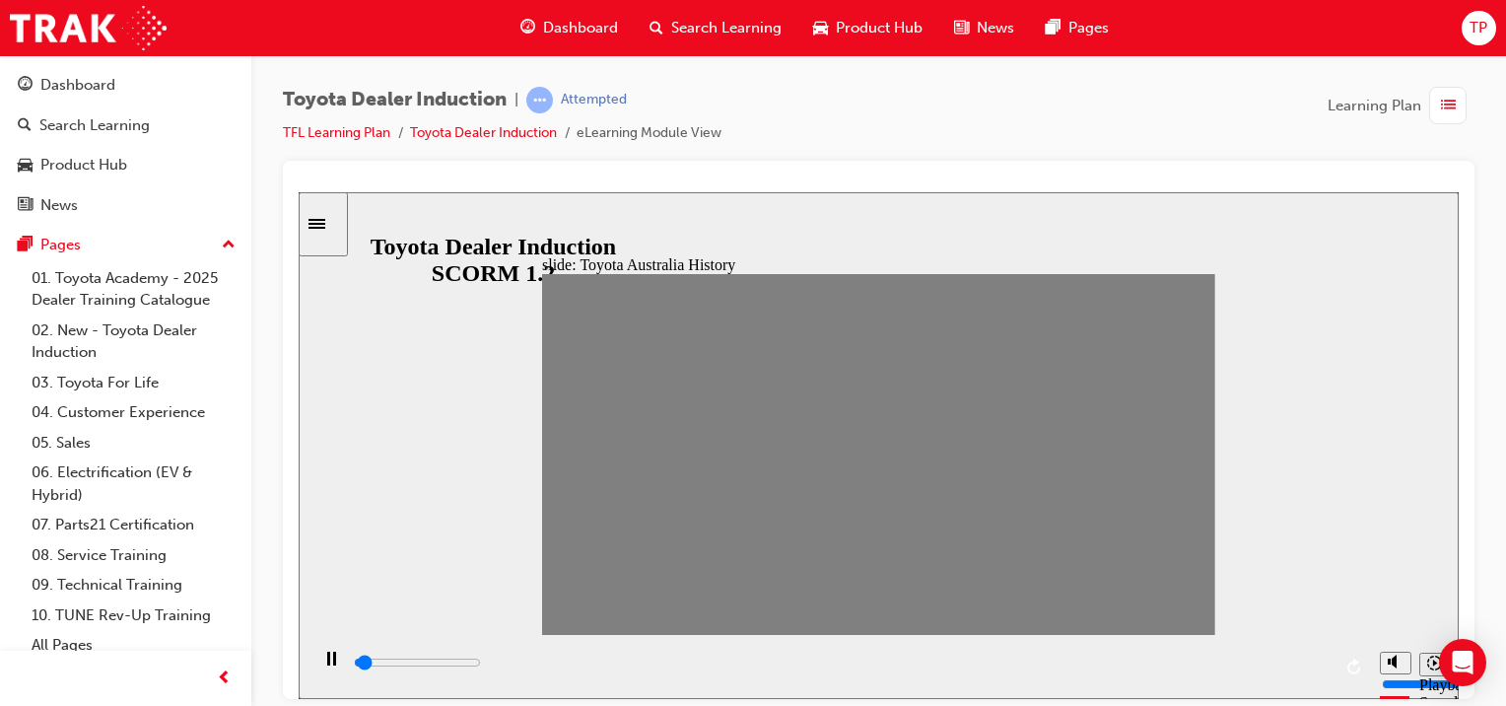
drag, startPoint x: 1113, startPoint y: 455, endPoint x: 1139, endPoint y: 459, distance: 26.9
drag, startPoint x: 1147, startPoint y: 455, endPoint x: 1189, endPoint y: 459, distance: 41.6
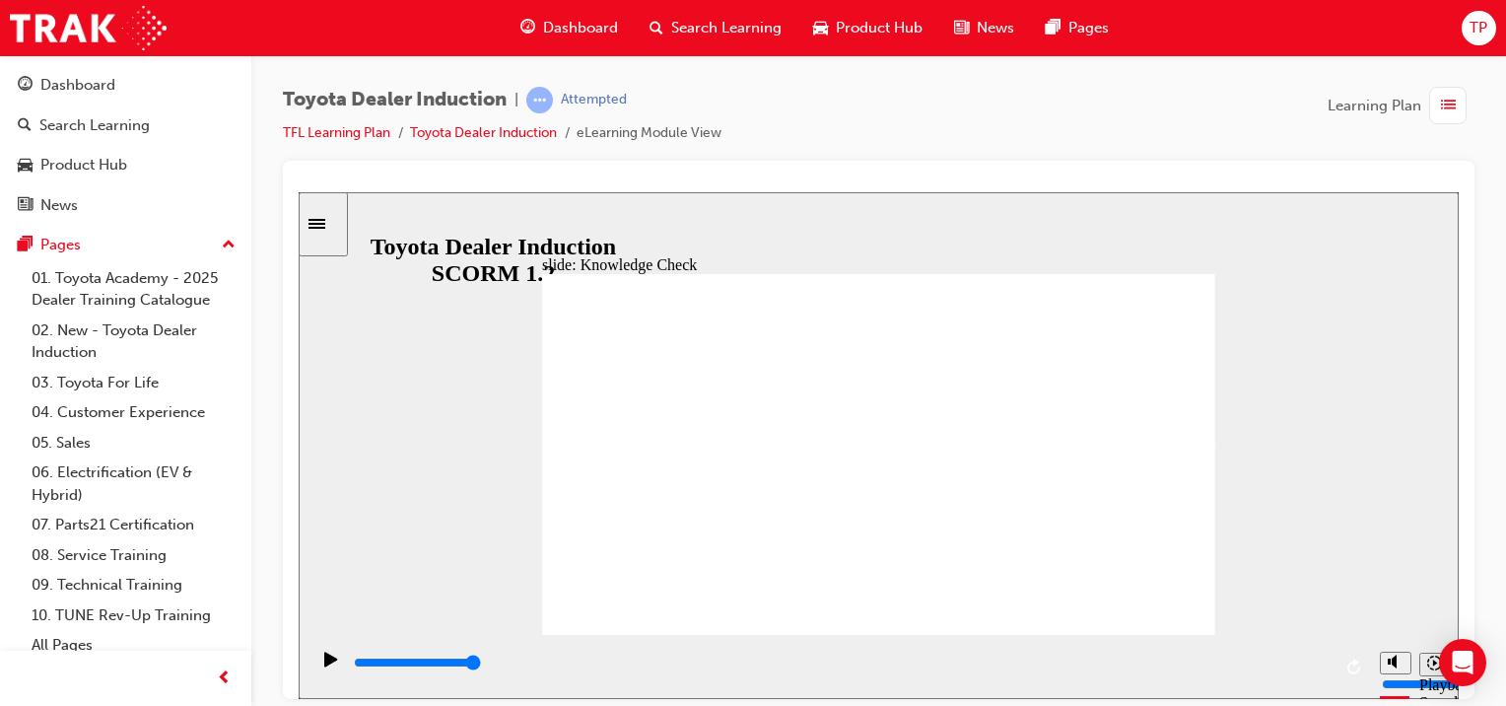
type input "5000"
radio input "true"
type input "5000"
radio input "true"
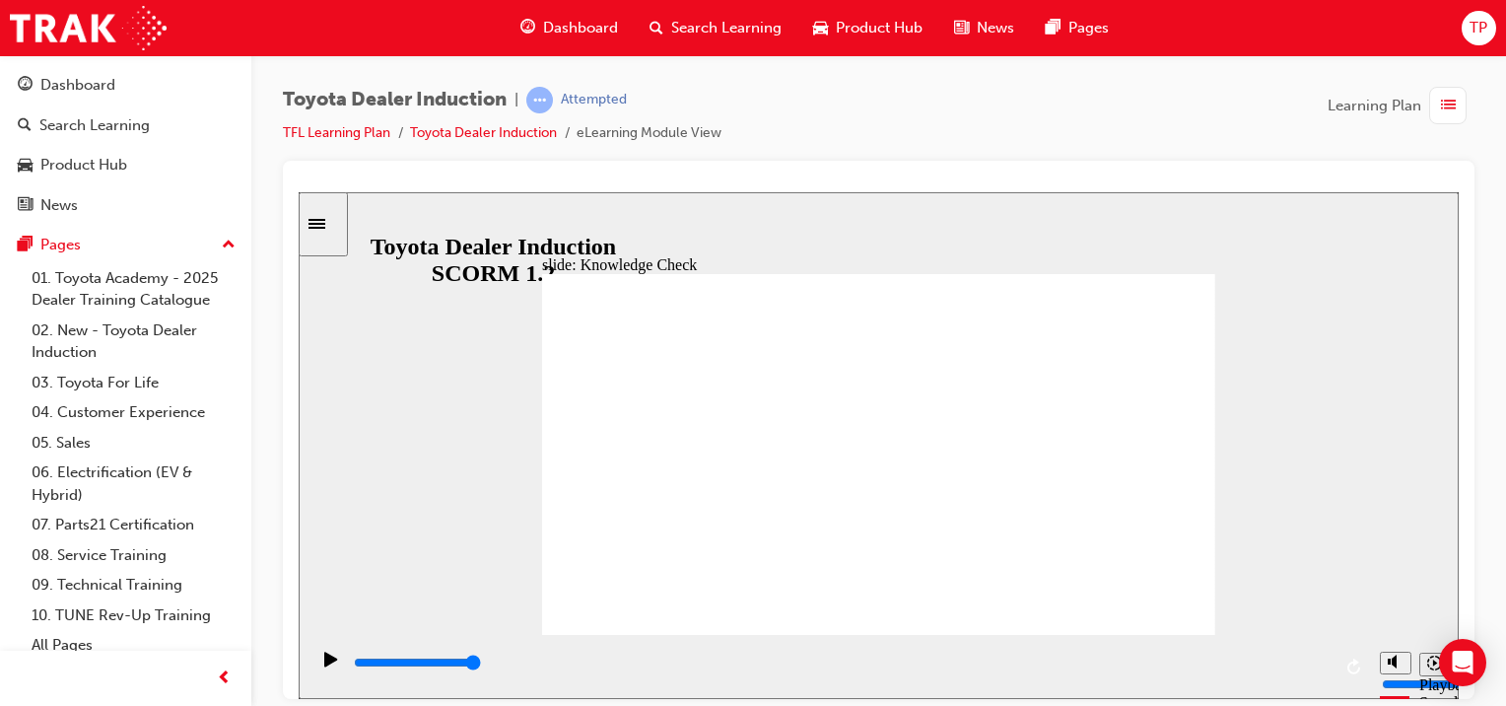
type input "5000"
radio input "true"
drag, startPoint x: 857, startPoint y: 521, endPoint x: 1171, endPoint y: 613, distance: 327.5
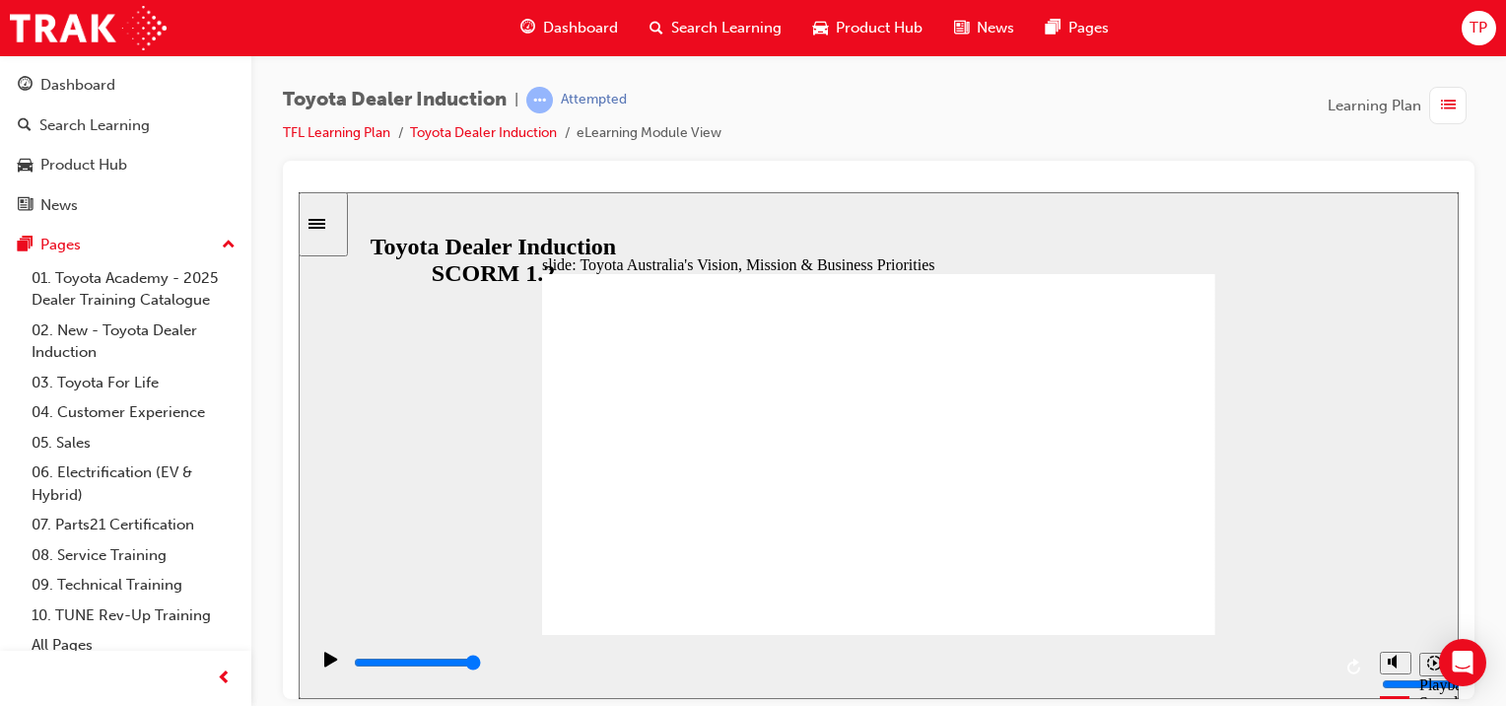
type input "9200"
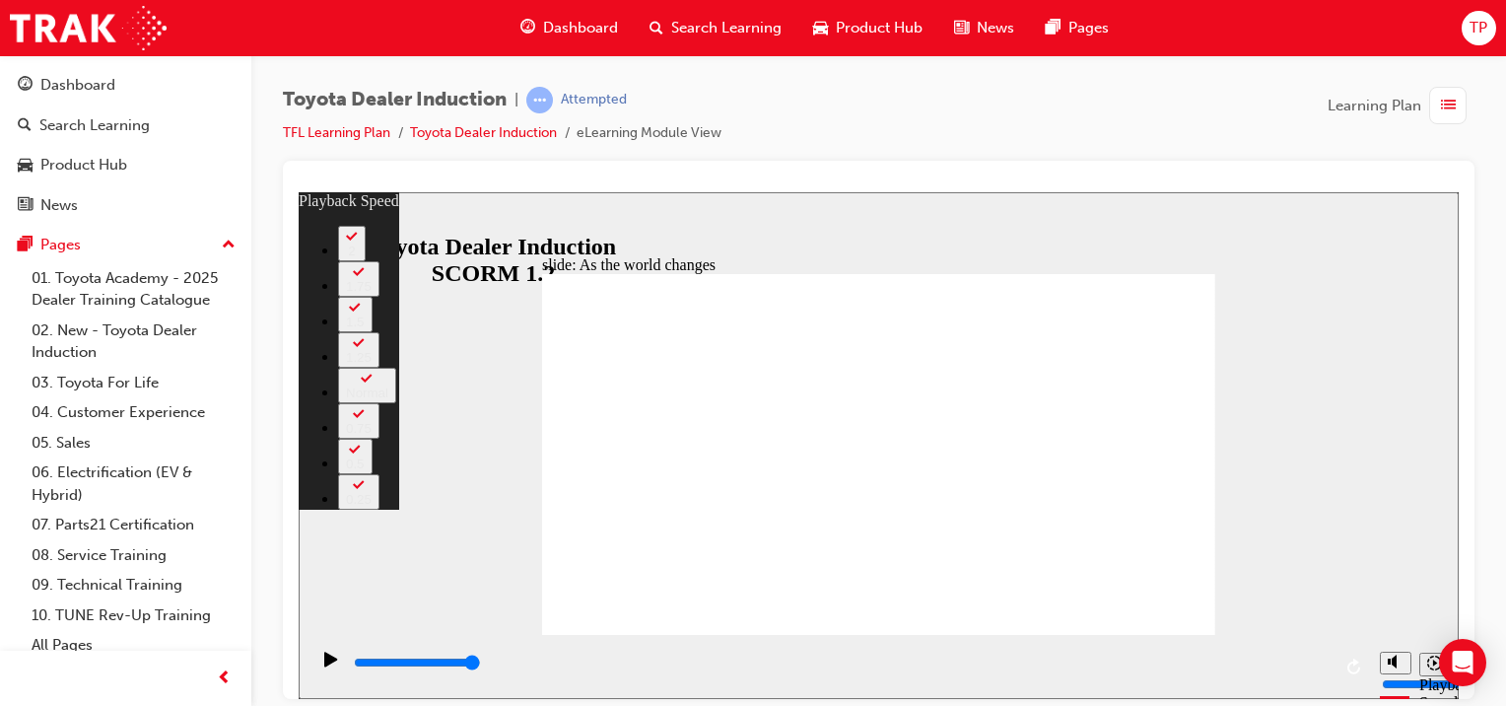
type input "107"
type input "128"
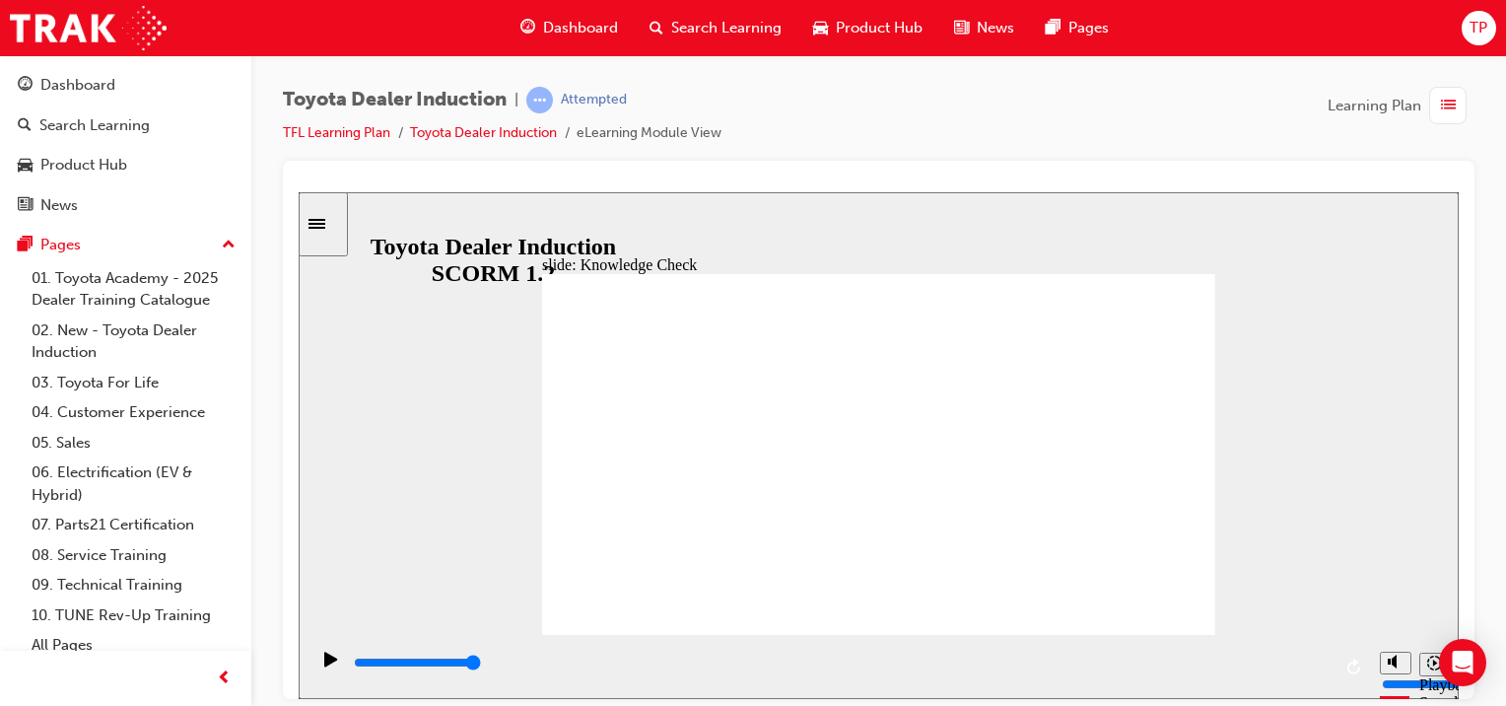
type input "5000"
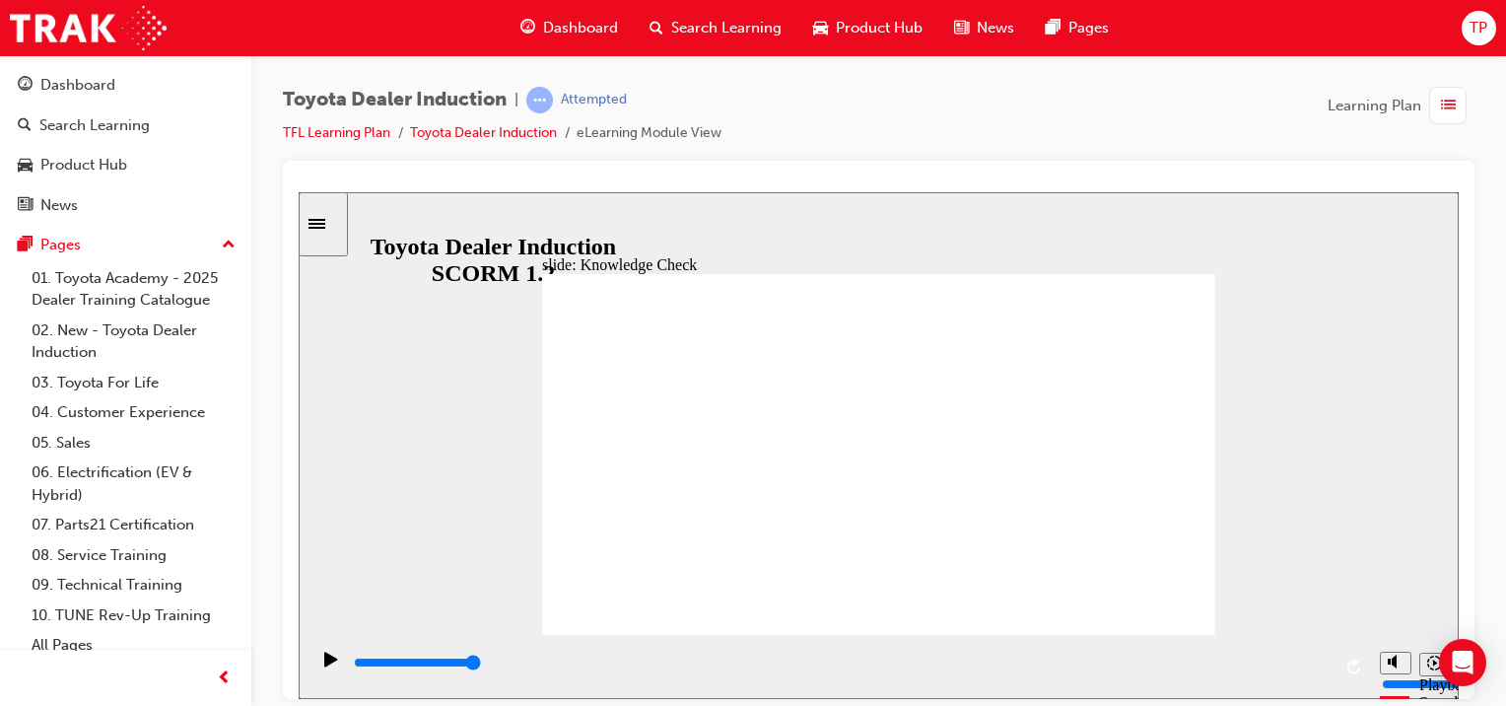
type input "happiness"
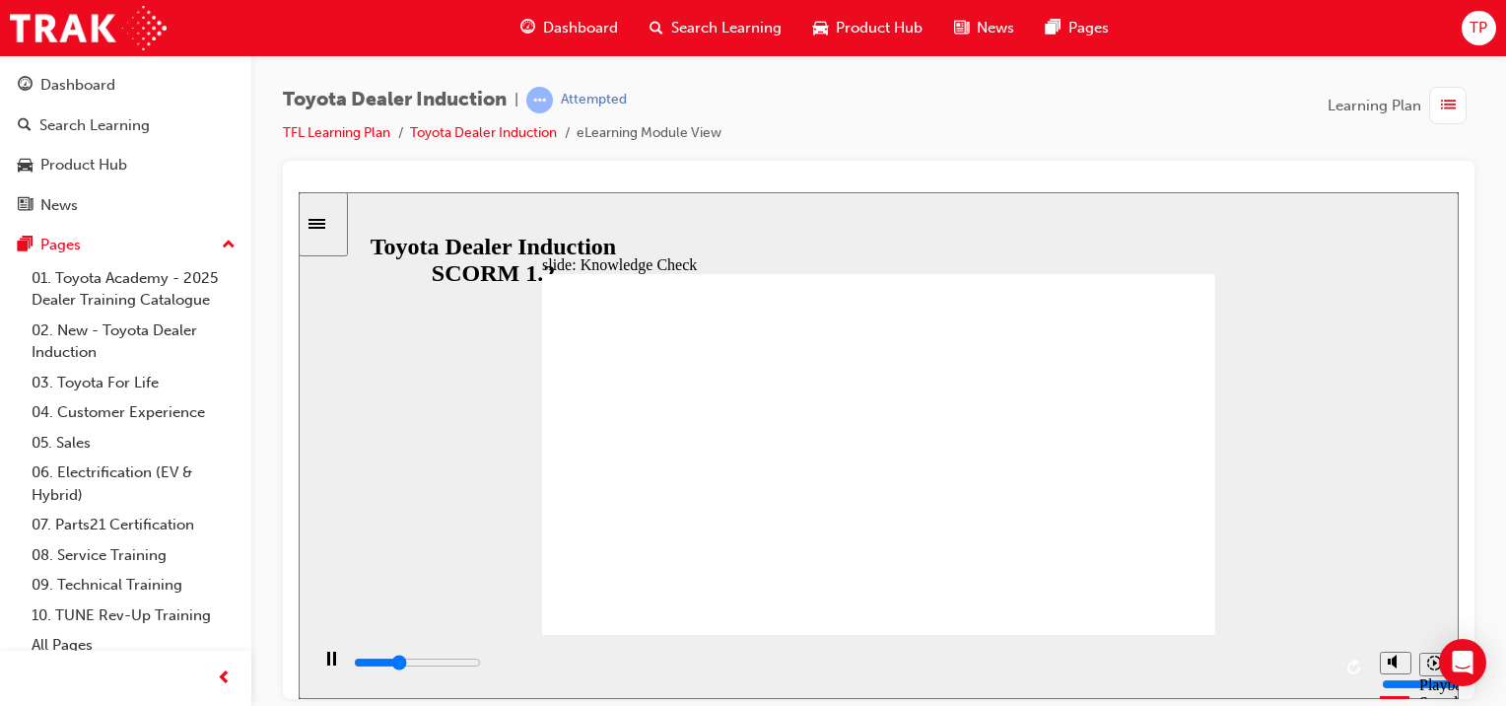
type input "2800"
type input "moved"
type input "2800"
type input "moved"
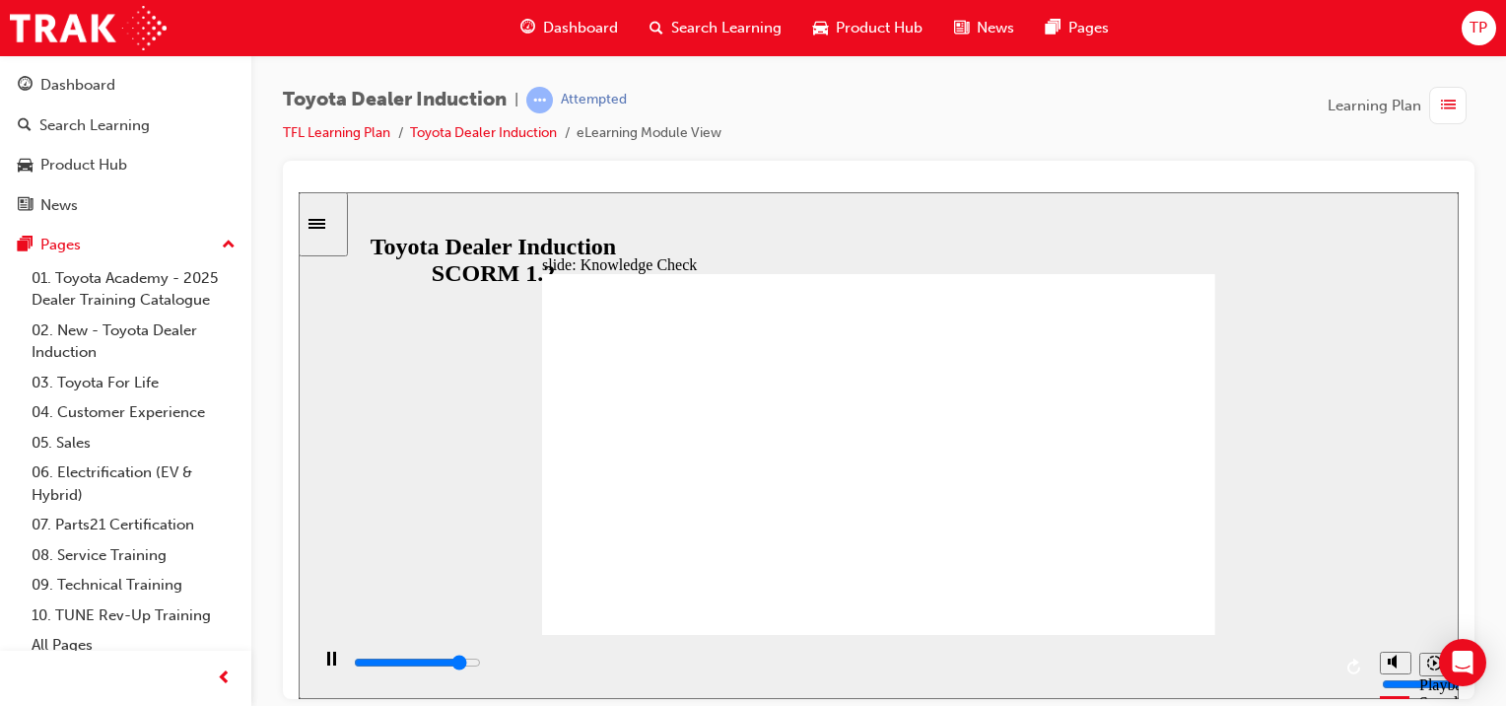
type input "5000"
type input "moved"
type input "6500"
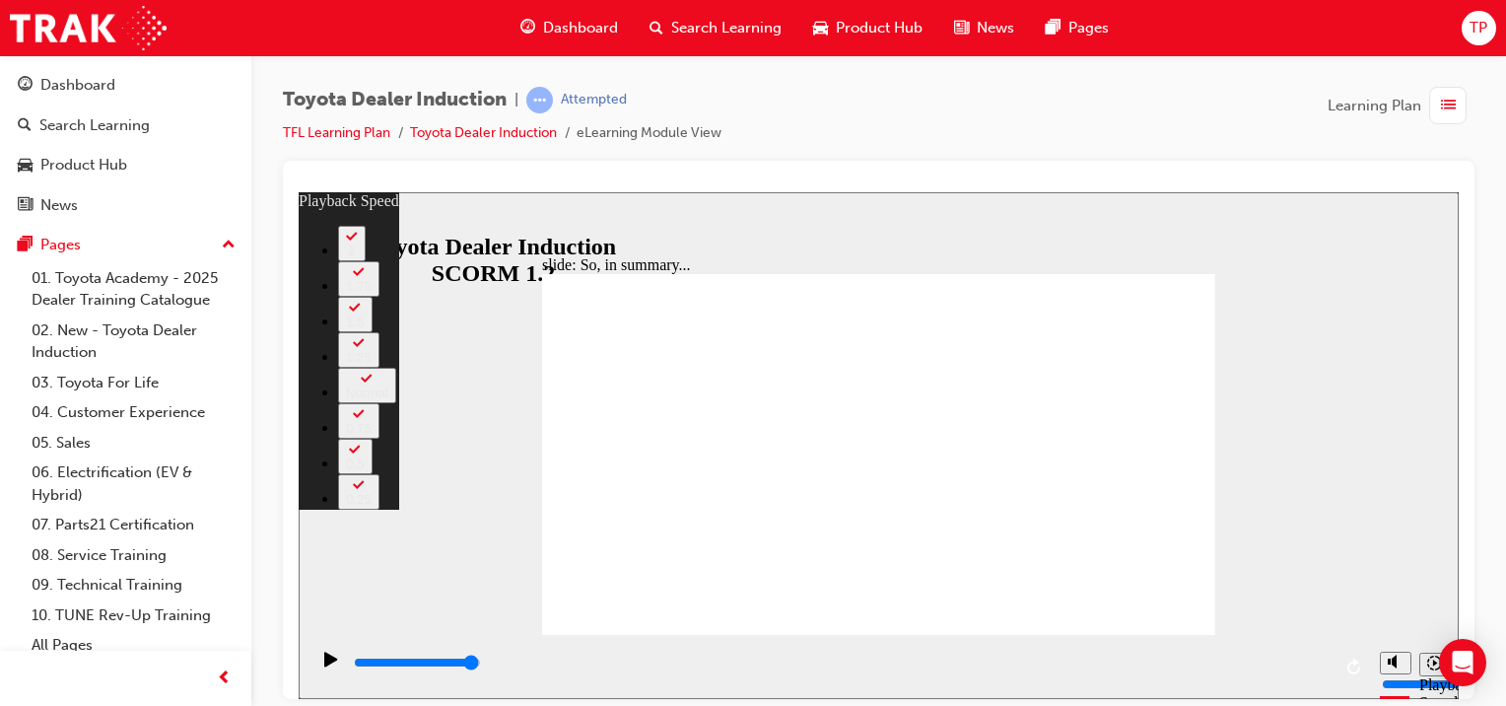
type input "23"
type input "128"
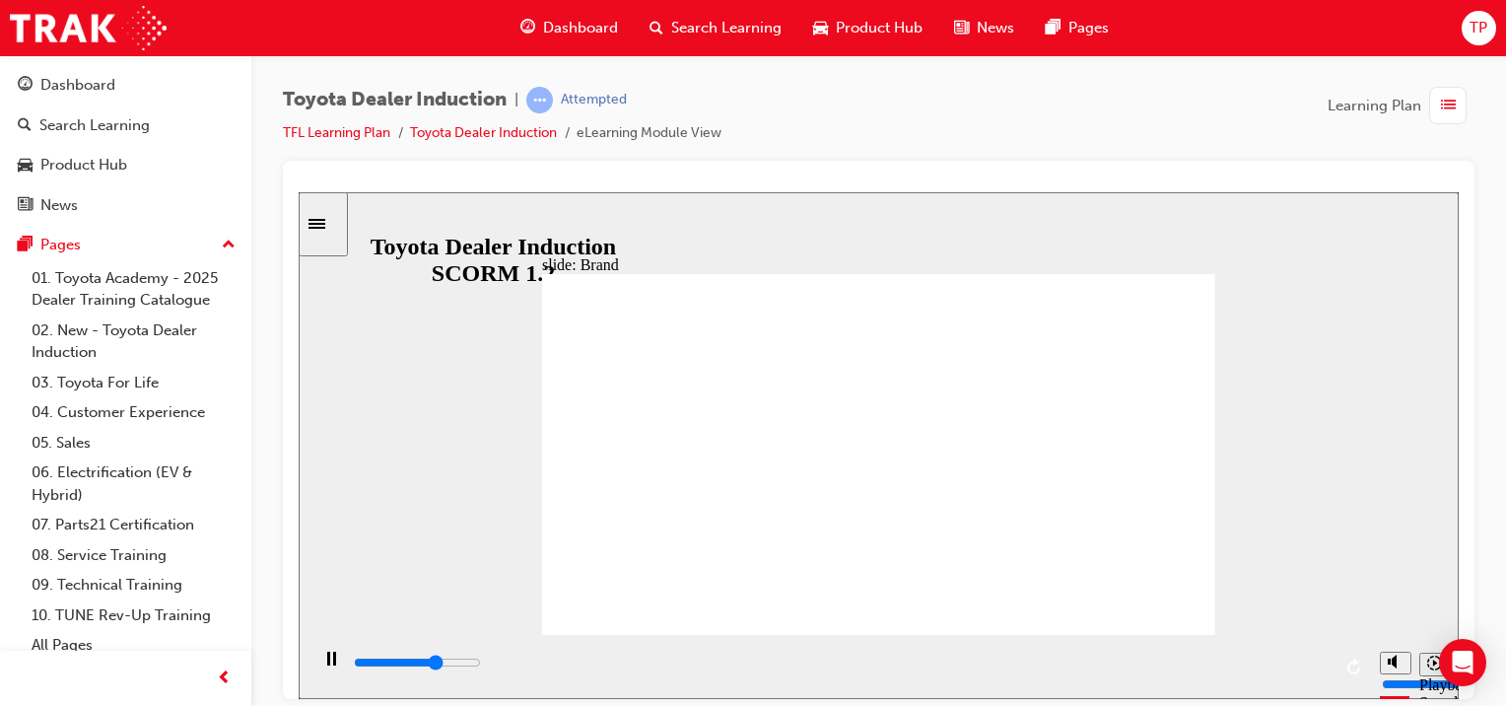
click at [367, 209] on div "0:15 / 0:18" at bounding box center [333, 200] width 68 height 18
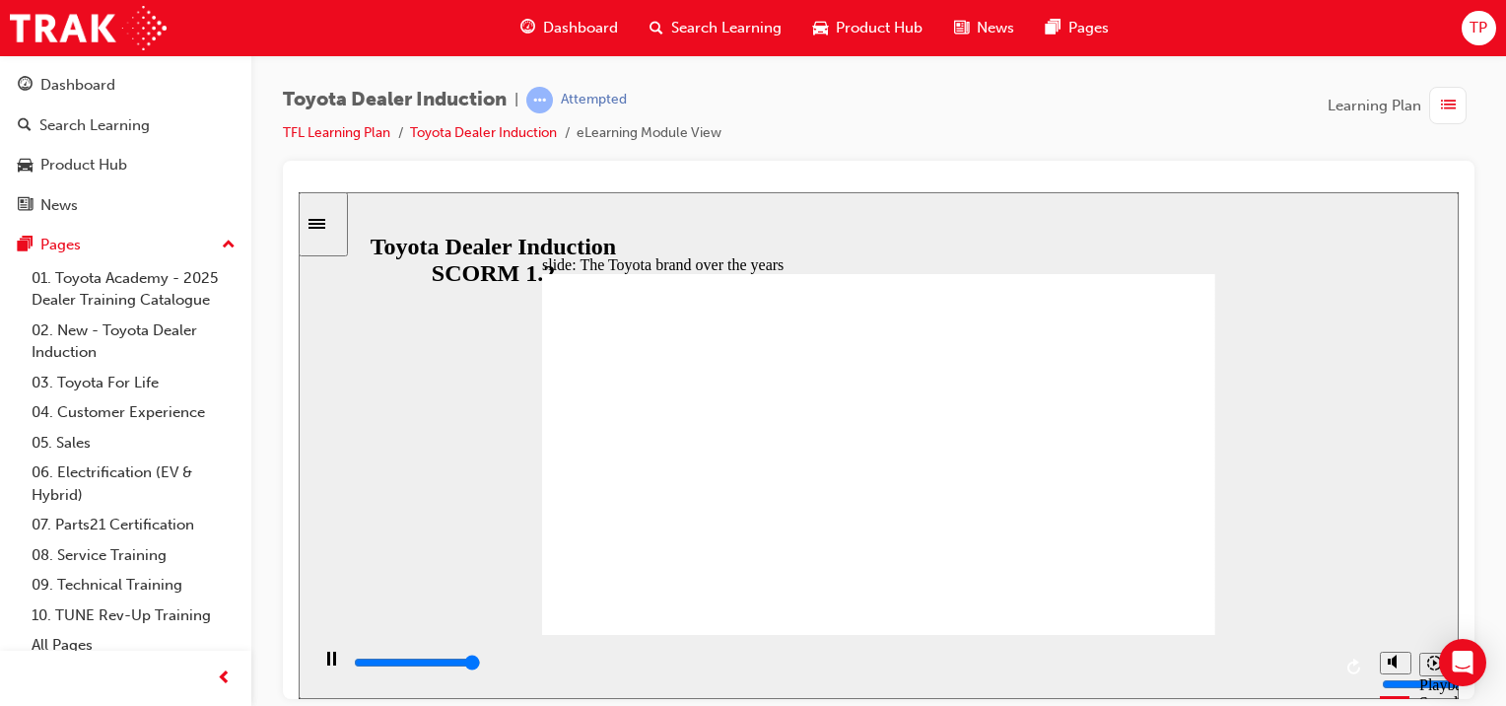
type input "8400"
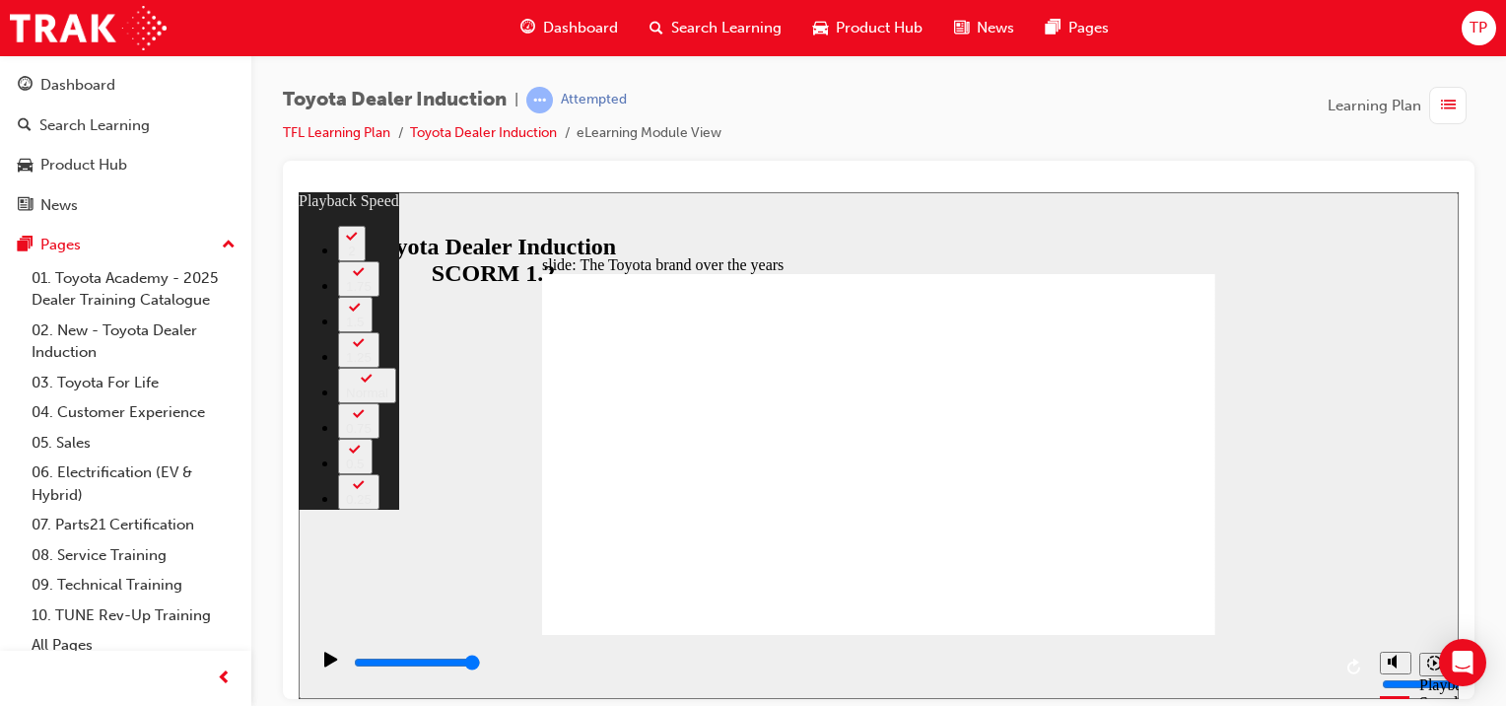
type input "129"
type input "165"
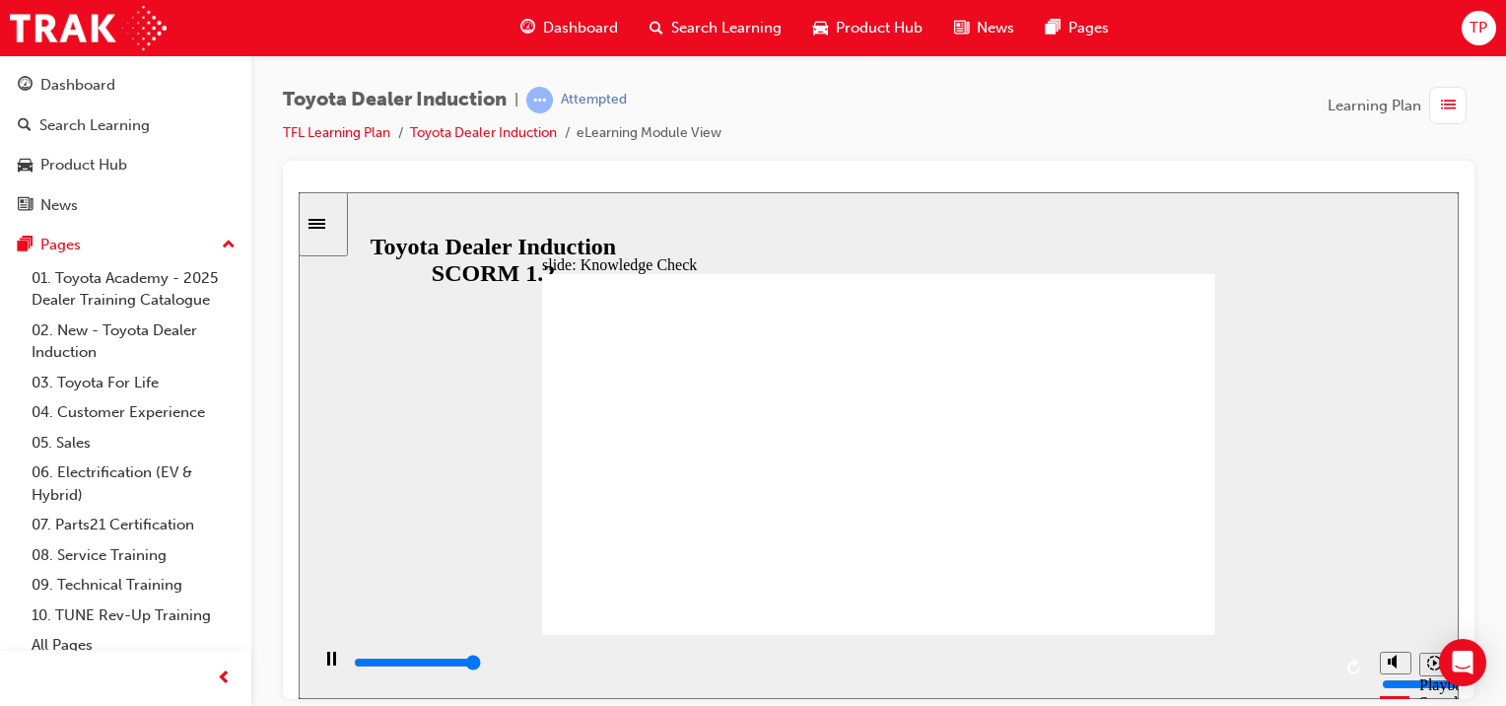
type input "5000"
radio input "true"
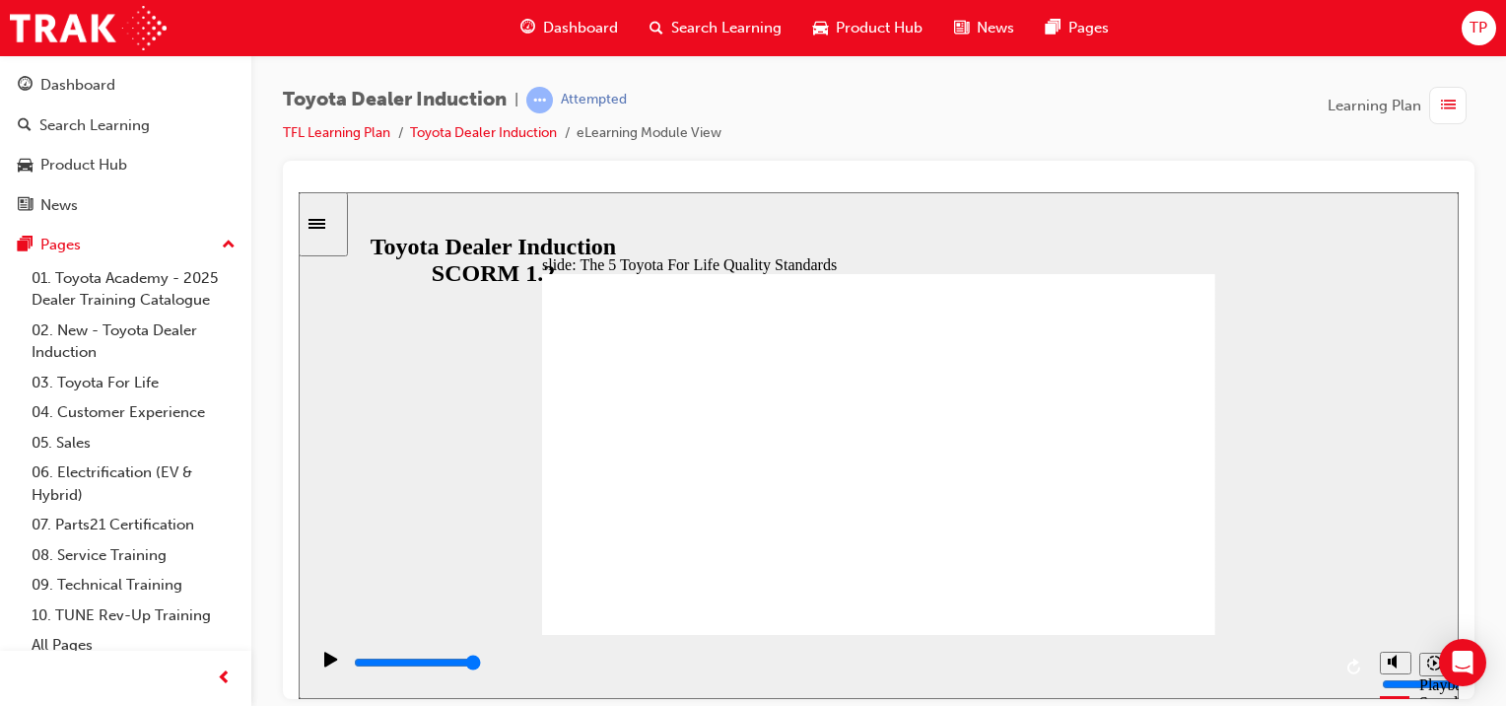
type input "13500"
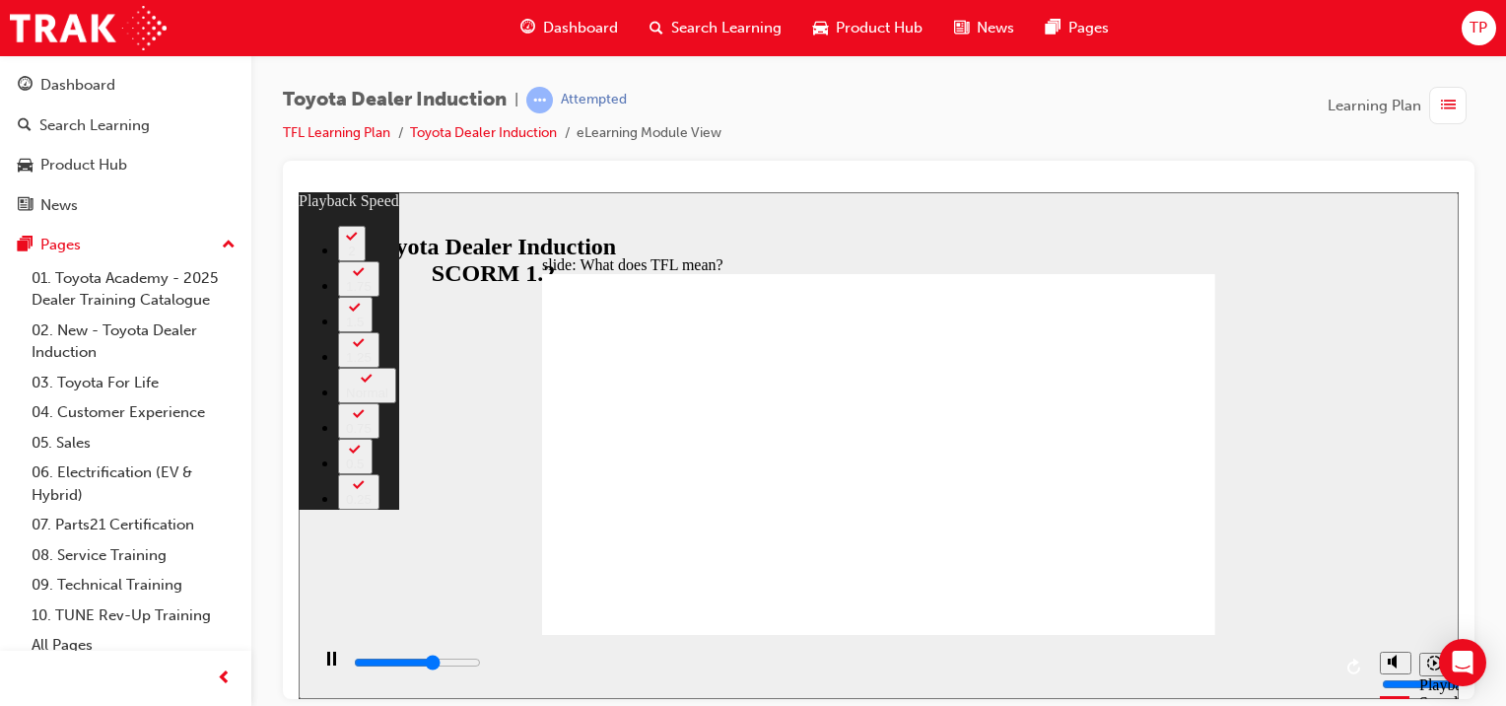
type input "6900"
type input "0"
type input "7200"
type input "1"
type input "7500"
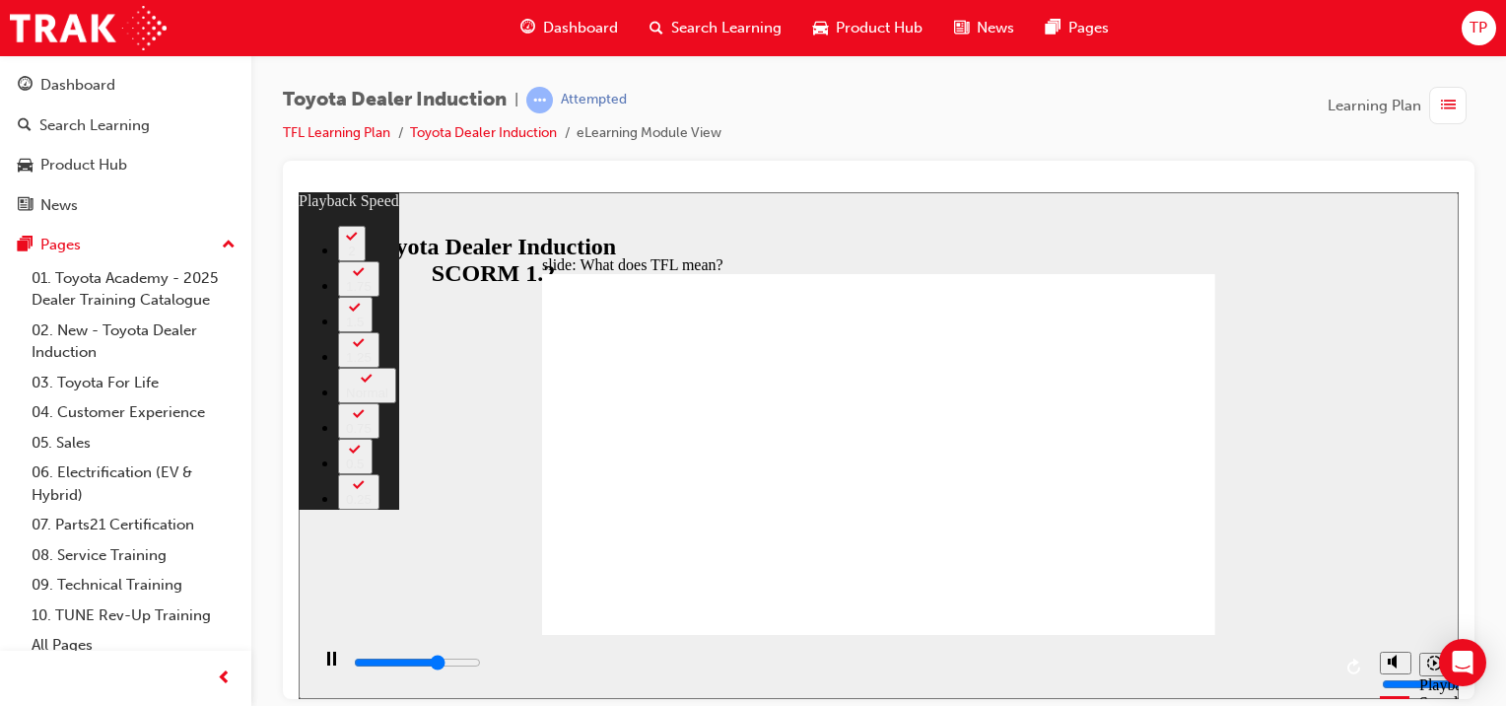
type input "1"
type input "7700"
type input "1"
type input "8000"
type input "1"
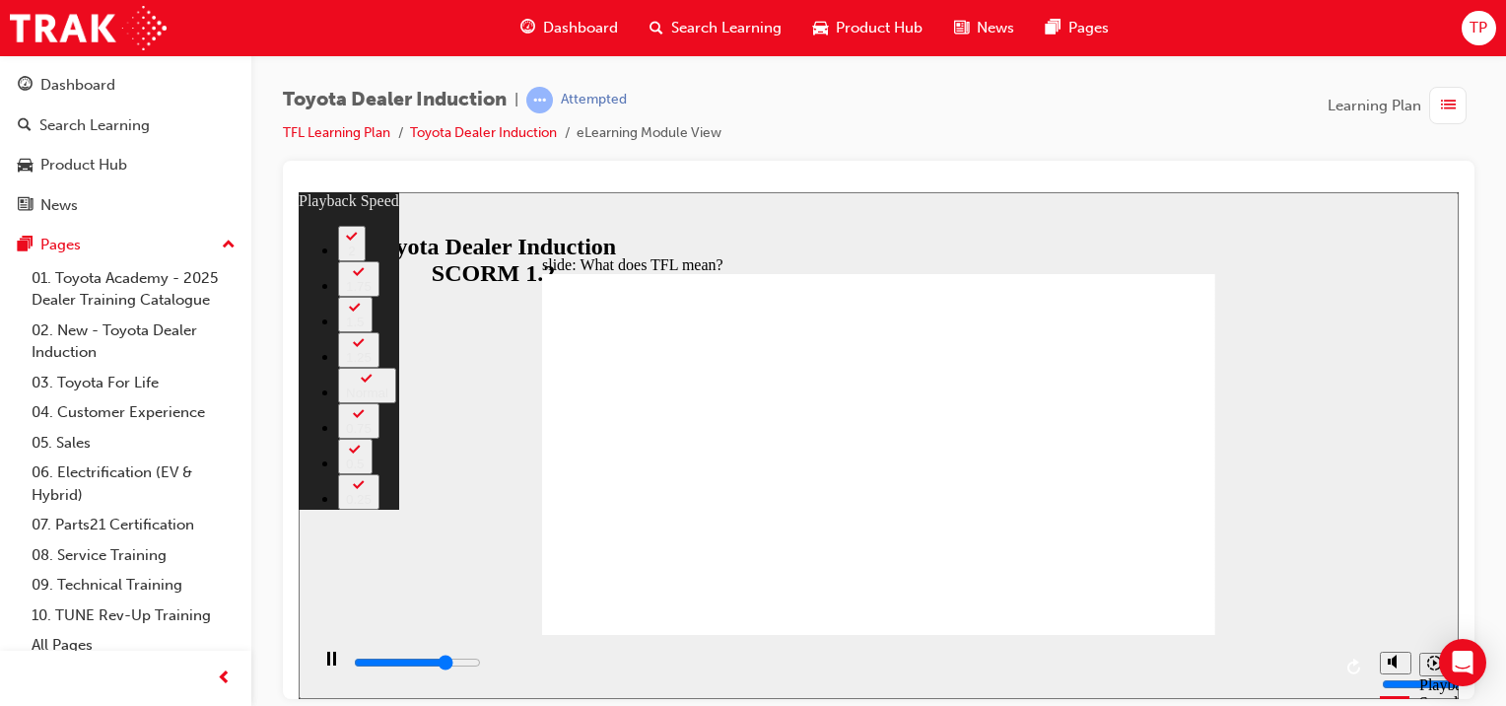
type input "8200"
type input "2"
type input "8500"
type input "2"
type input "8800"
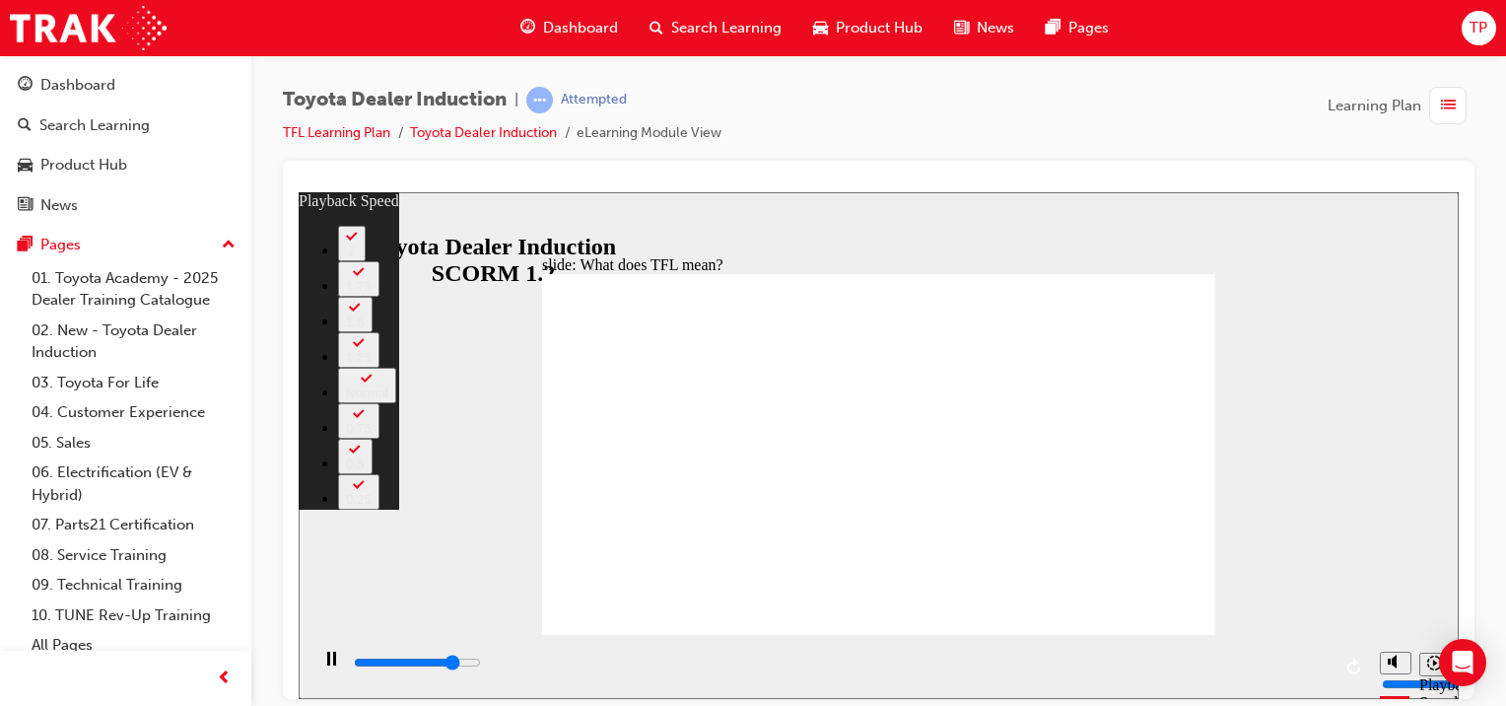
type input "2"
type input "9100"
type input "2"
type input "9300"
type input "3"
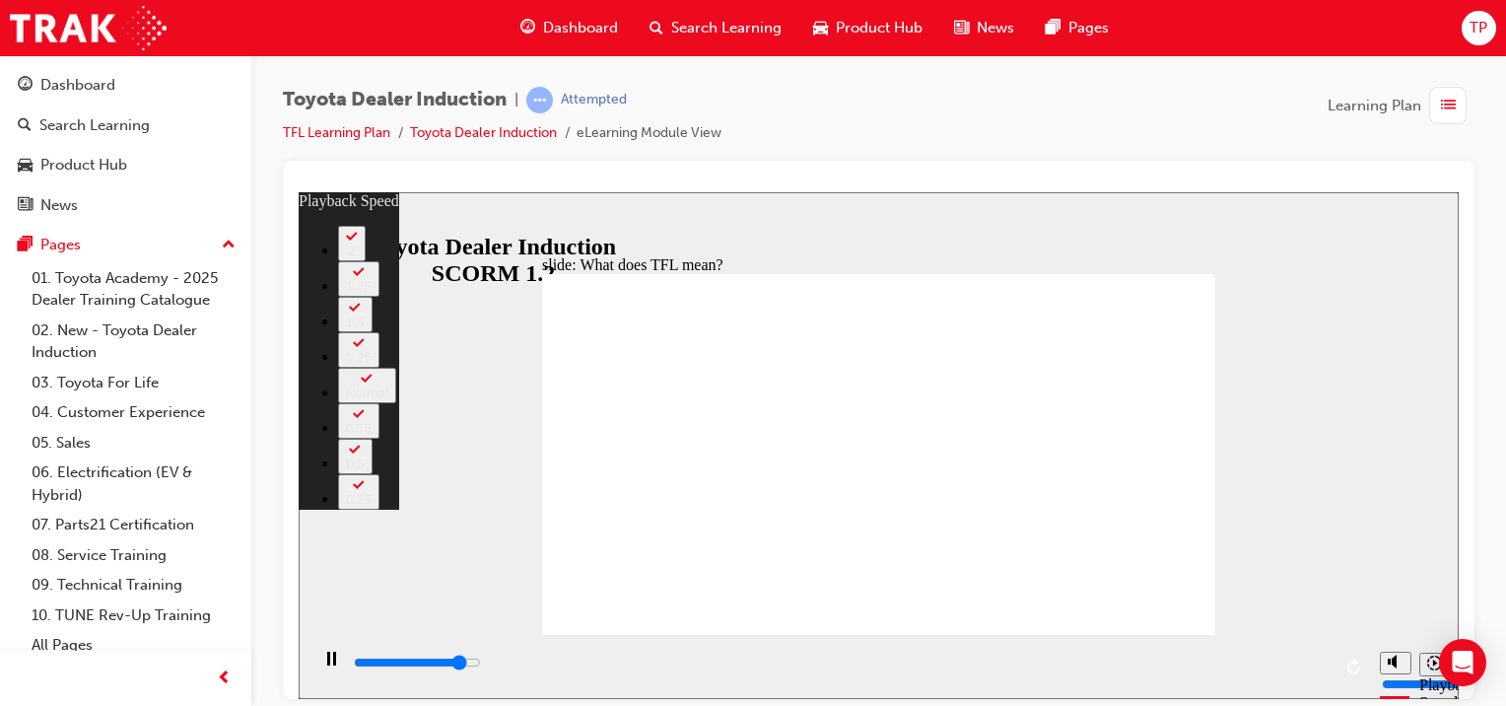
type input "9500"
type input "3"
type input "9600"
type input "3"
type input "9800"
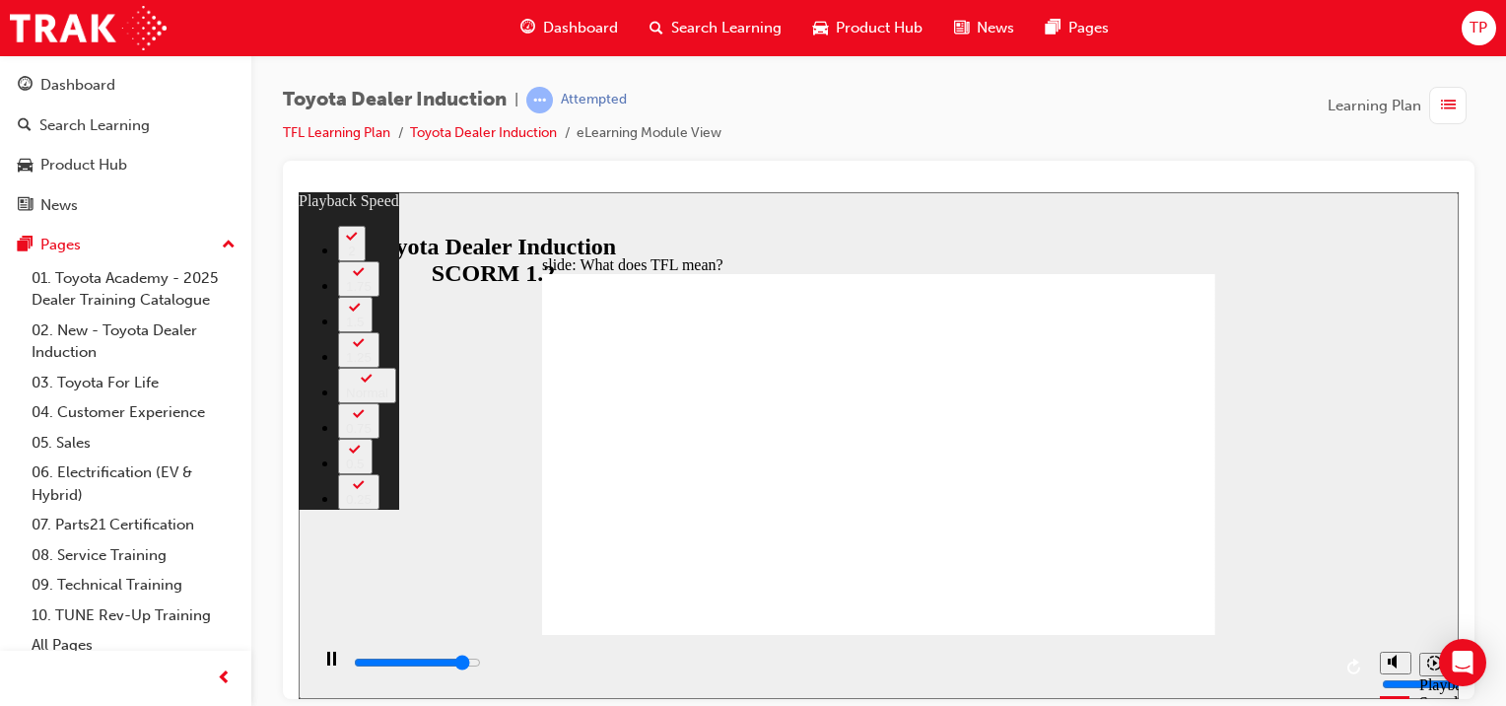
type input "3"
type input "10100"
type input "3"
type input "10400"
type input "4"
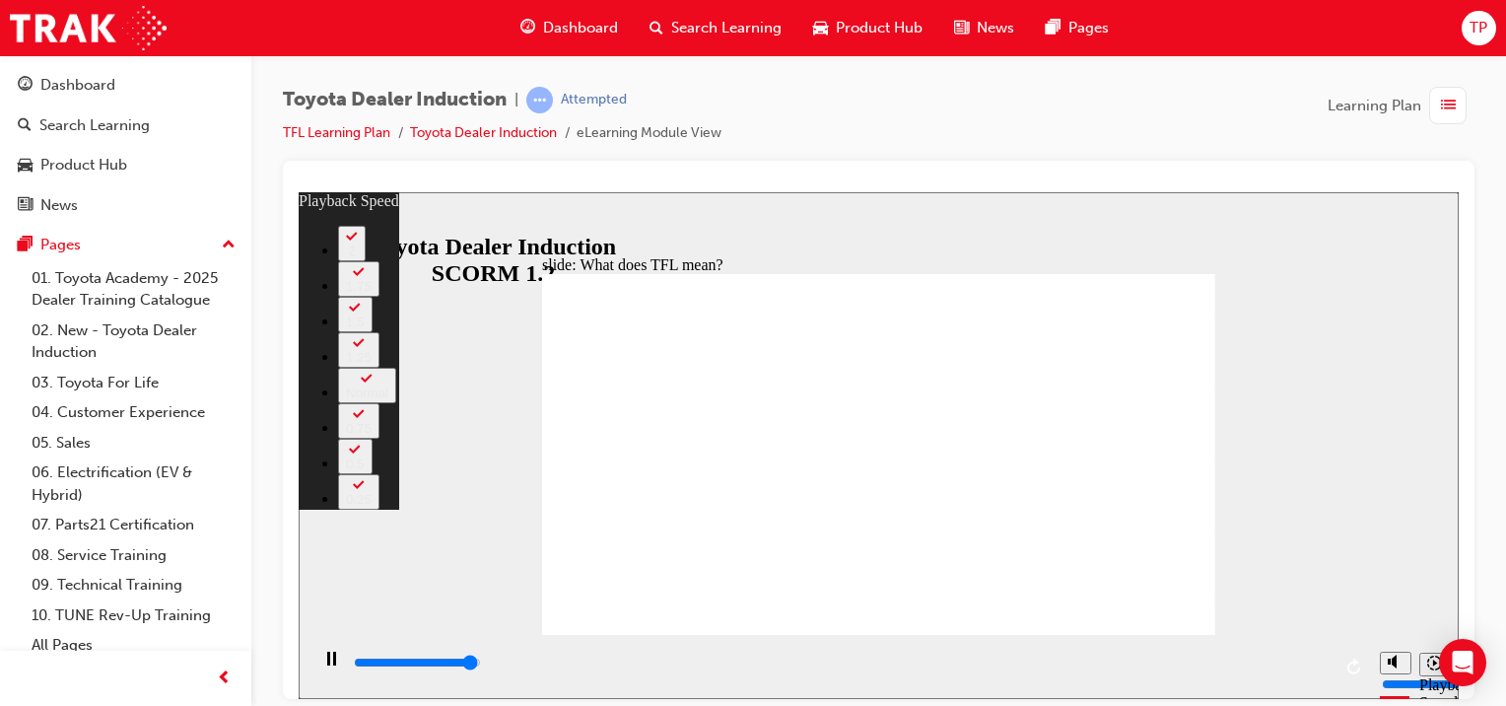
type input "10700"
type input "4"
type input "10800"
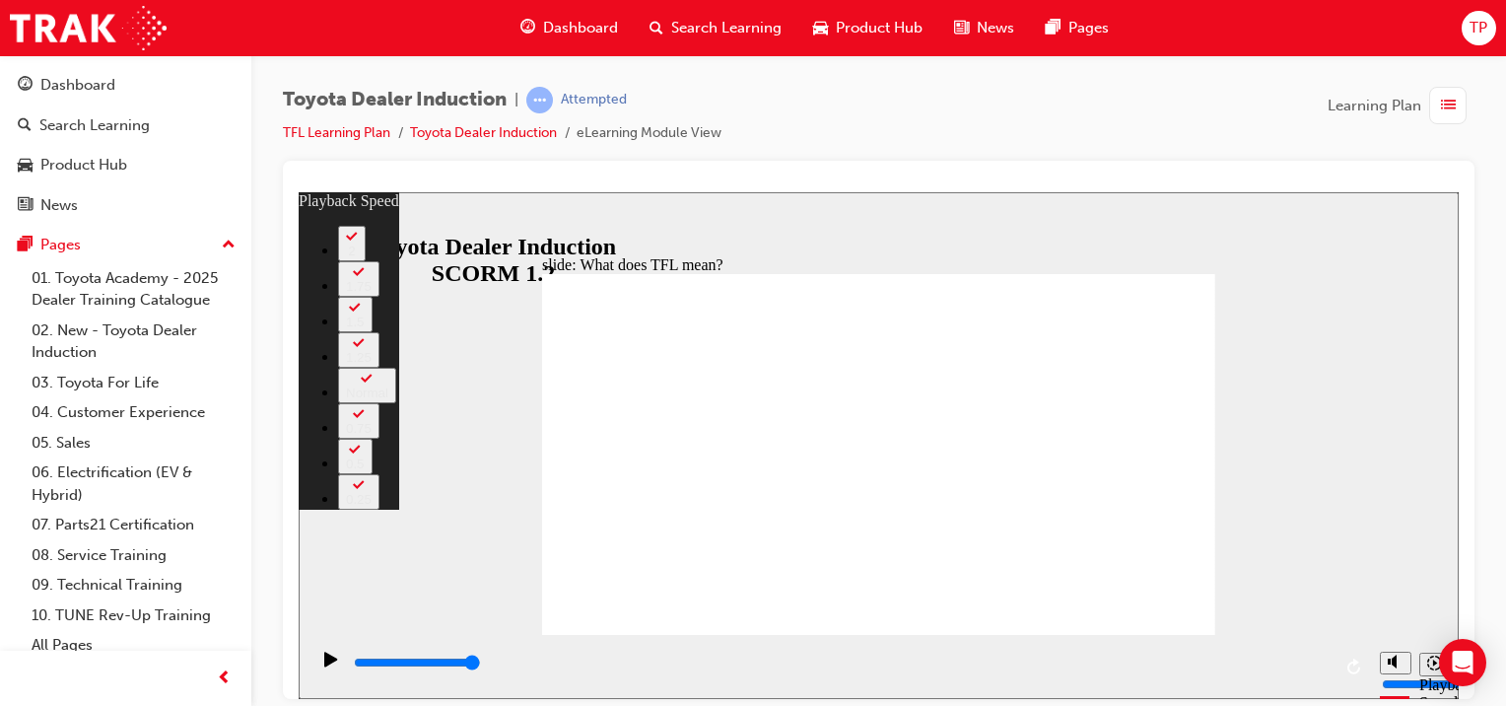
type input "139"
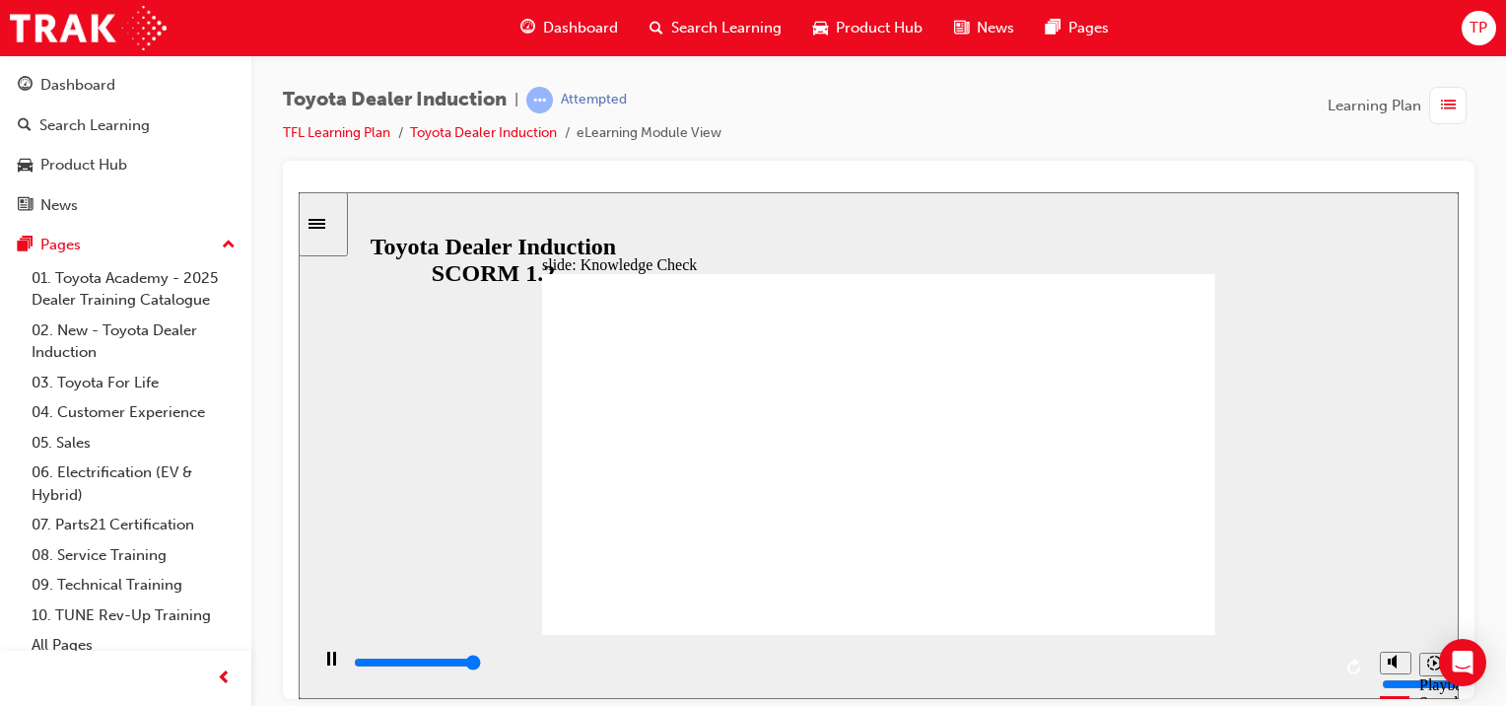
type input "5000"
radio input "true"
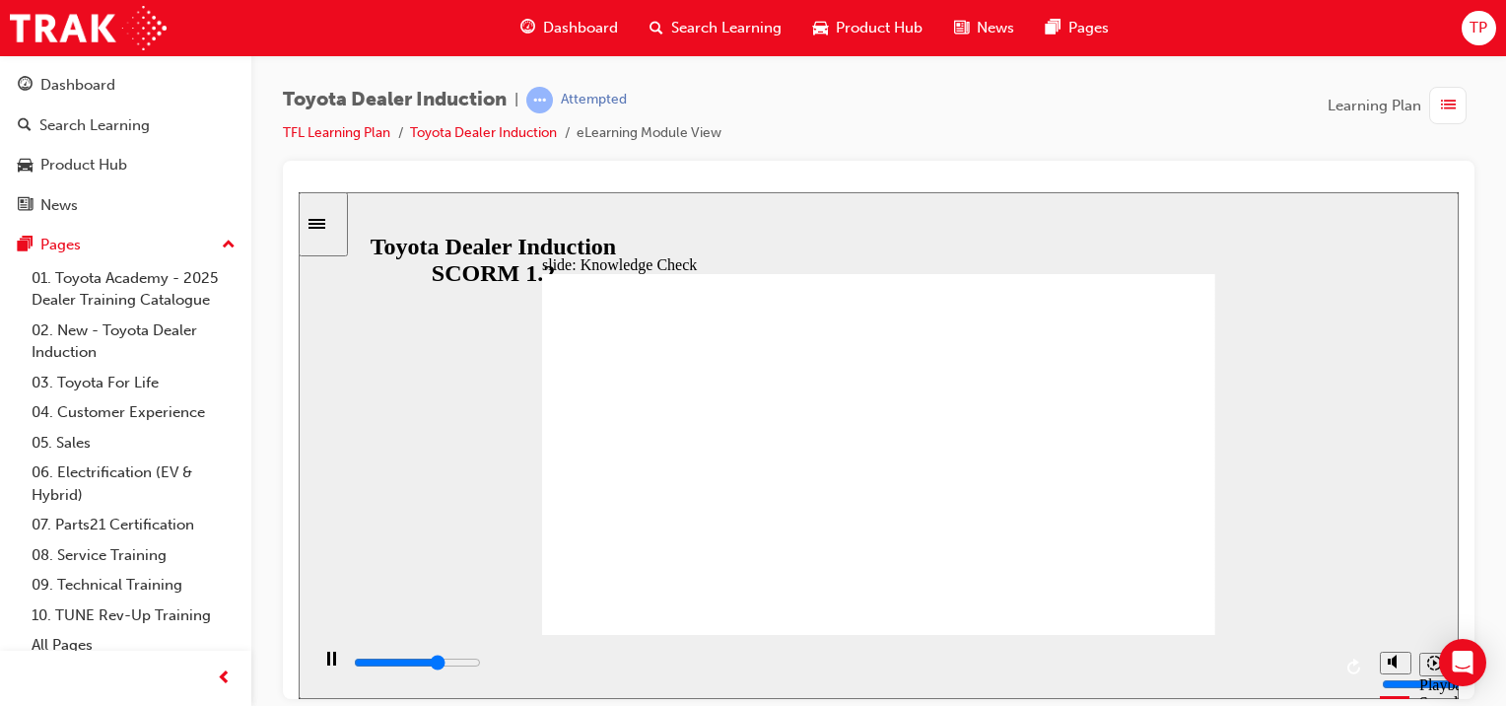
type input "3500"
radio input "true"
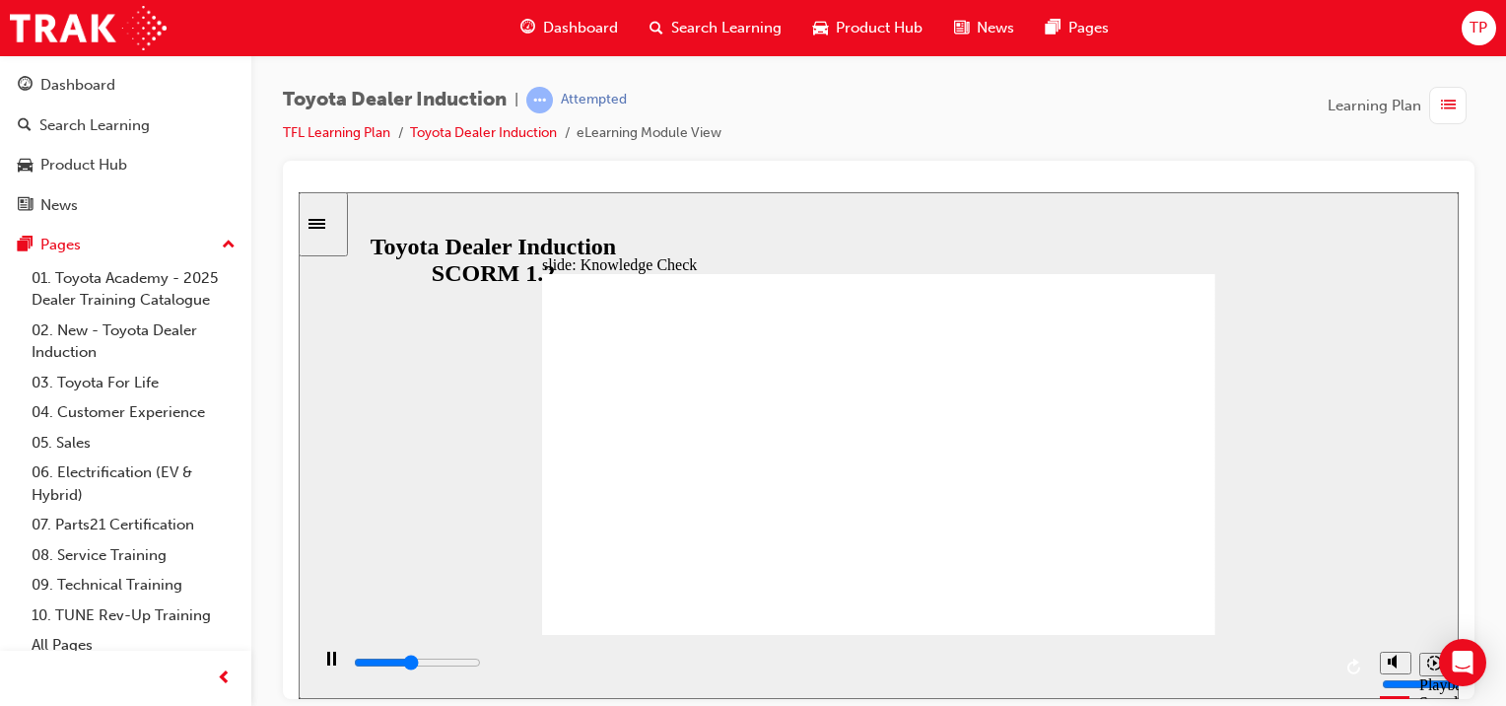
type input "2300"
radio input "true"
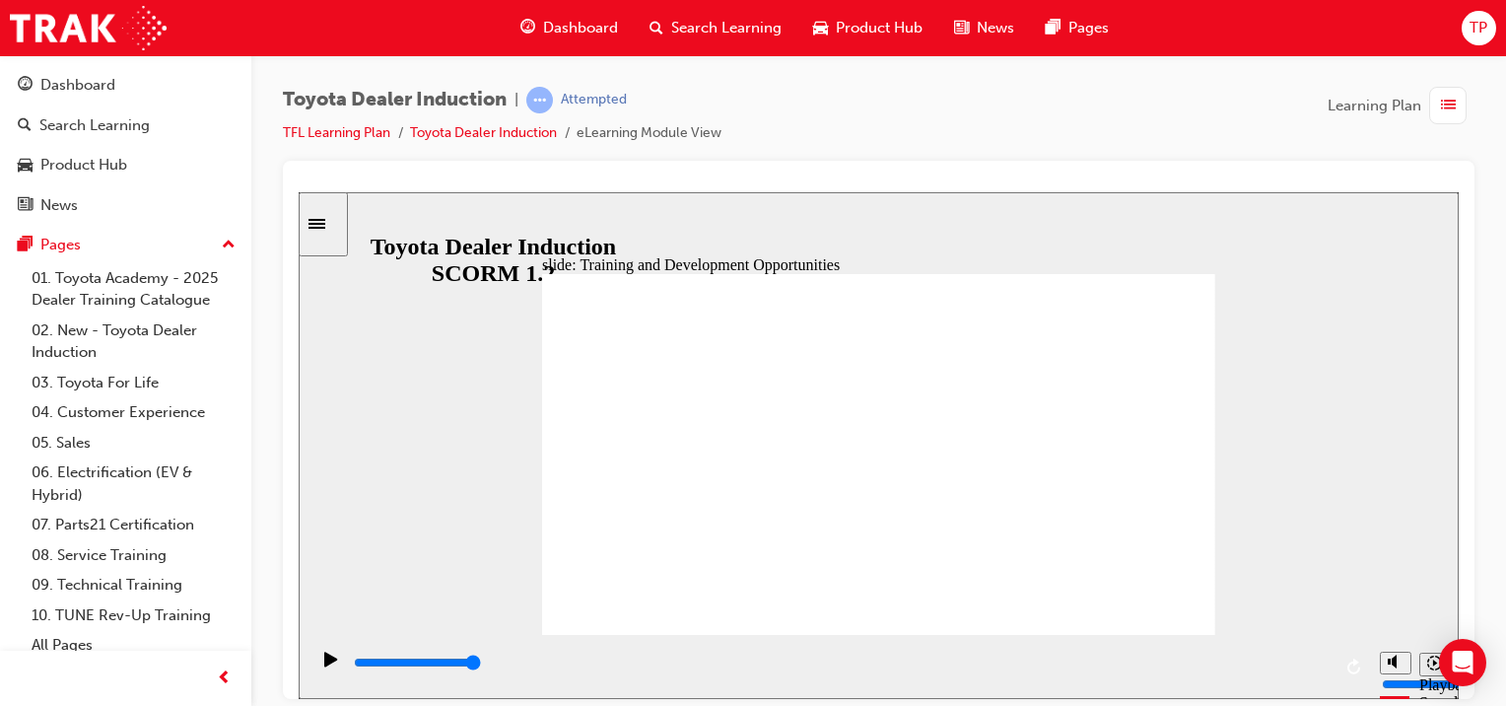
type input "5000"
radio input "true"
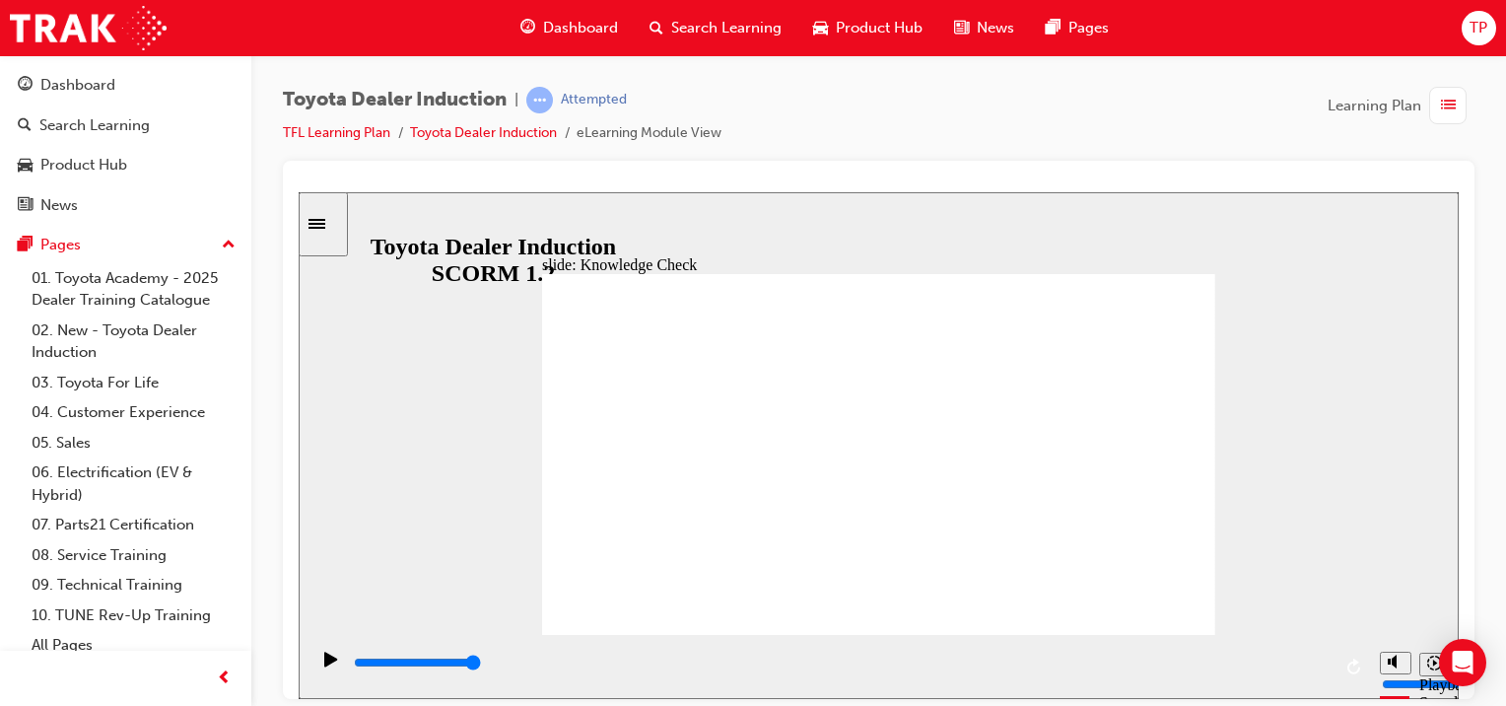
type input "5000"
radio input "true"
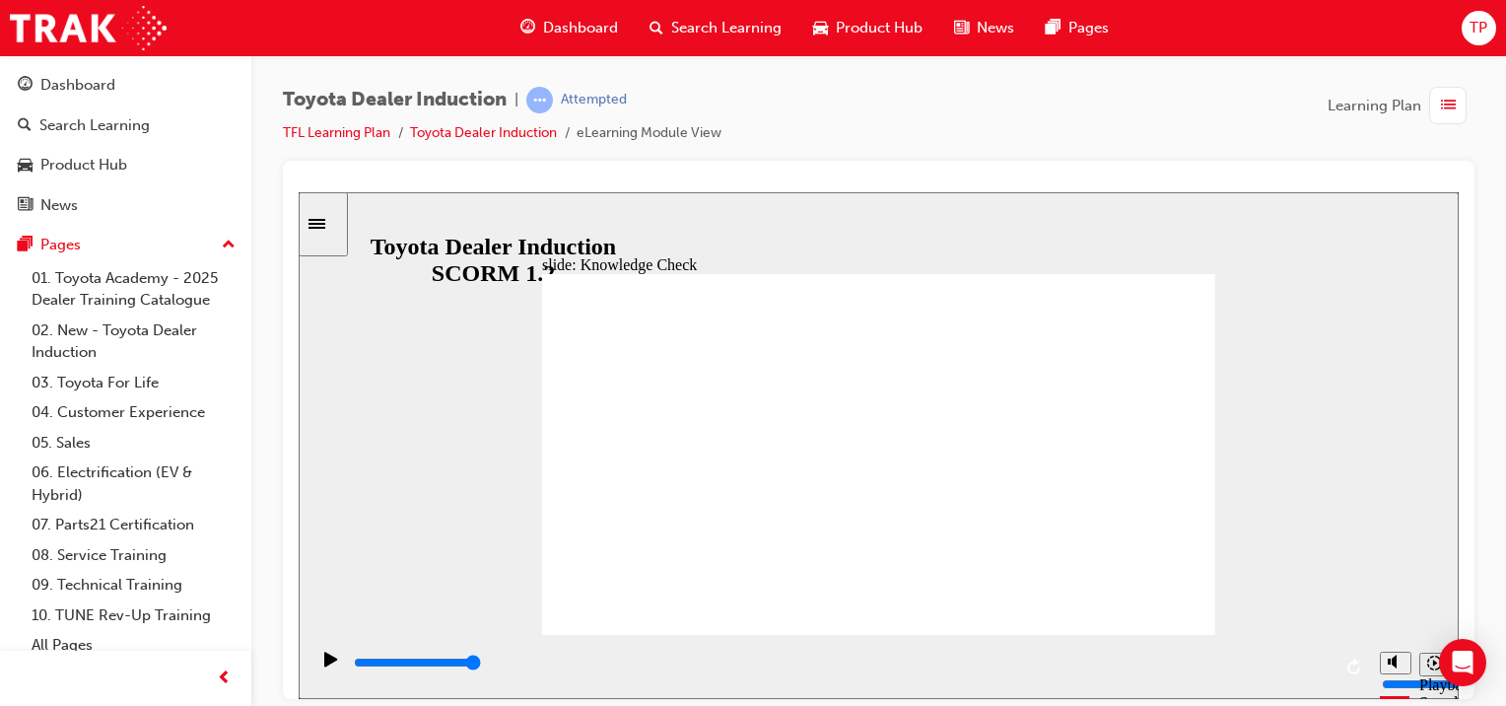
type input "3500"
radio input "true"
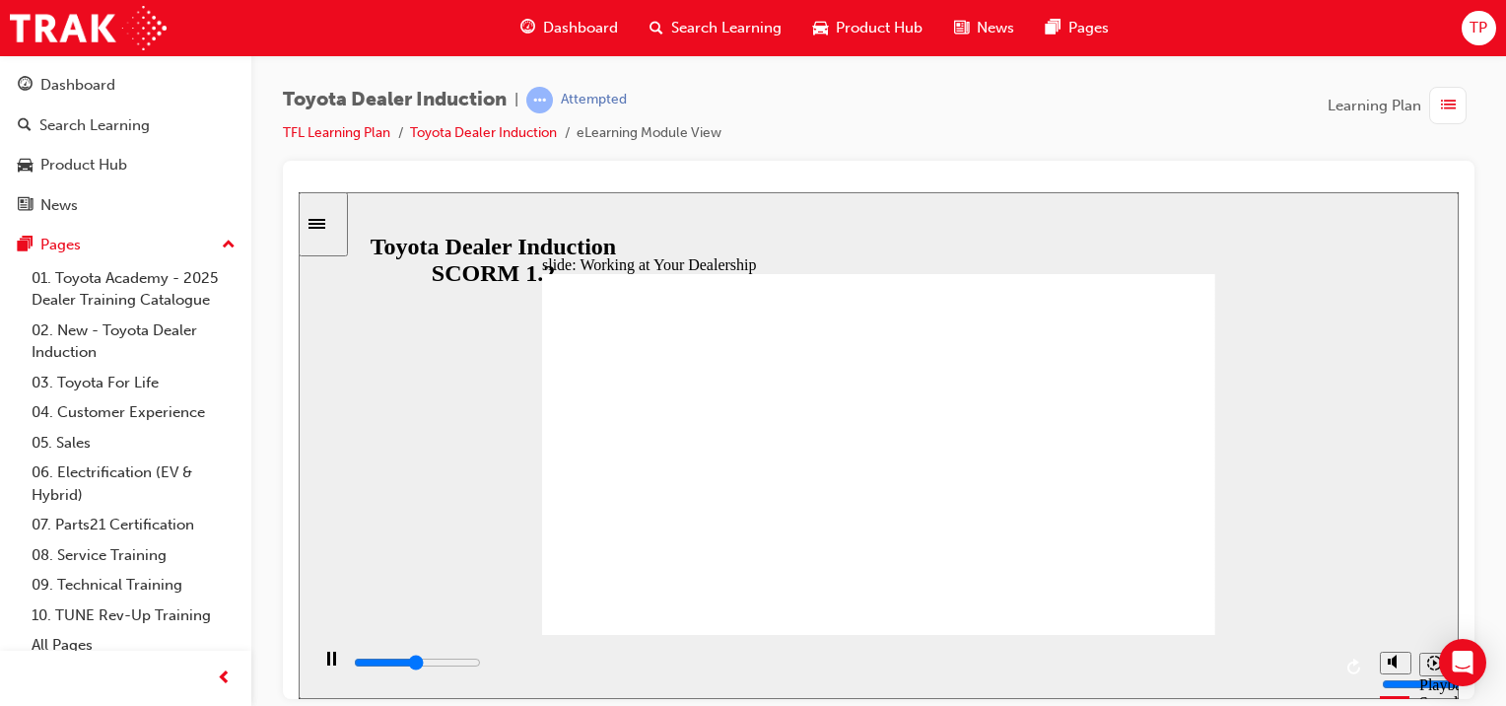
type input "5000"
radio input "true"
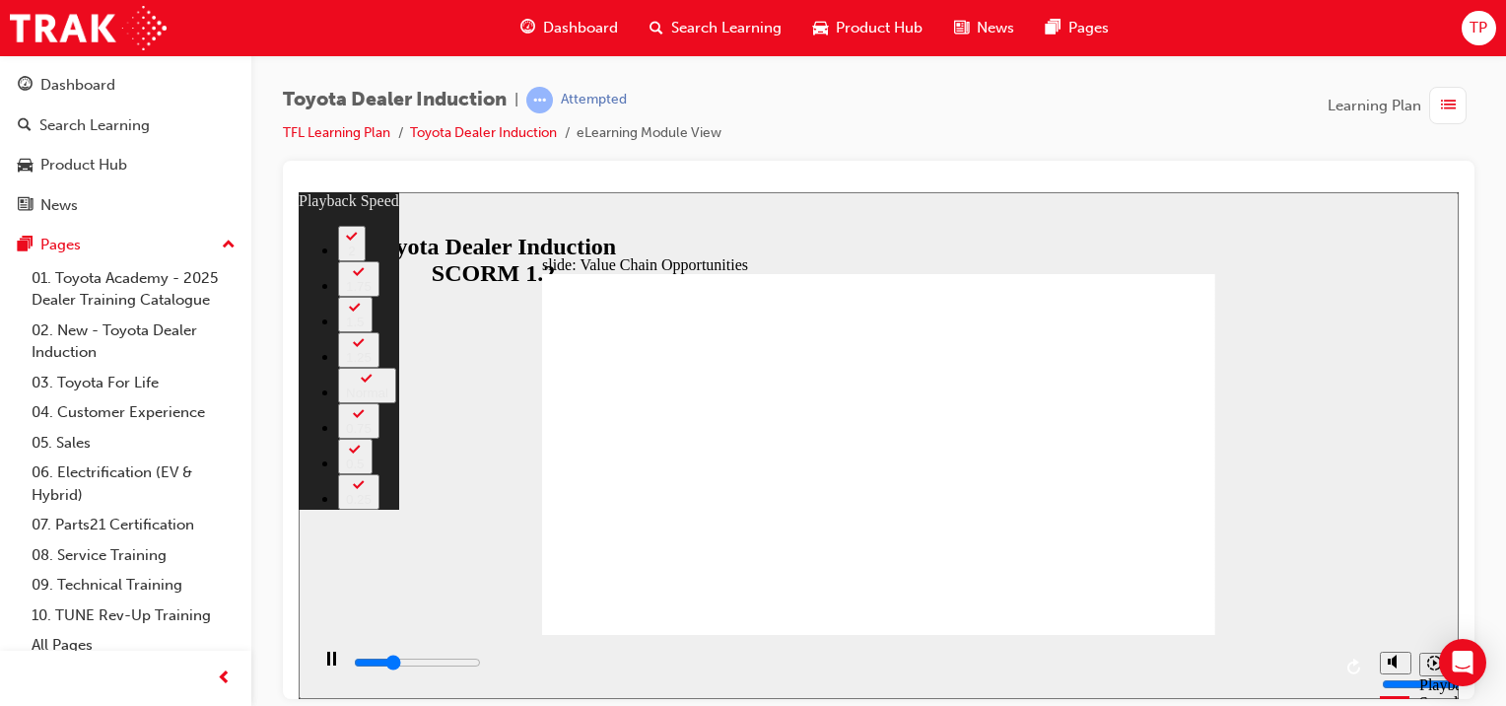
type input "3200"
type input "0"
type input "3400"
type input "0"
type input "3700"
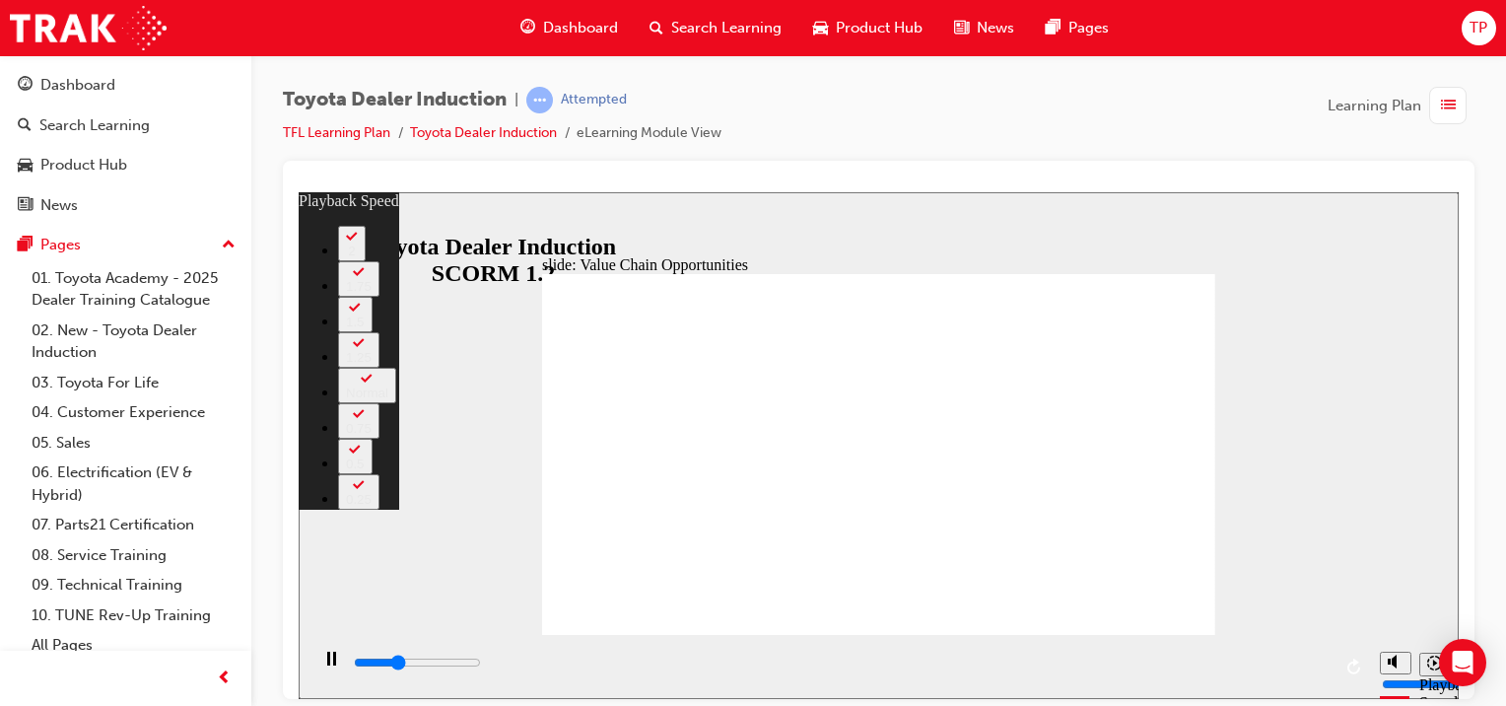
type input "1"
type input "3900"
type input "1"
type input "4200"
type input "1"
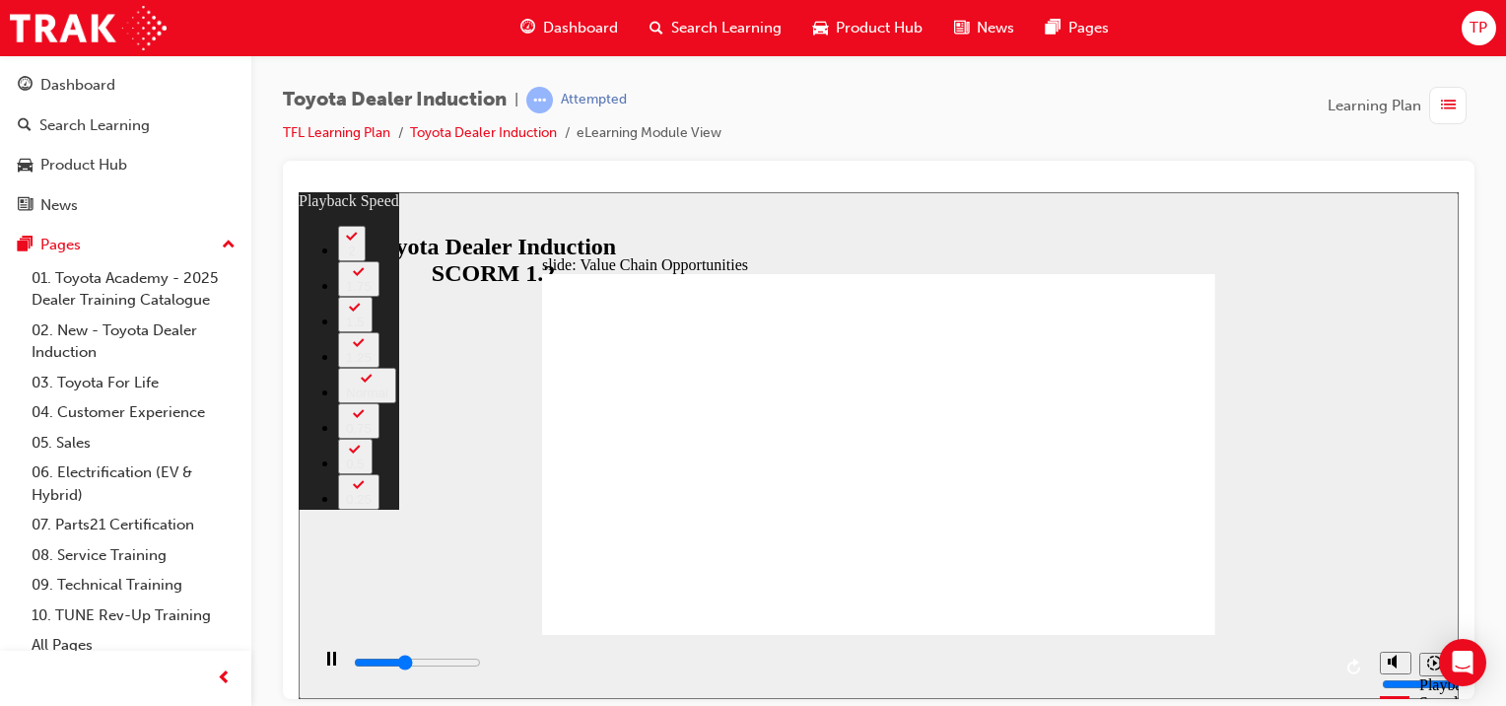
type input "4500"
type input "1"
type input "4700"
type input "2"
type input "5000"
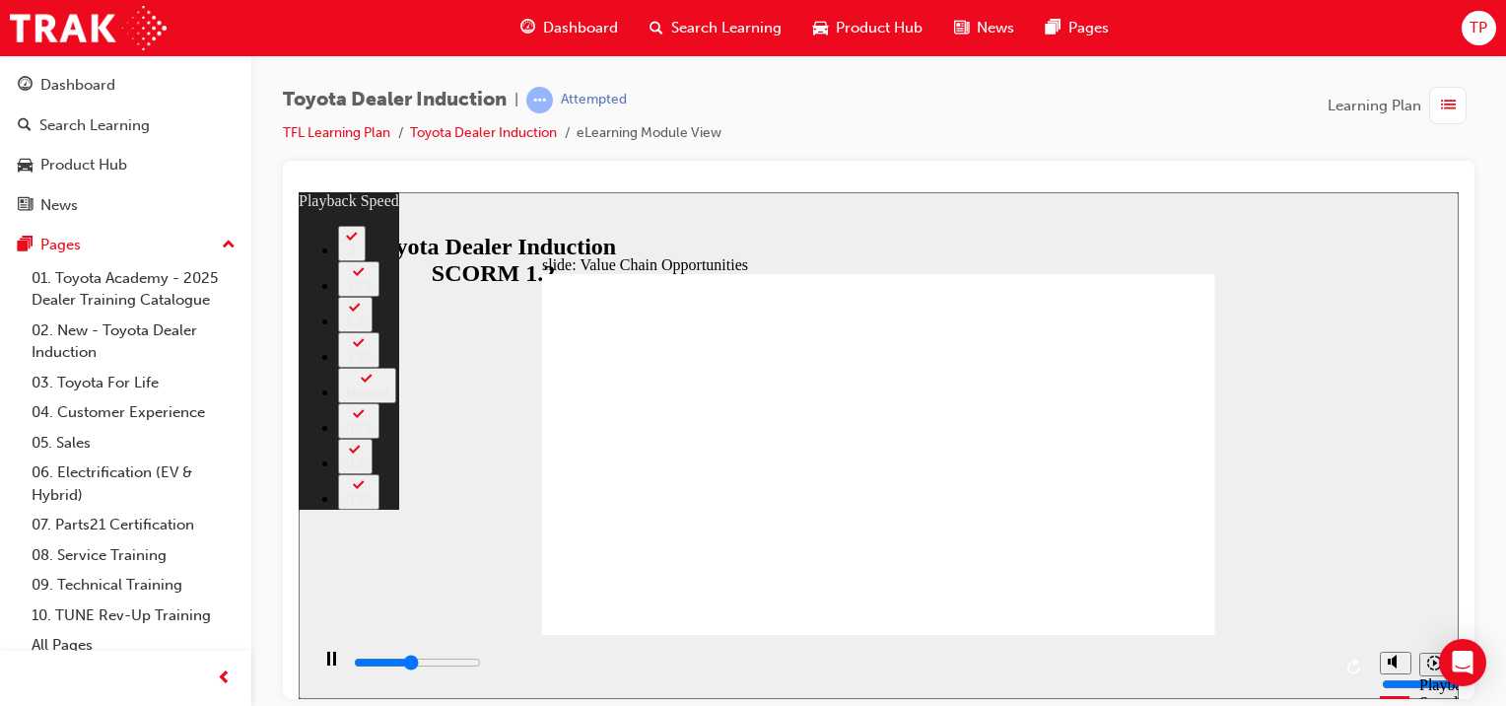
type input "2"
type input "5300"
type input "2"
type input "5500"
type input "2"
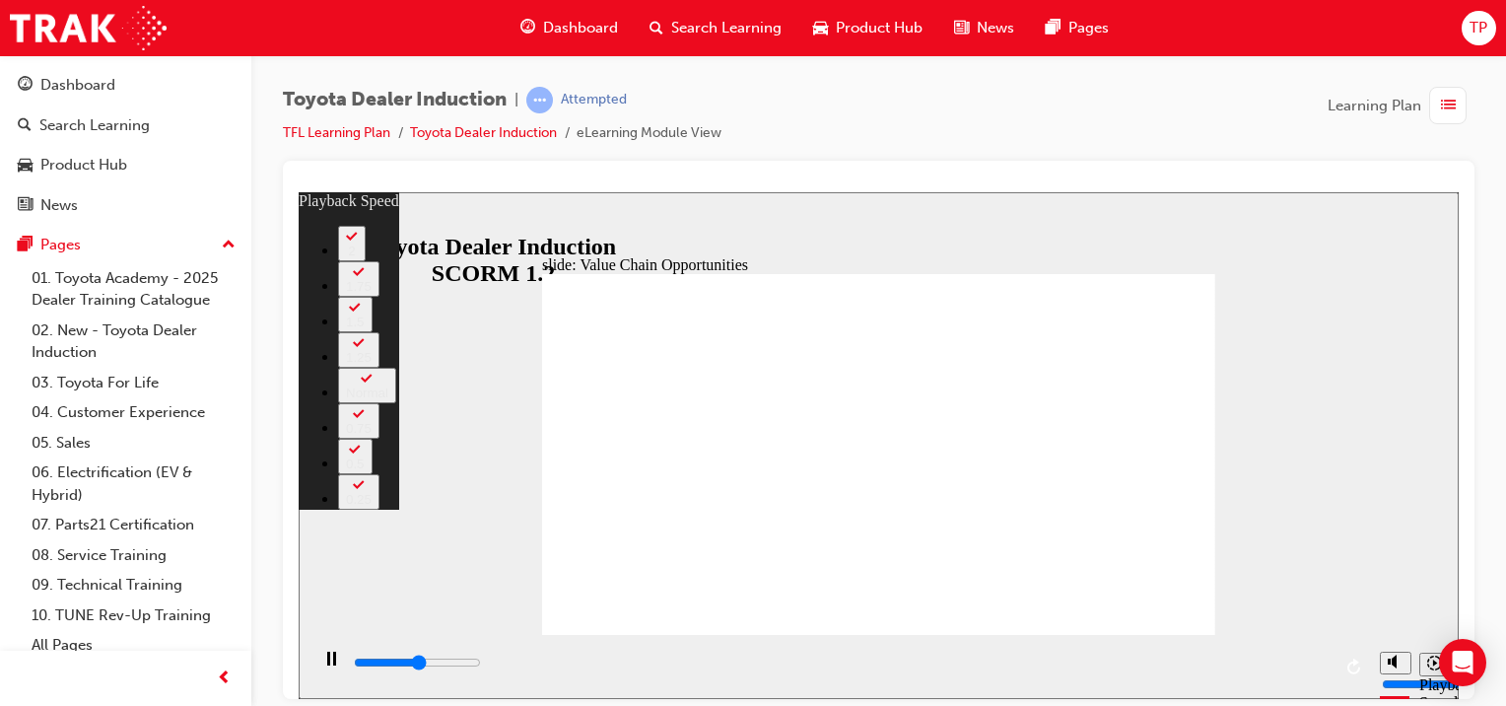
type input "5800"
type input "3"
type input "6000"
type input "3"
type input "6100"
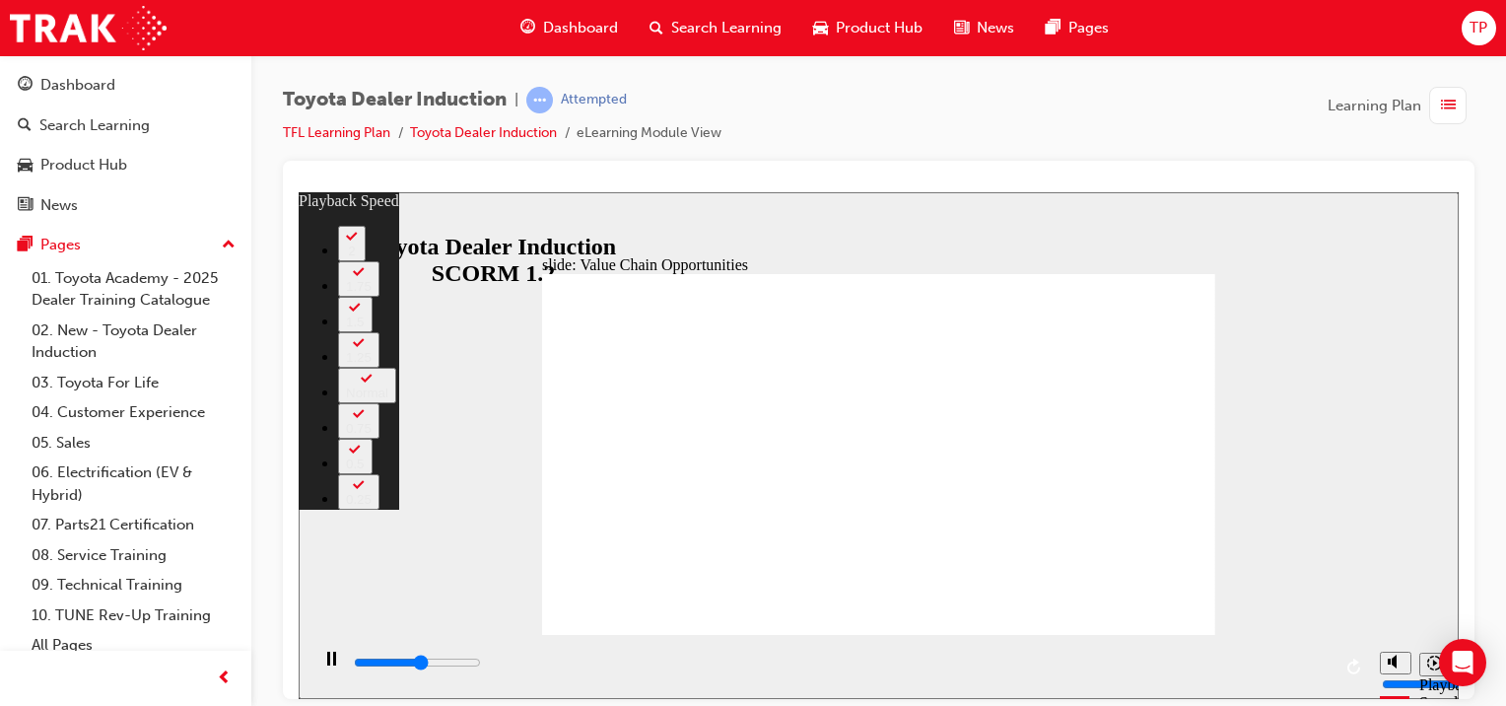
type input "3"
type input "6300"
type input "3"
type input "6600"
type input "3"
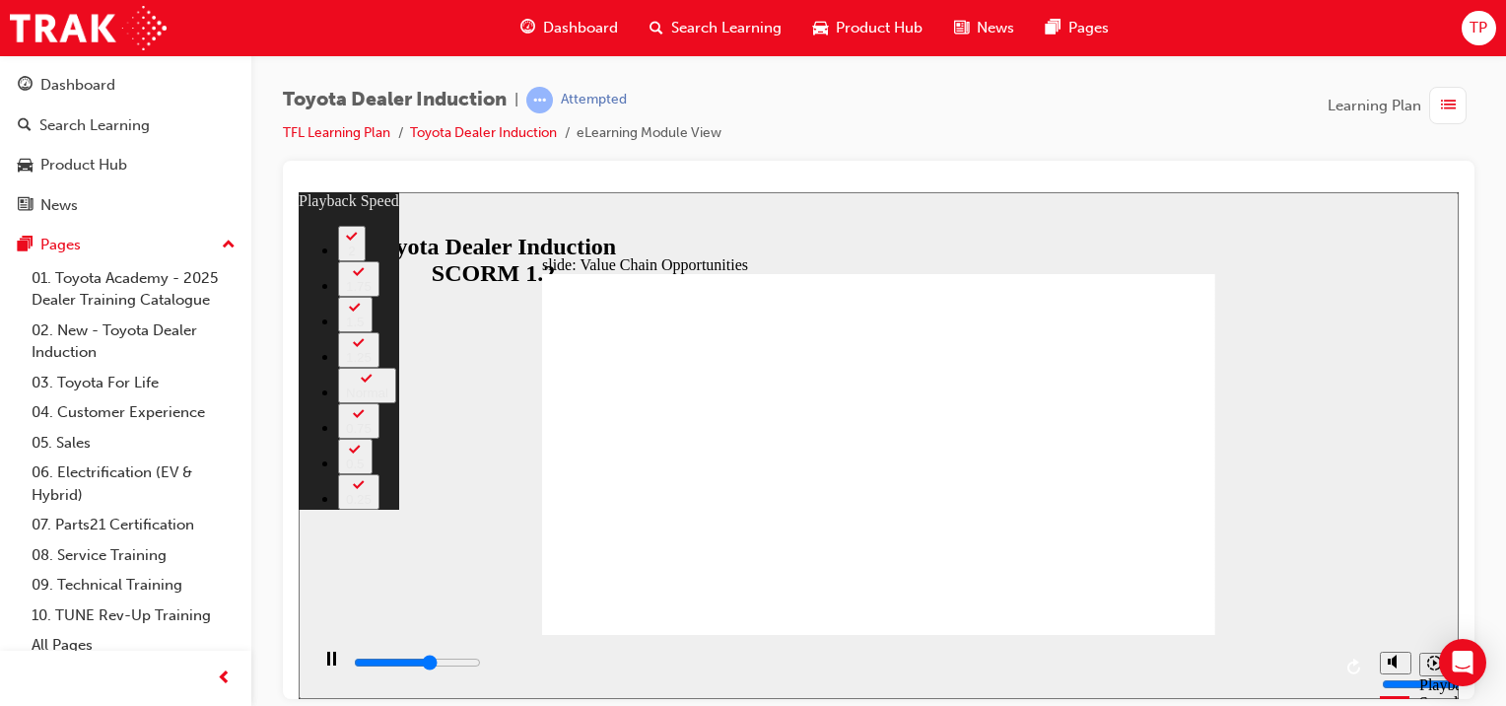
type input "6900"
type input "4"
type input "7100"
type input "4"
type input "7400"
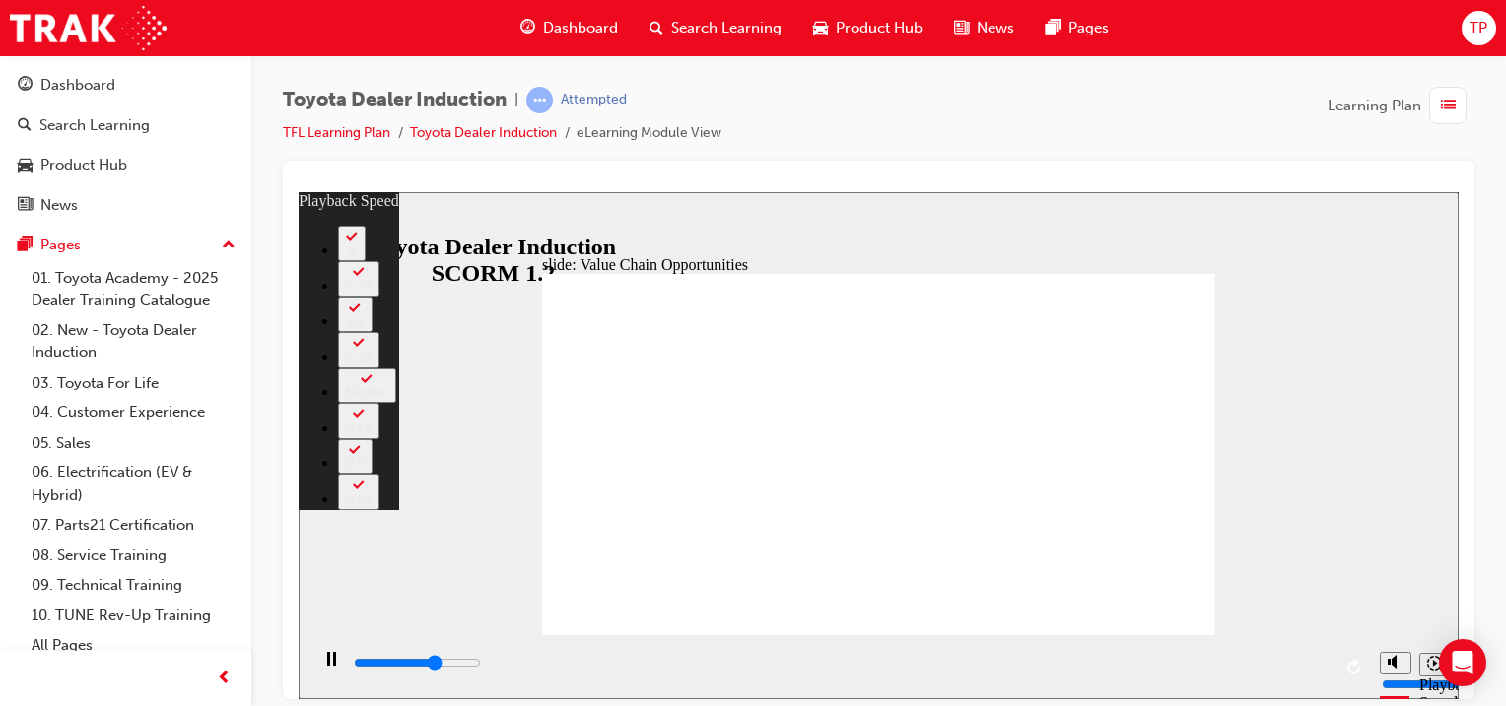
type input "4"
type input "7600"
type input "5"
type input "7900"
type input "5"
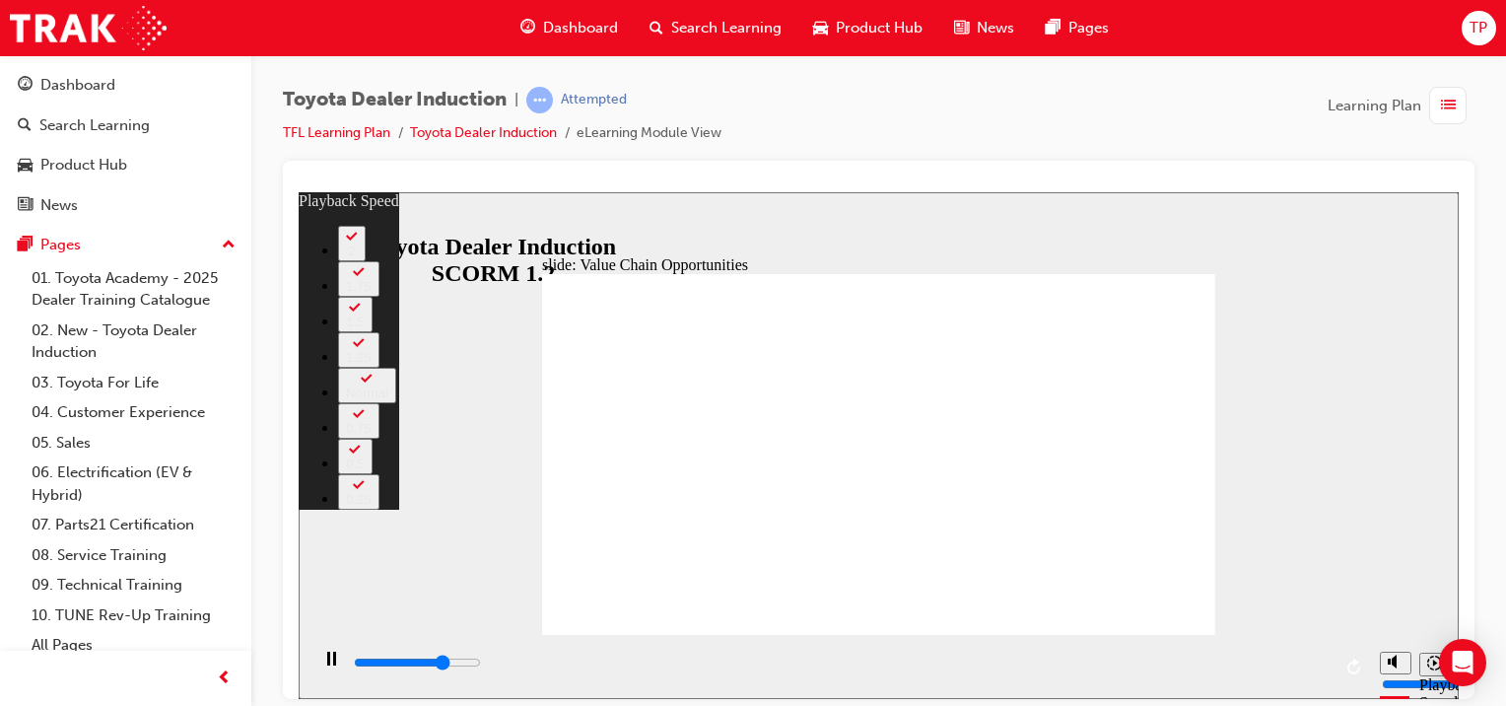
type input "8200"
type input "5"
type input "8500"
type input "5"
type input "8700"
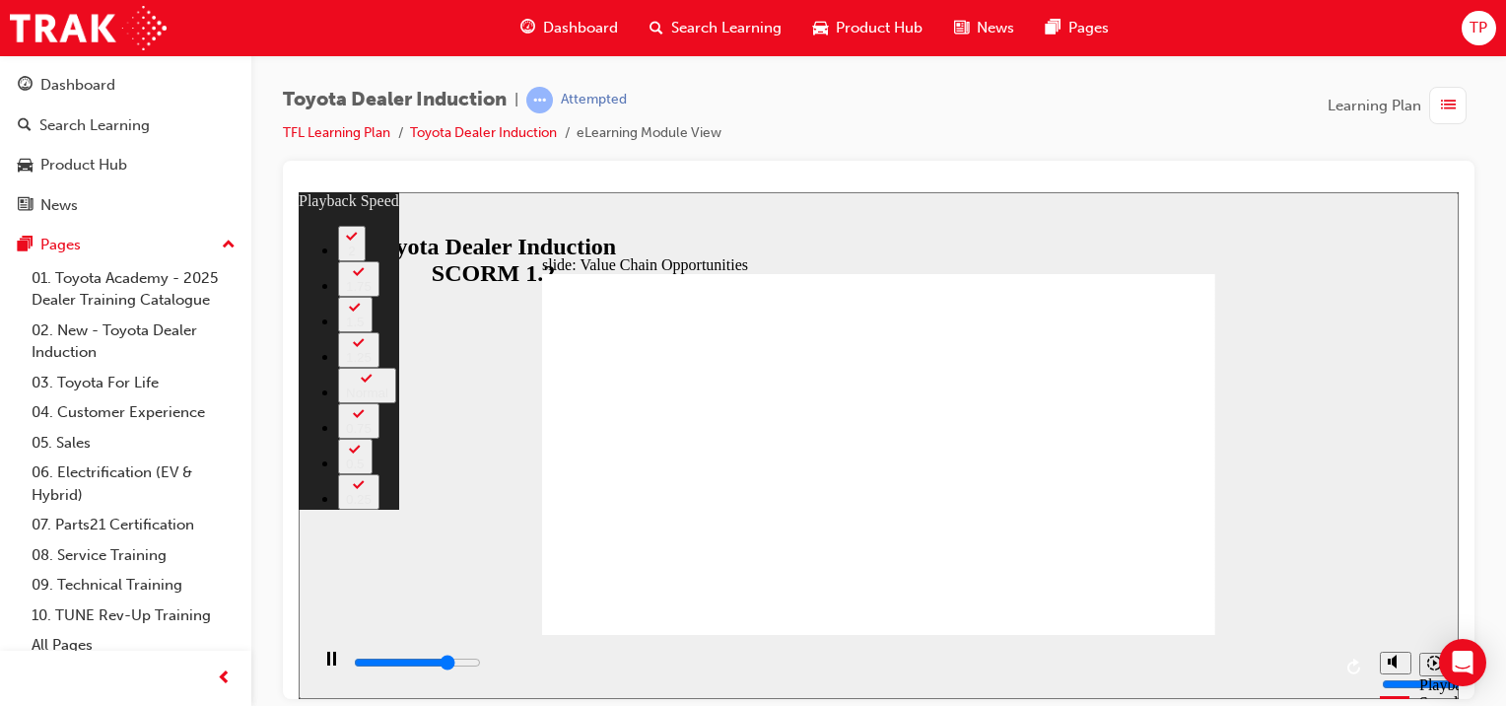
type input "6"
type input "9000"
type input "6"
type input "9200"
type input "6"
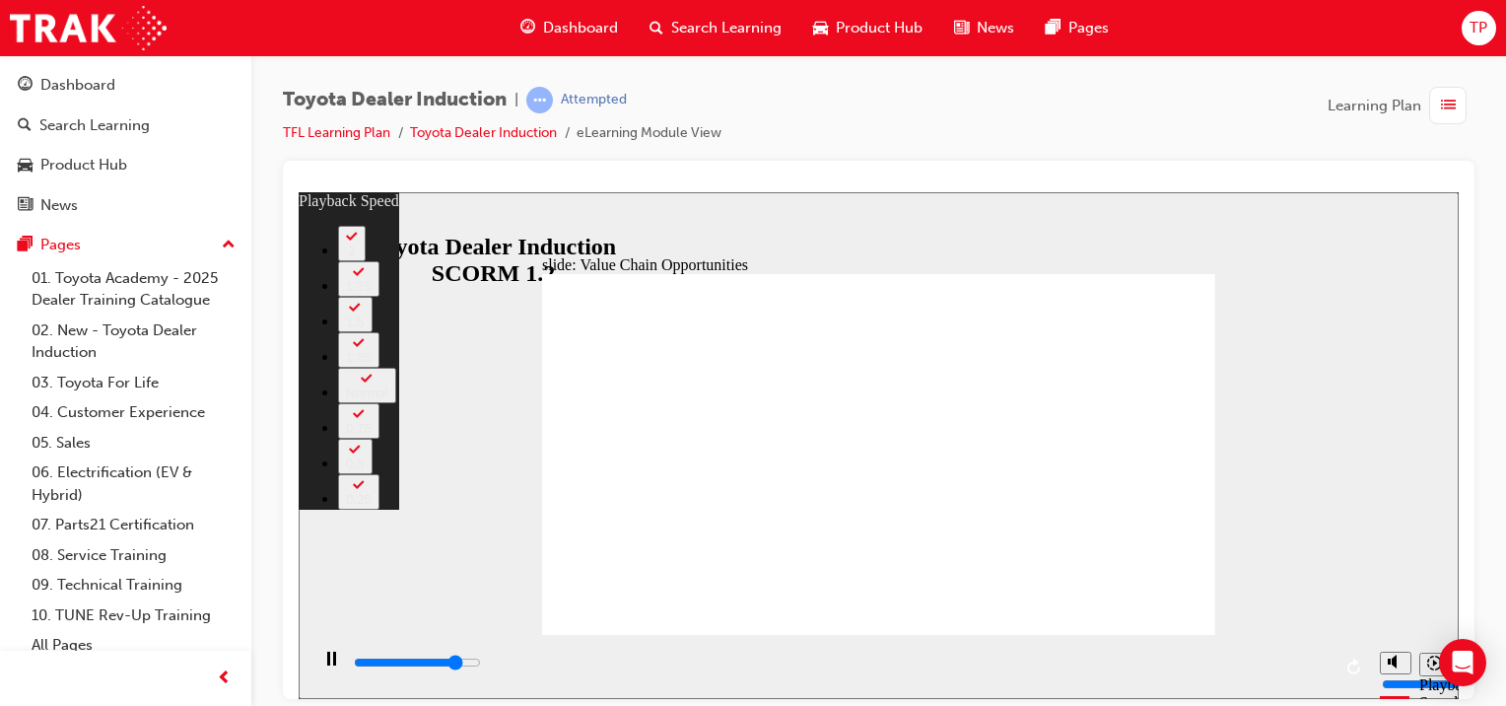
type input "9500"
type input "6"
type input "9800"
type input "7"
type input "10100"
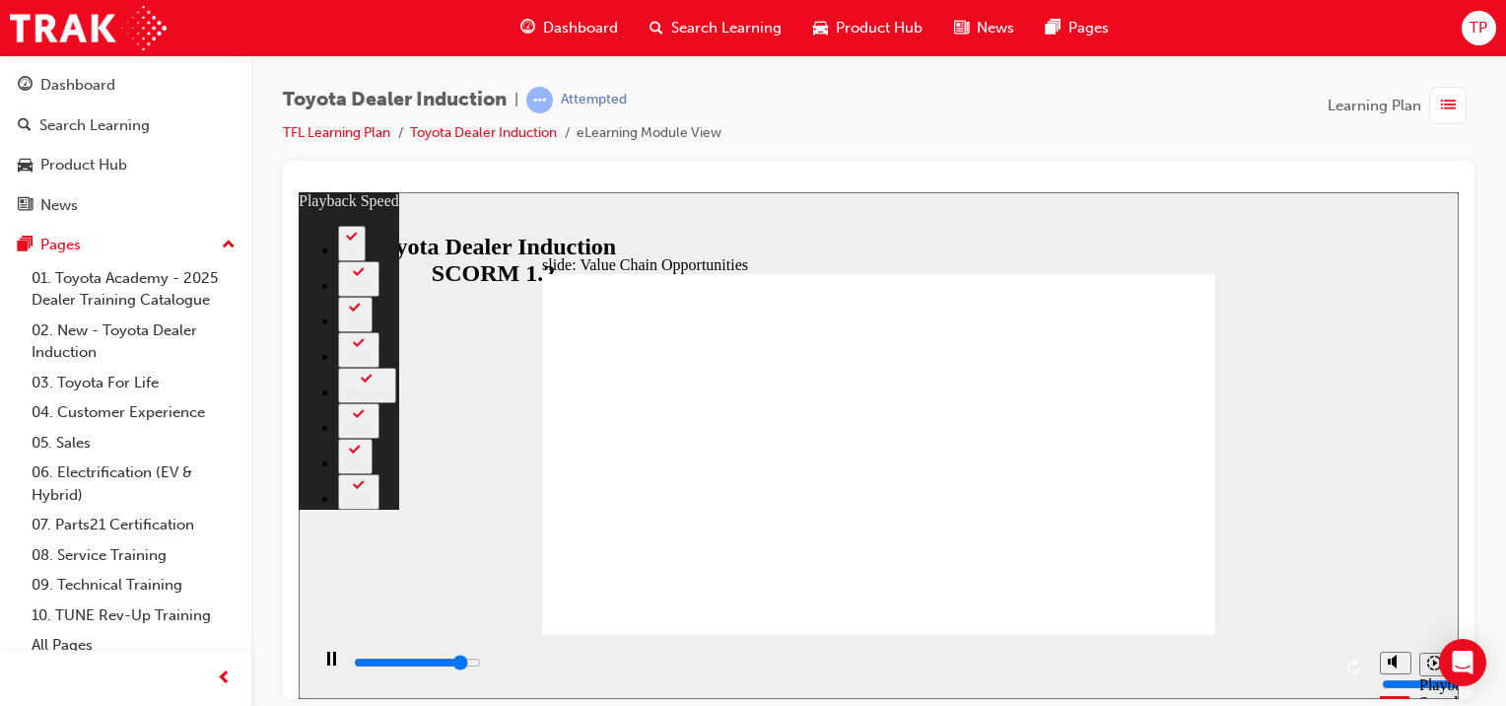
type input "7"
type input "10300"
type input "7"
type input "10600"
type input "7"
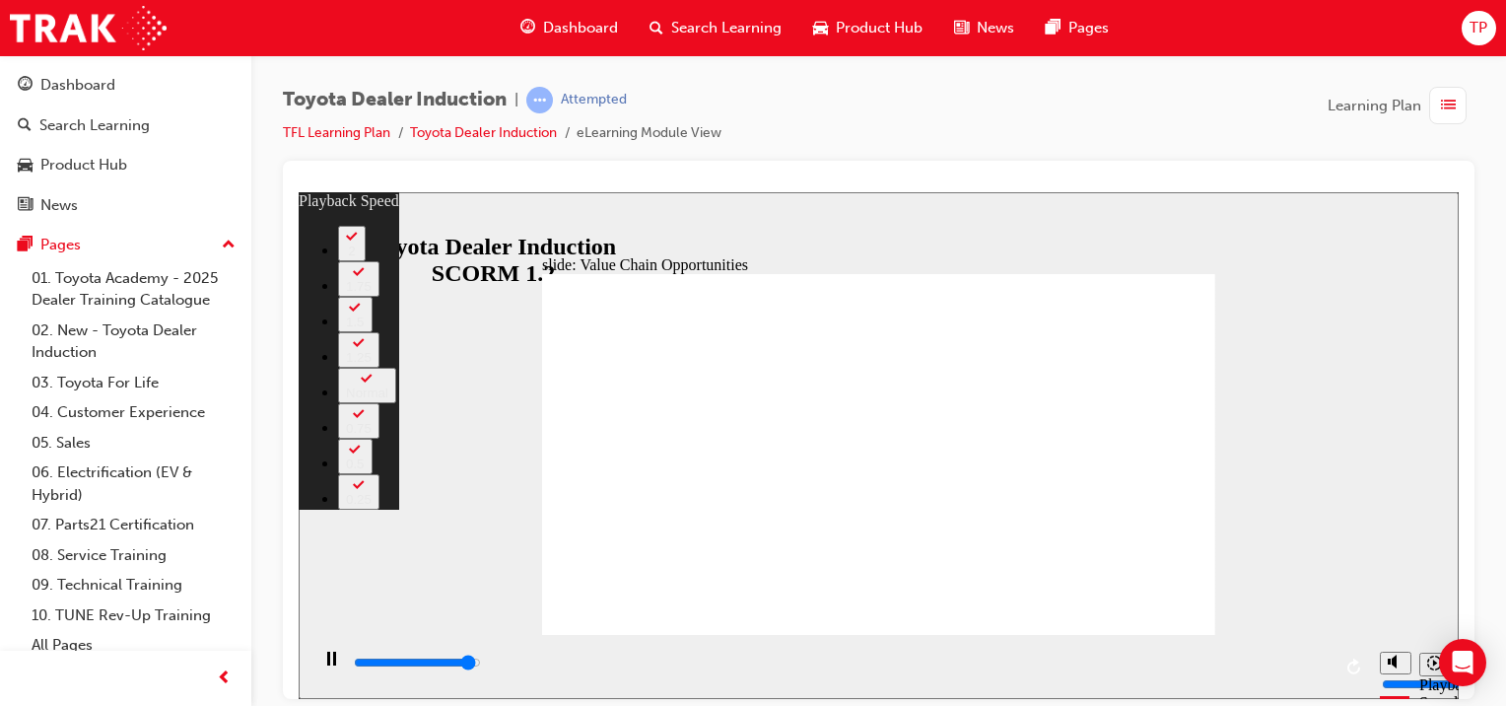
type input "10800"
type input "8"
type input "11100"
type input "8"
type input "11300"
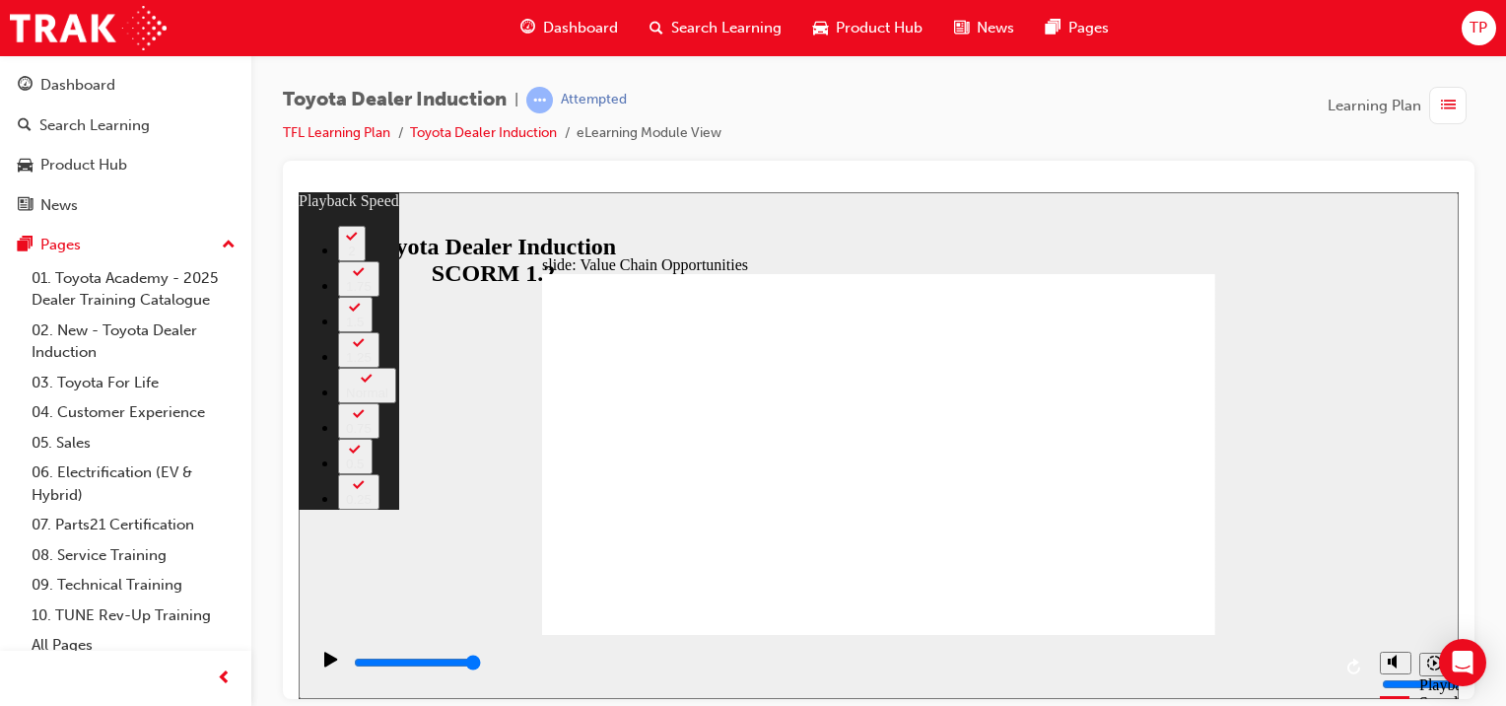
type input "27"
type input "64"
drag, startPoint x: 1172, startPoint y: 621, endPoint x: 1161, endPoint y: 593, distance: 29.7
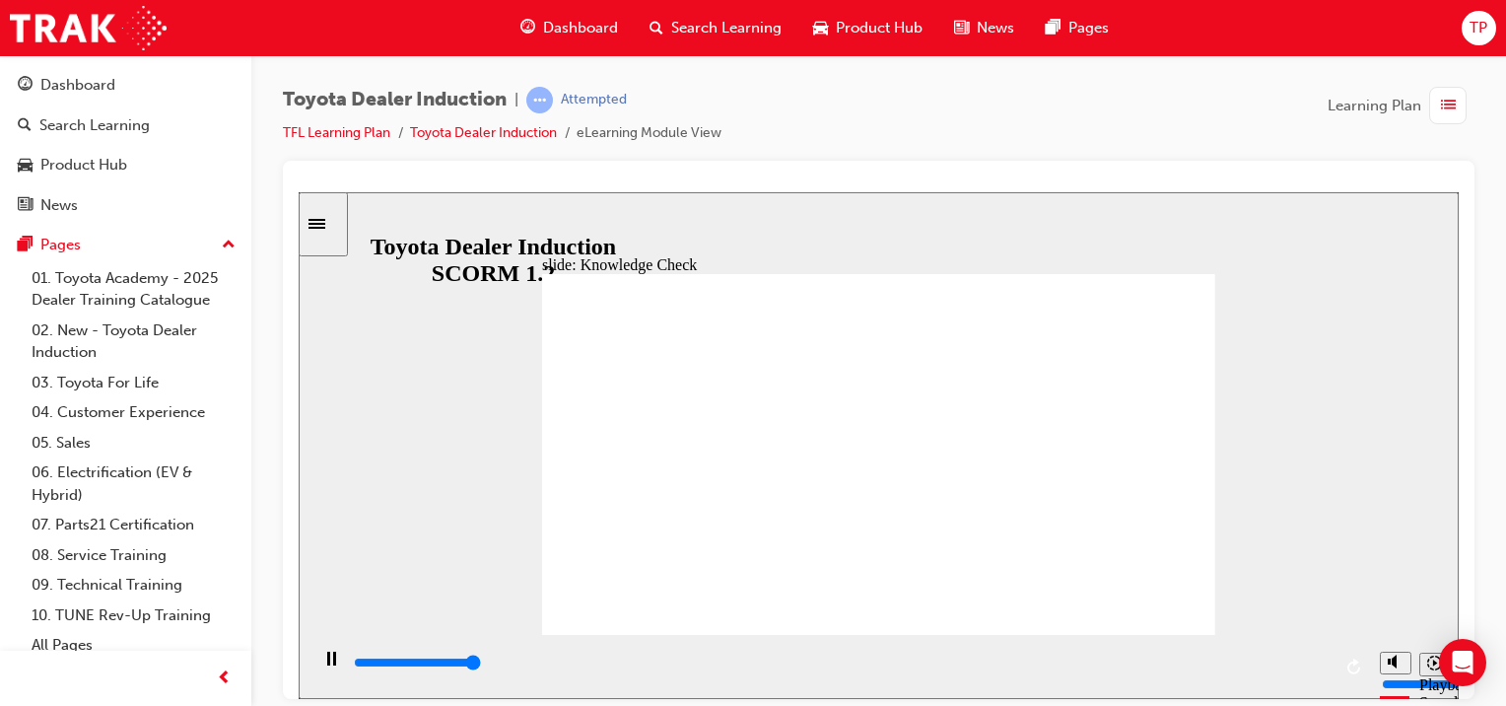
type input "5000"
radio input "true"
type input "5000"
radio input "true"
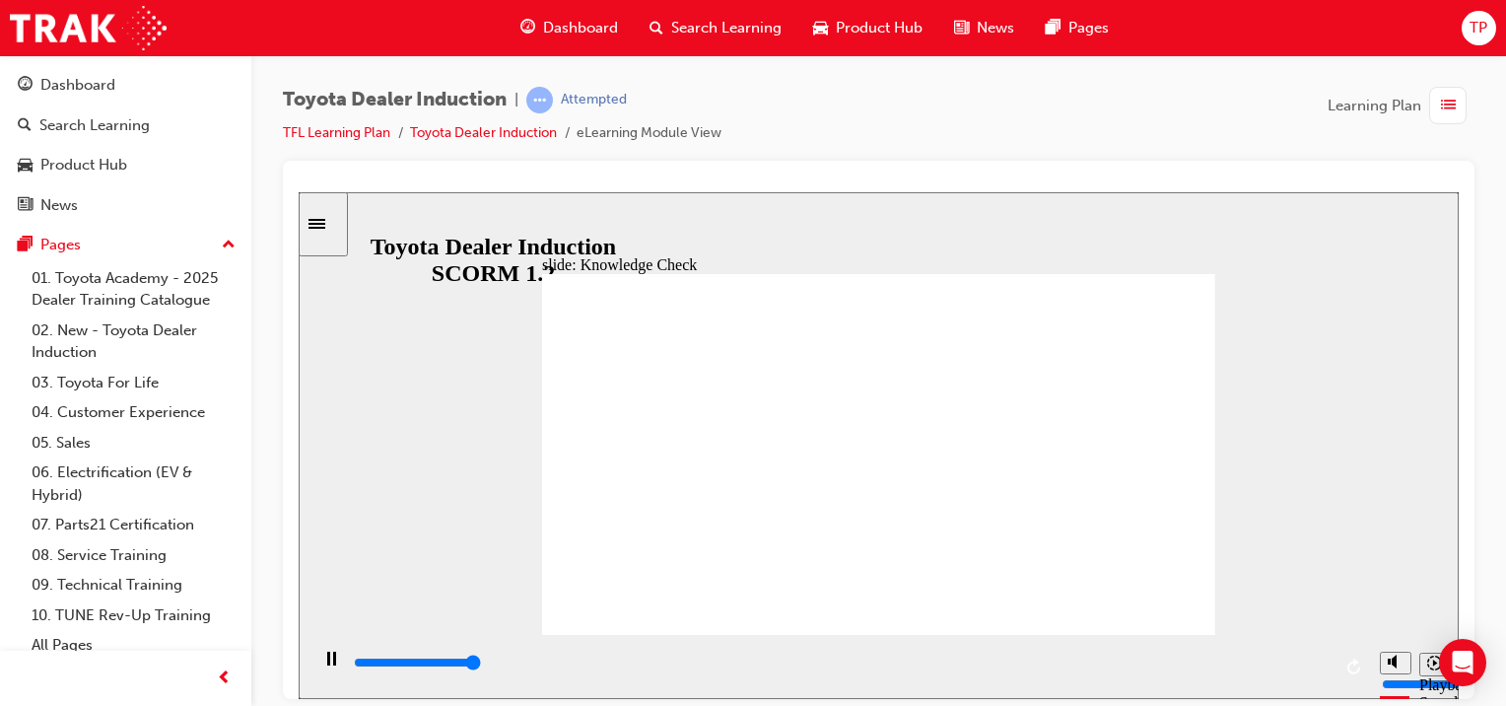
type input "5000"
type input "toyota engage app"
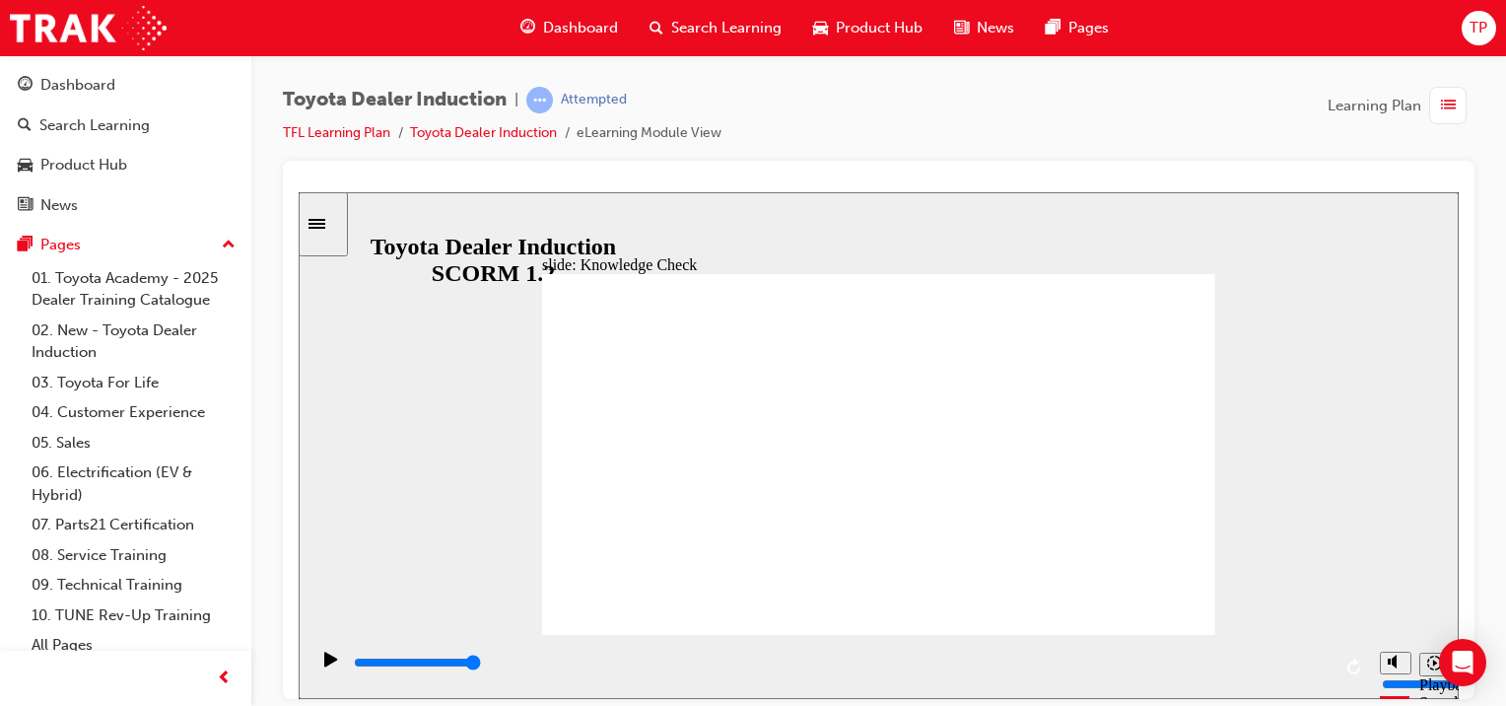
type input "toyota engage app"
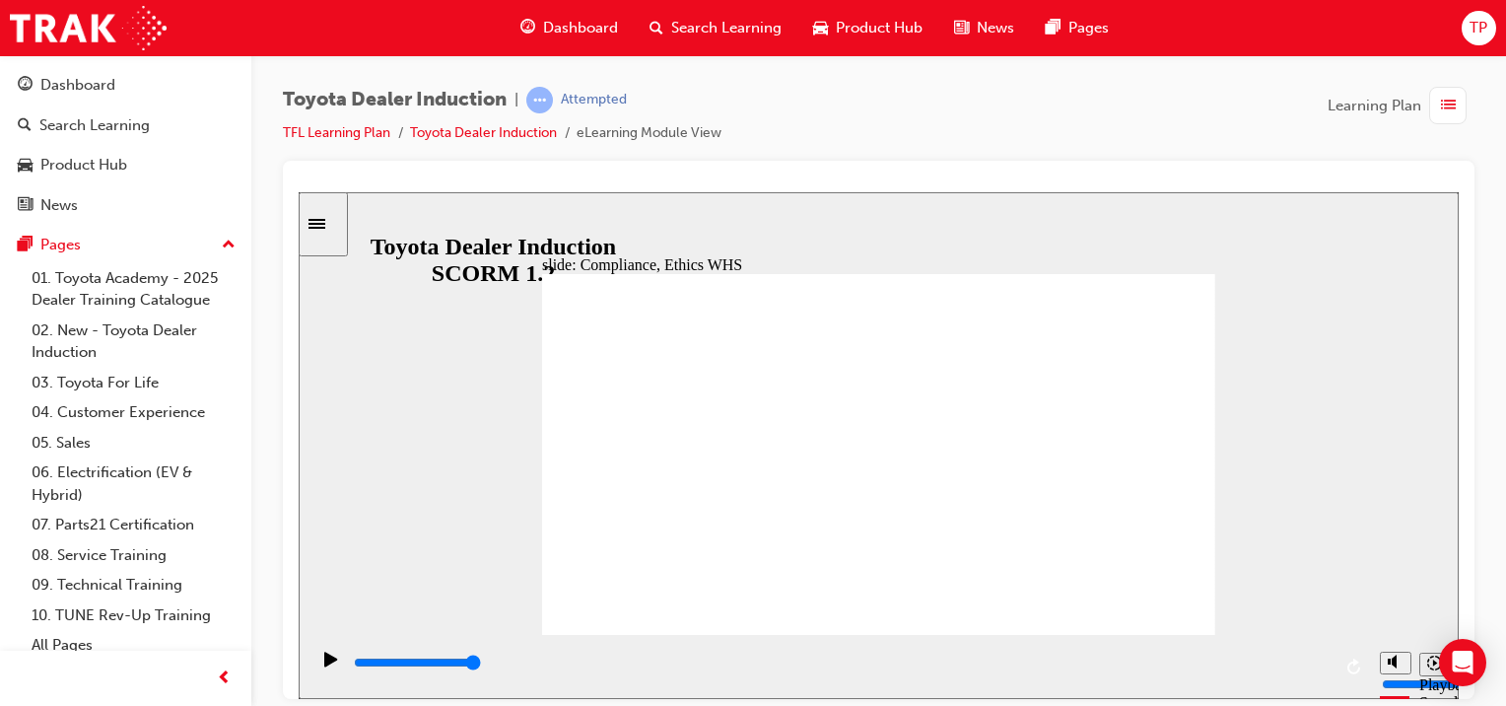
type input "6500"
checkbox input "true"
type input "8400"
checkbox input "true"
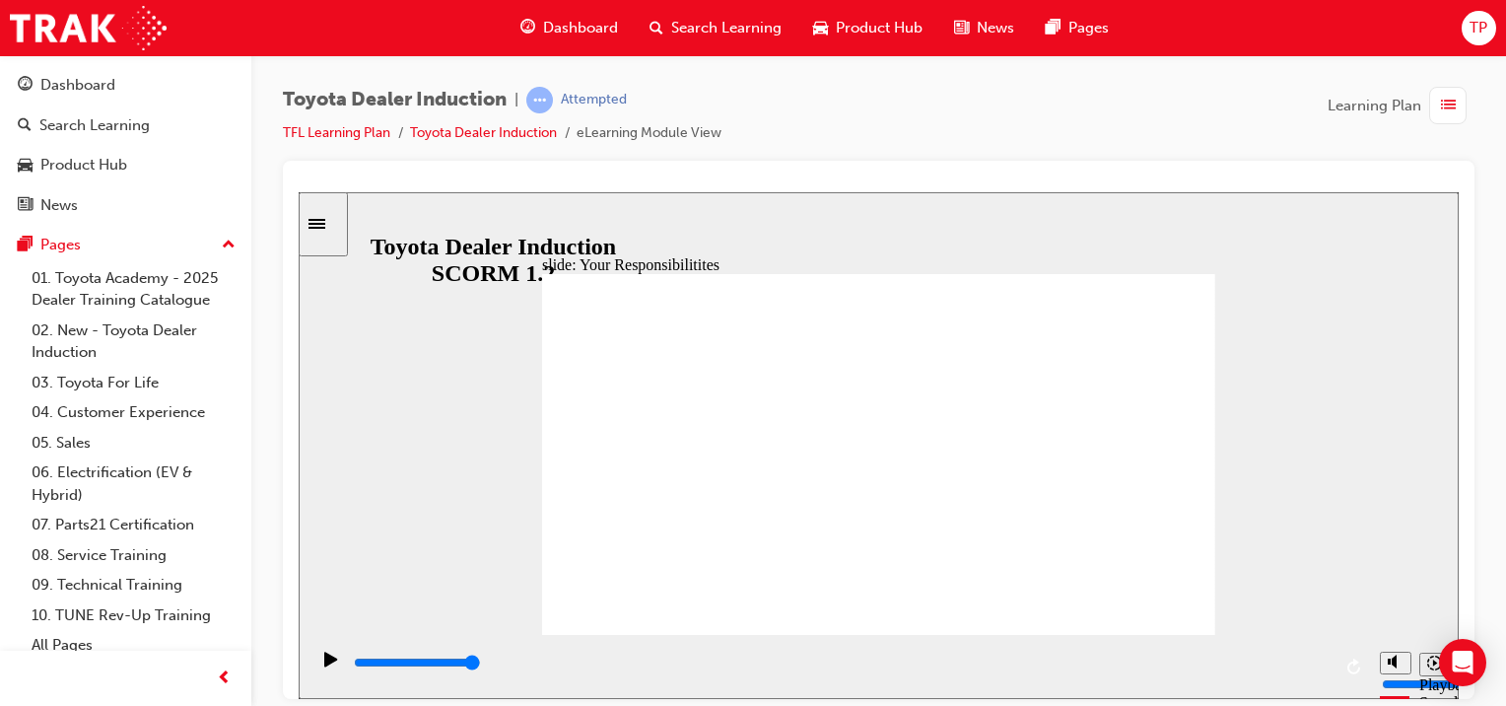
checkbox input "true"
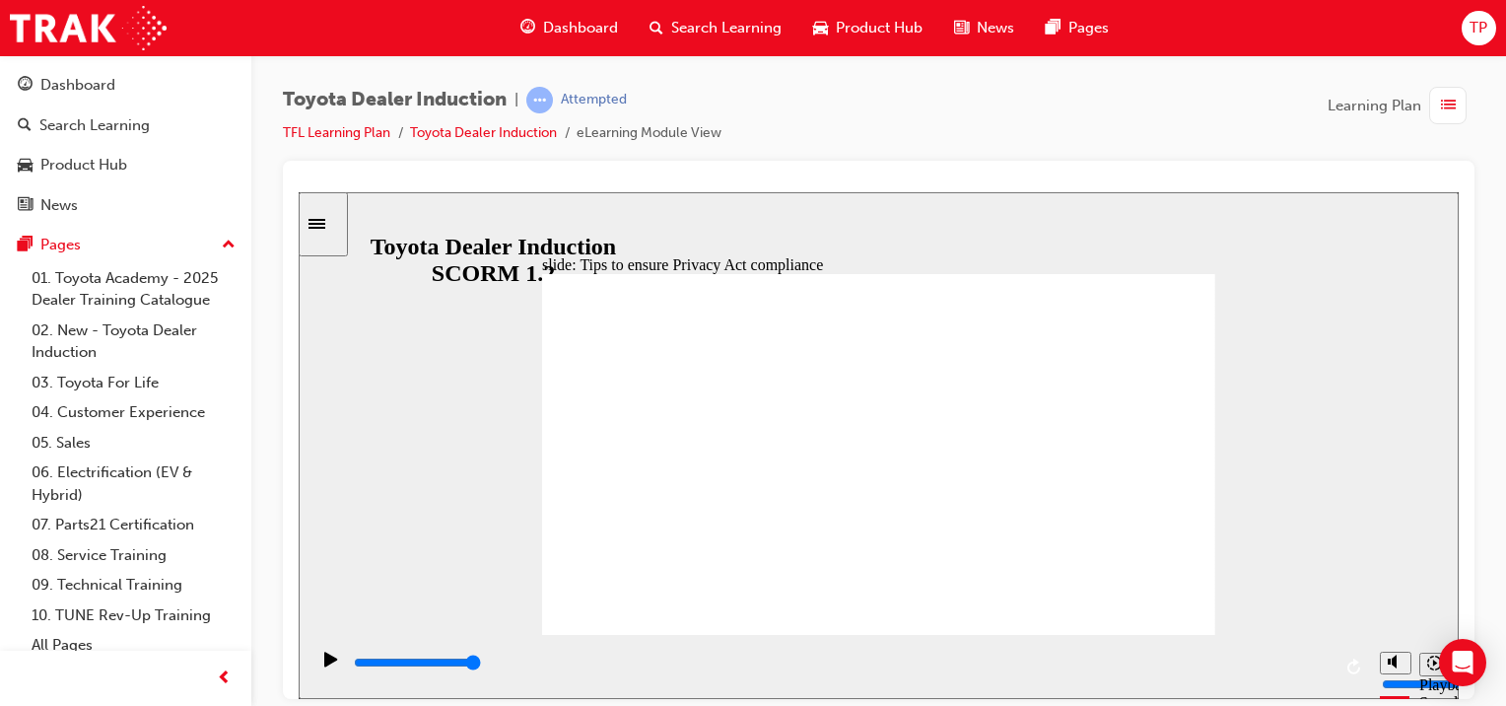
type input "11000"
type input "5000"
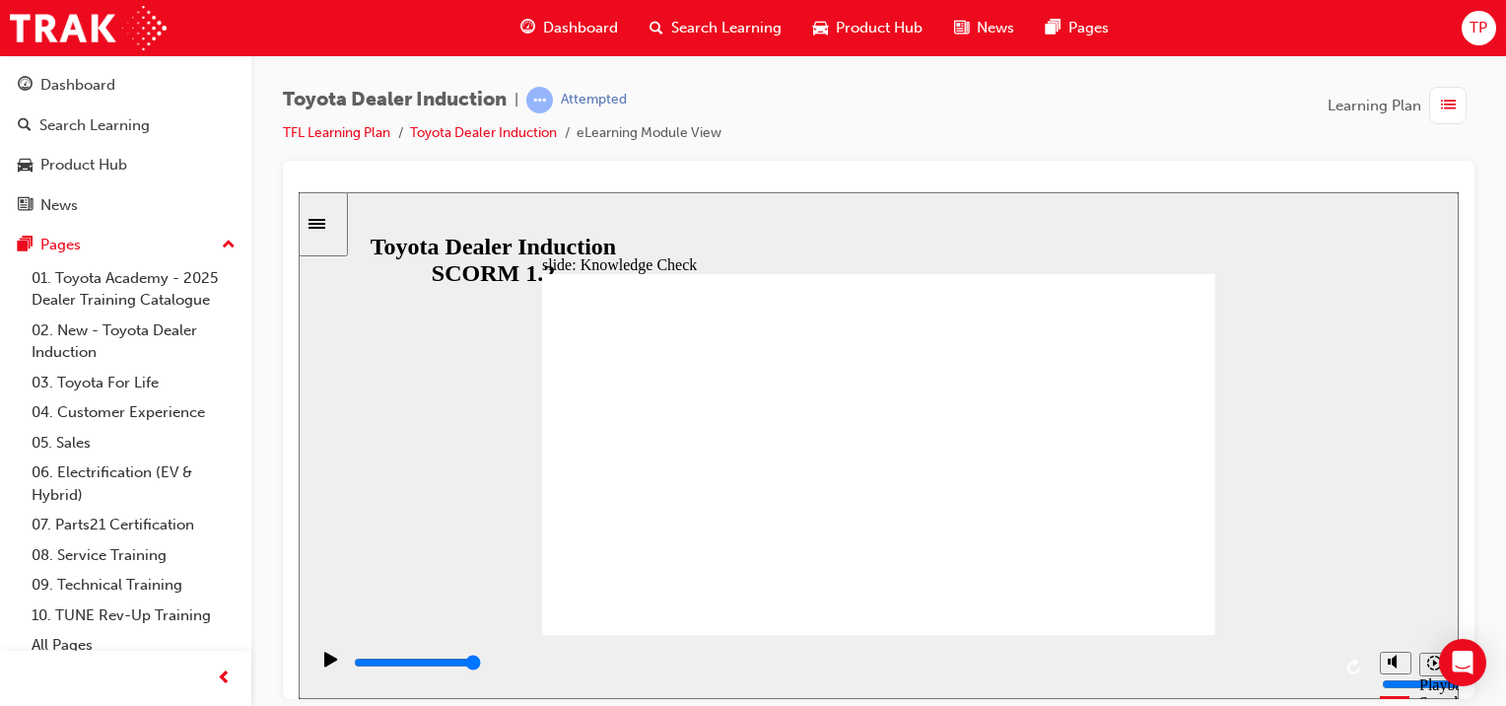
checkbox input "true"
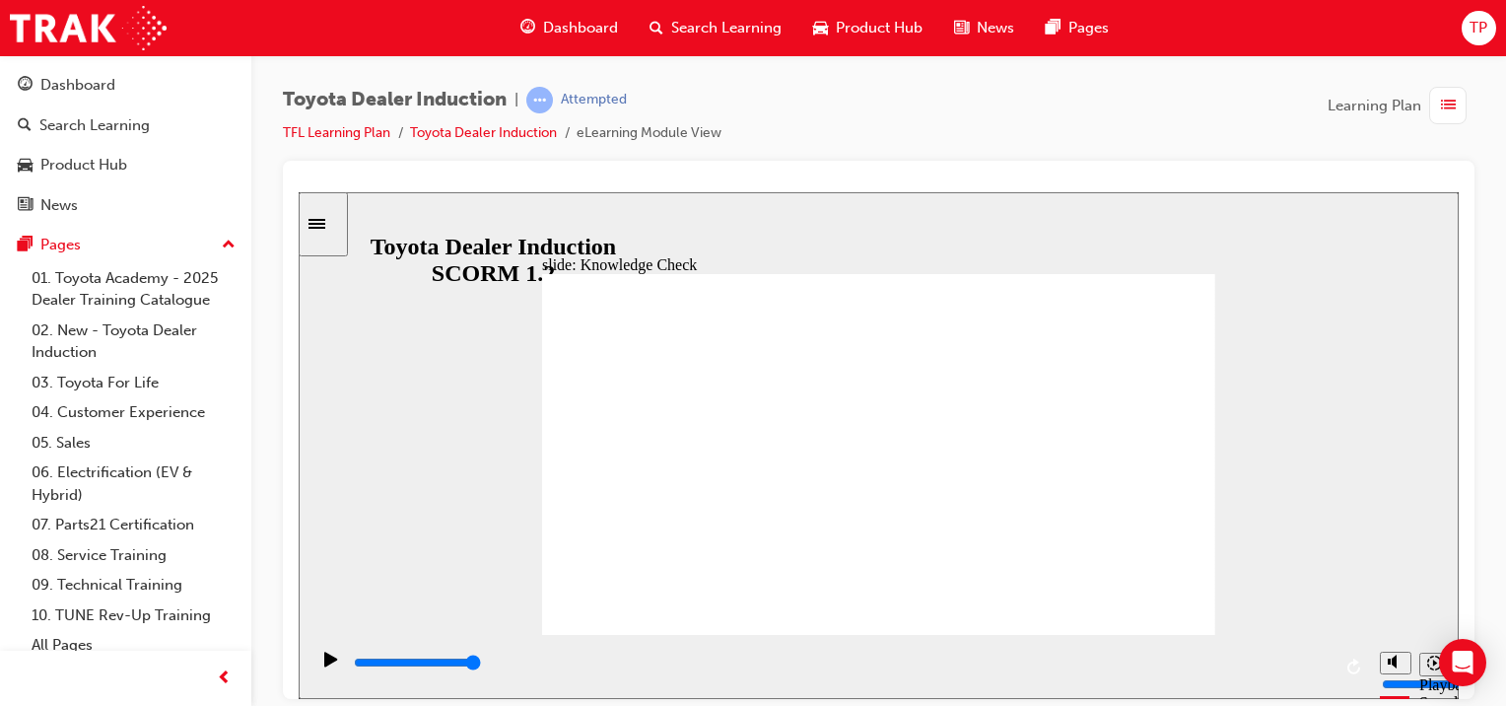
checkbox input "true"
type input "5000"
radio input "true"
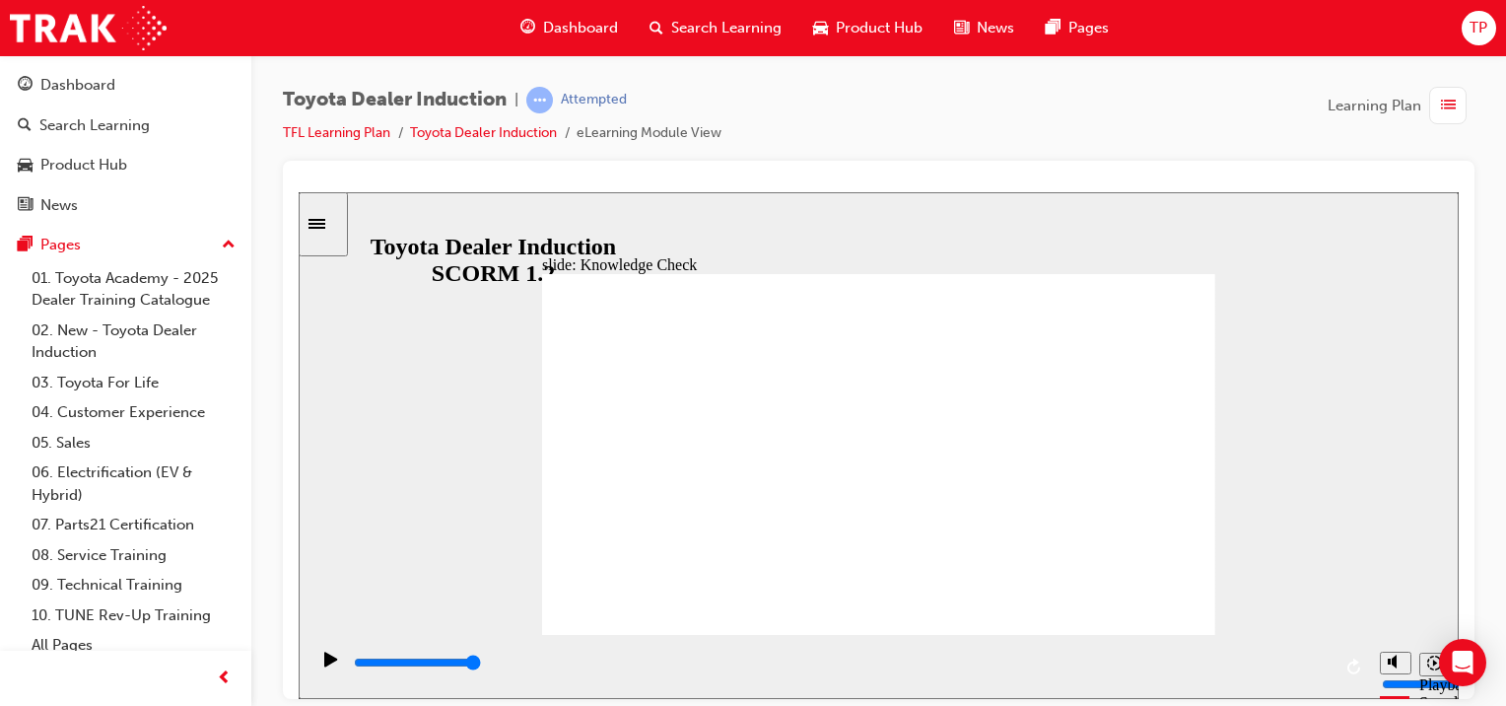
type input "5000"
checkbox input "true"
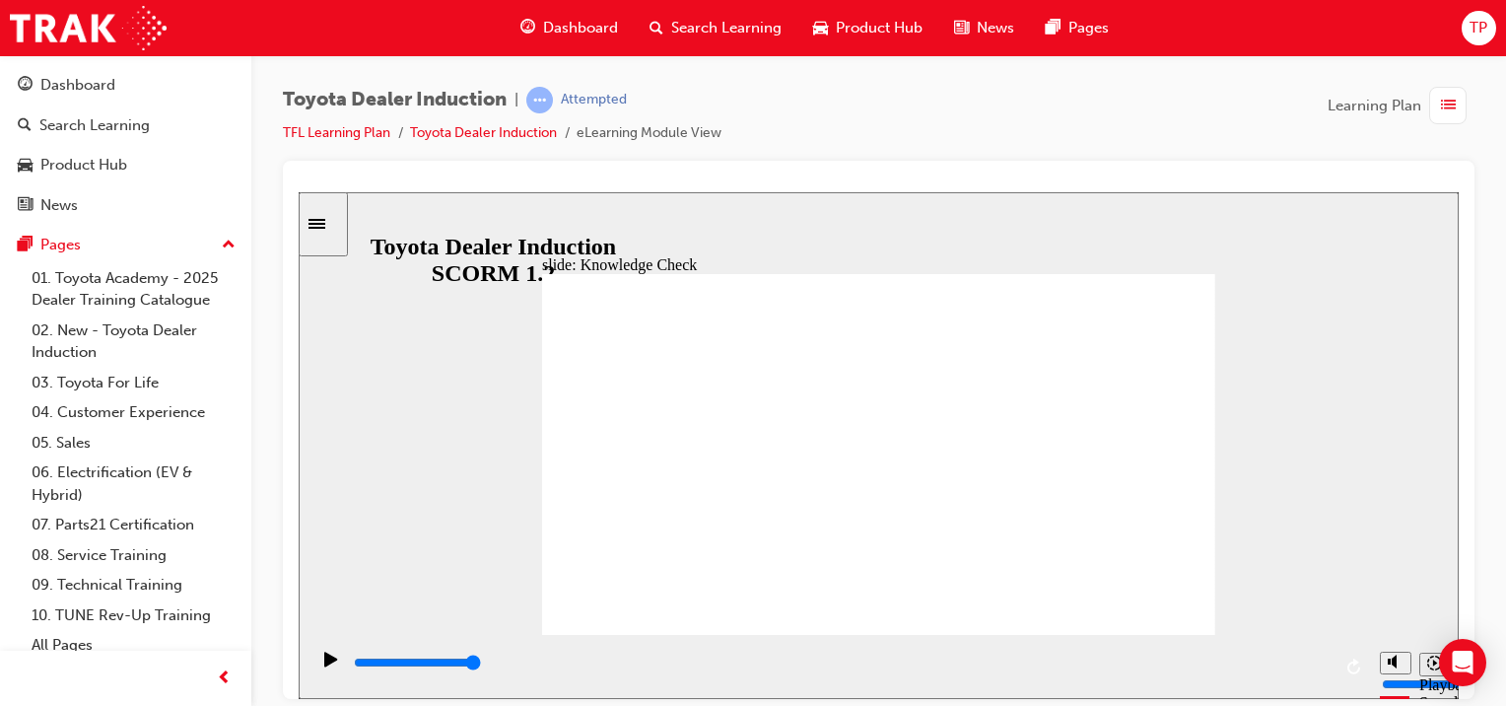
checkbox input "true"
type input "4600"
checkbox input "true"
type input "5000"
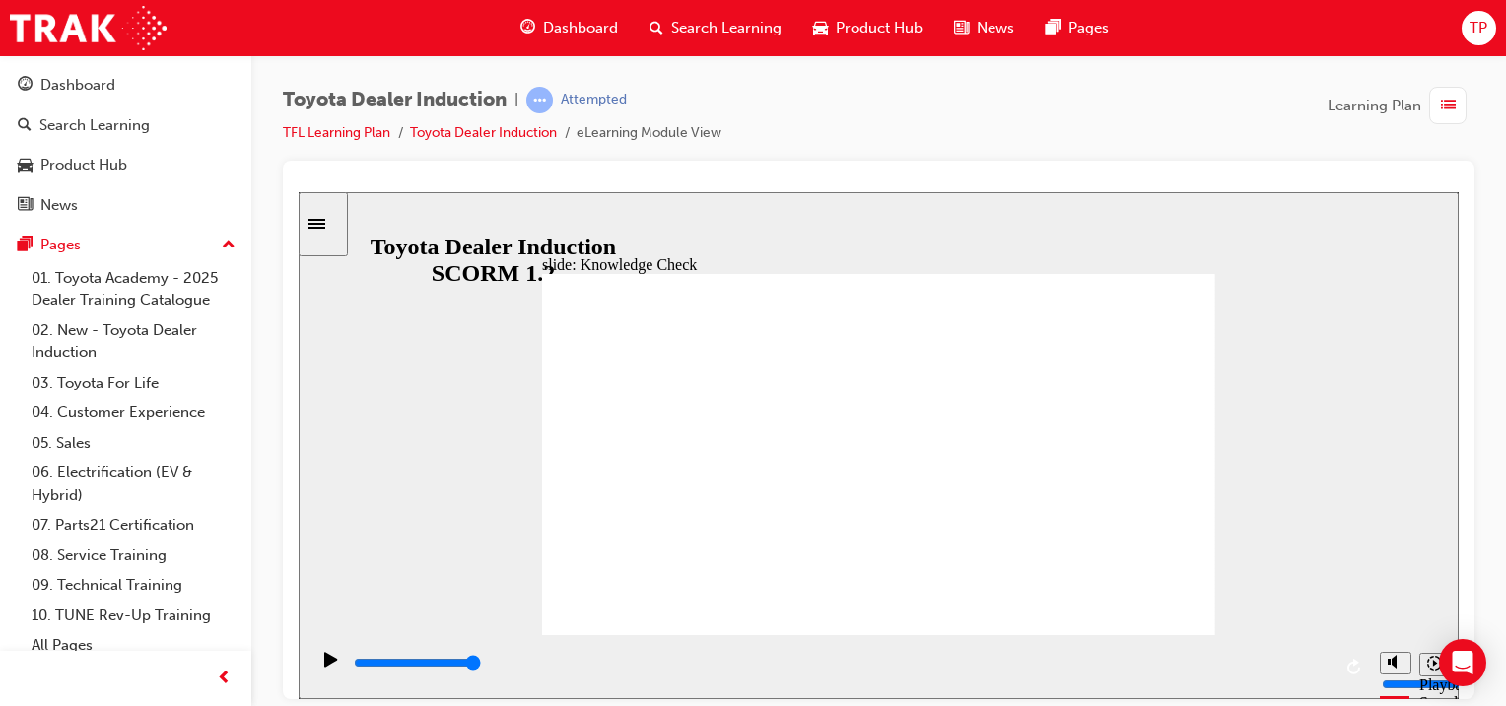
checkbox input "false"
checkbox input "true"
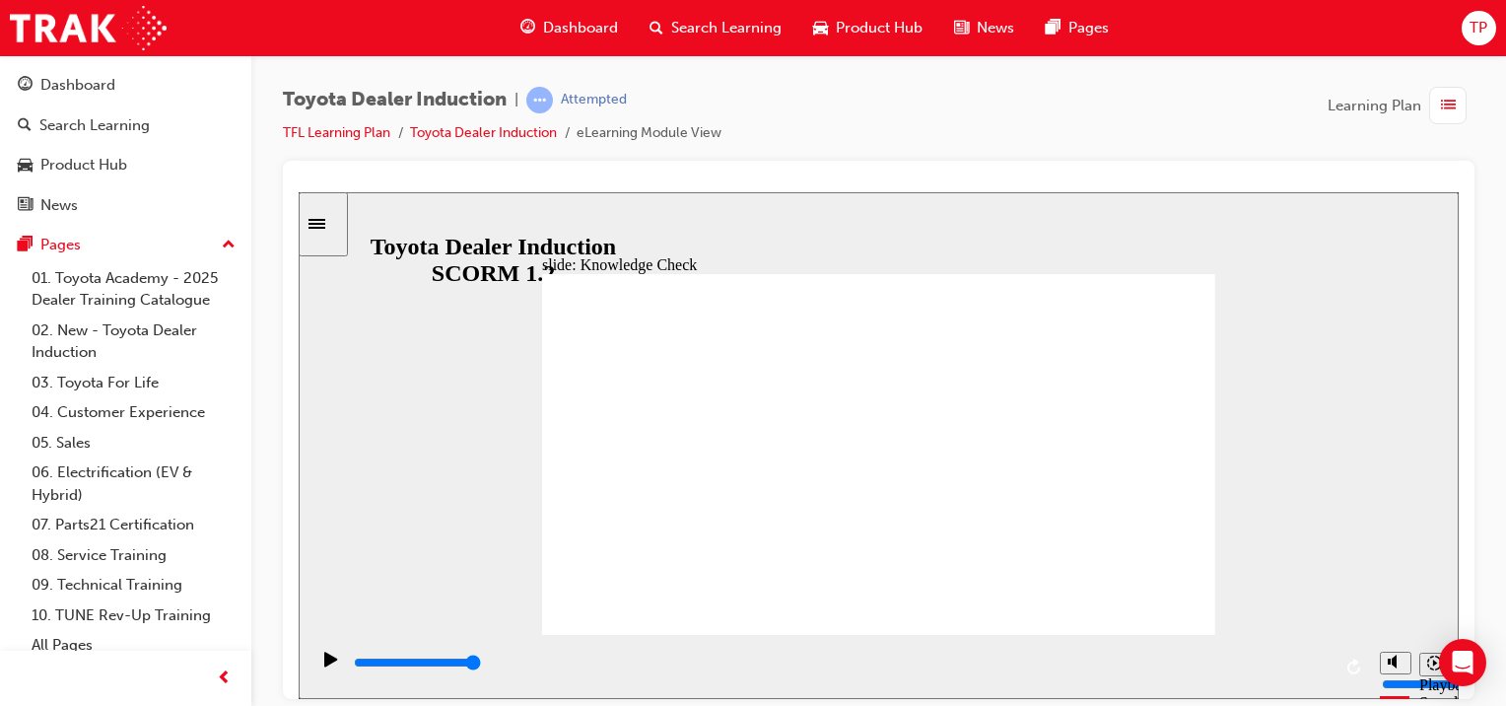
checkbox input "true"
type input "9900"
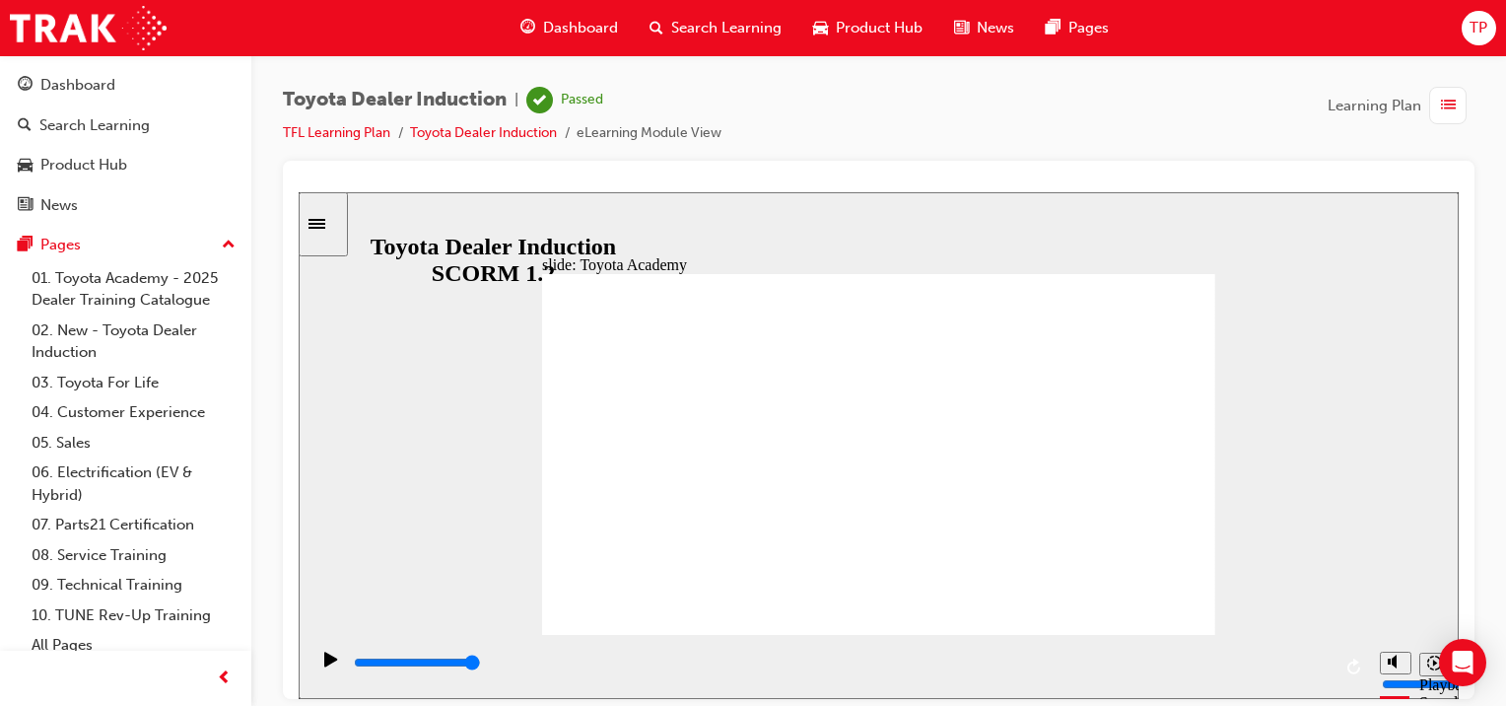
click at [576, 31] on span "Dashboard" at bounding box center [580, 28] width 75 height 23
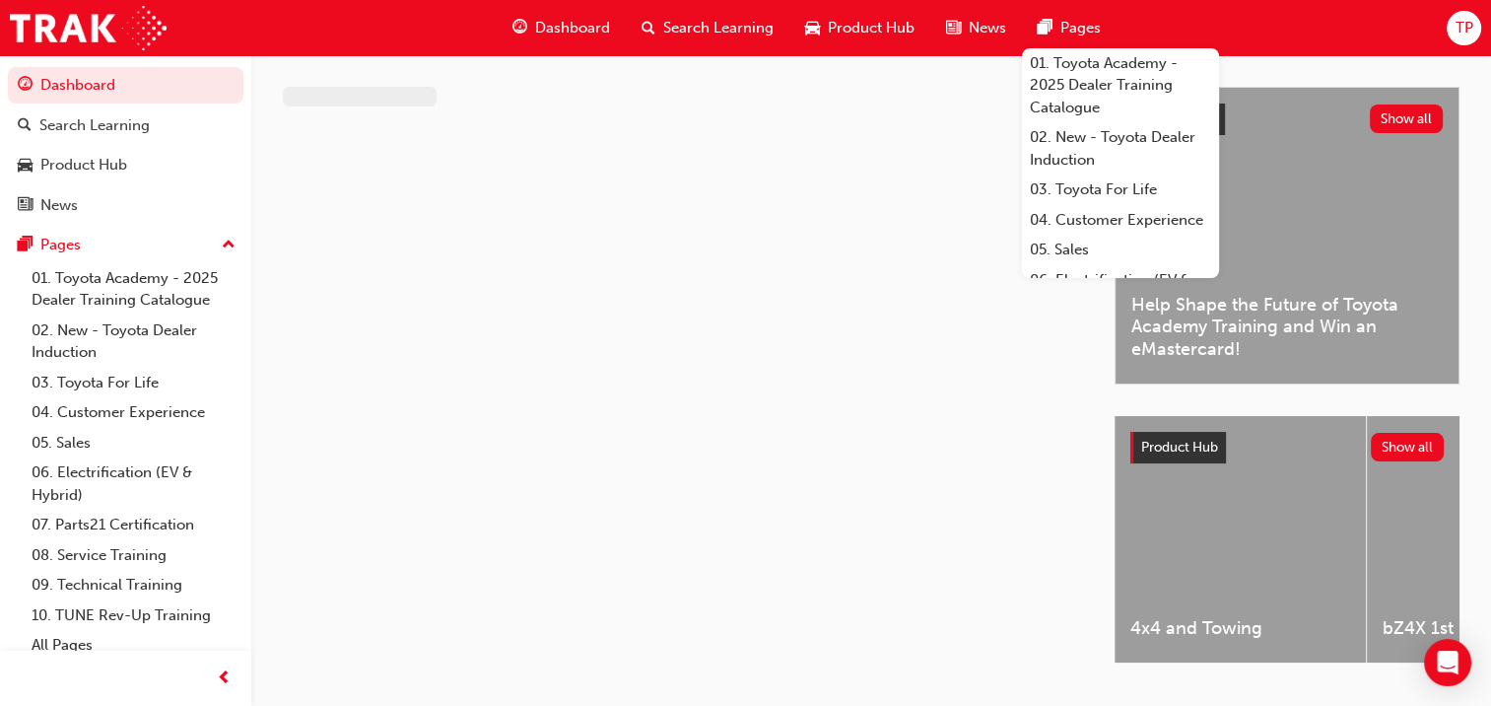
click at [1471, 34] on span "TP" at bounding box center [1464, 28] width 18 height 23
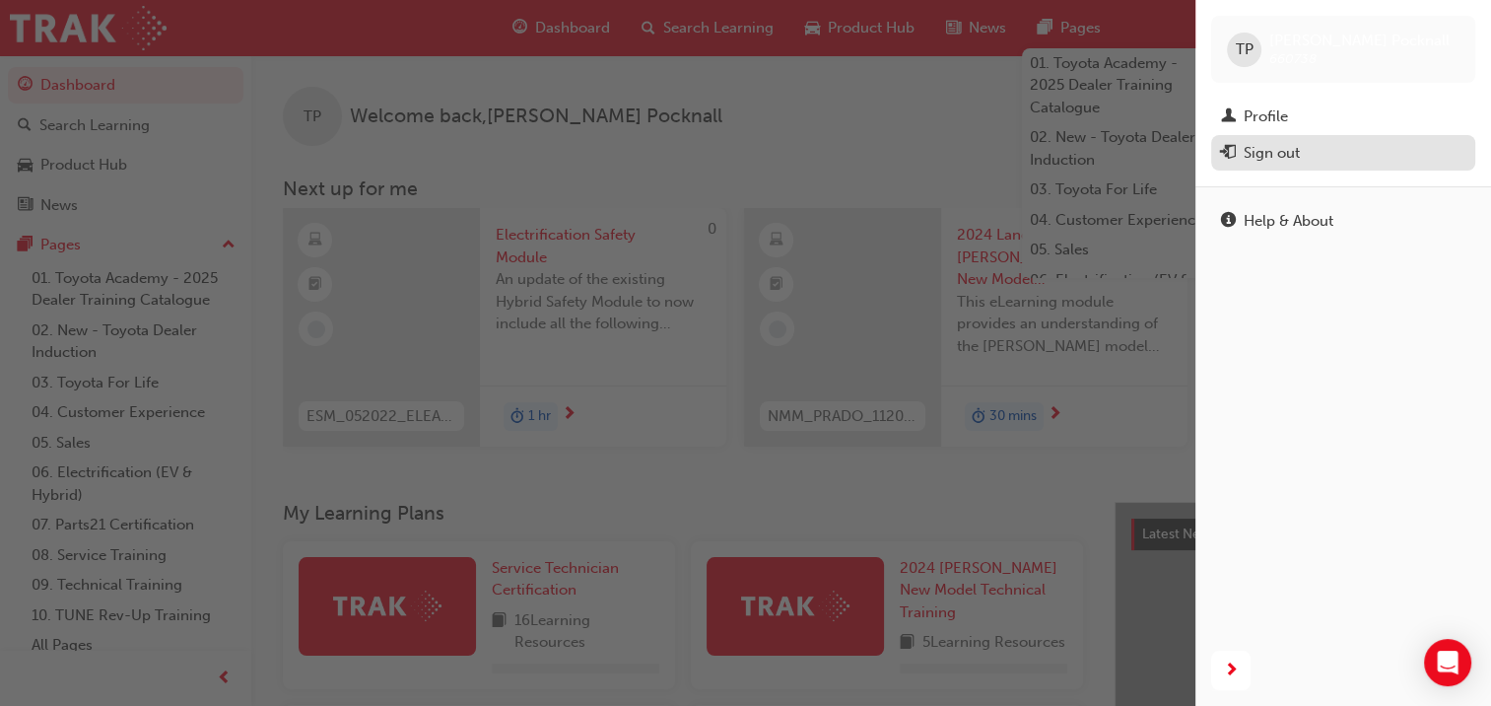
click at [1279, 147] on div "Sign out" at bounding box center [1272, 153] width 56 height 23
